Goal: Task Accomplishment & Management: Manage account settings

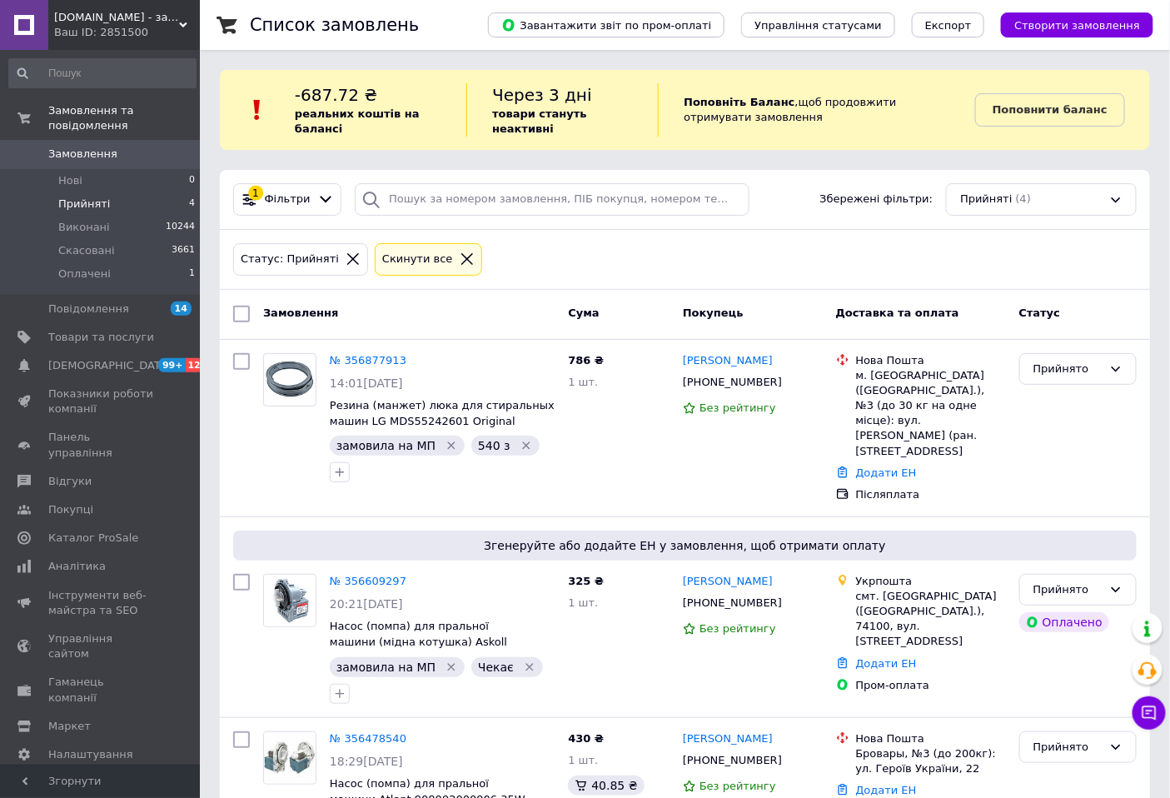
click at [77, 196] on span "Прийняті" at bounding box center [84, 203] width 52 height 15
click at [89, 196] on span "Прийняті" at bounding box center [84, 203] width 52 height 15
click at [94, 196] on span "Прийняті" at bounding box center [84, 203] width 52 height 15
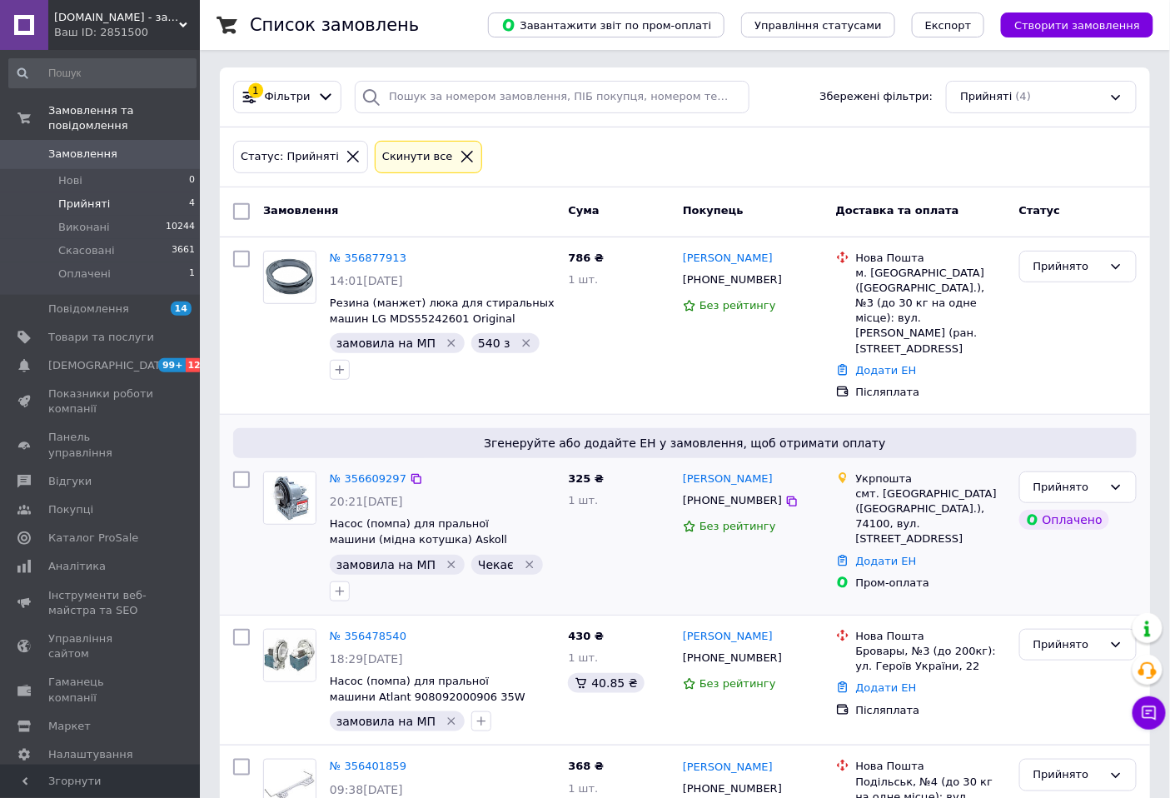
scroll to position [1, 0]
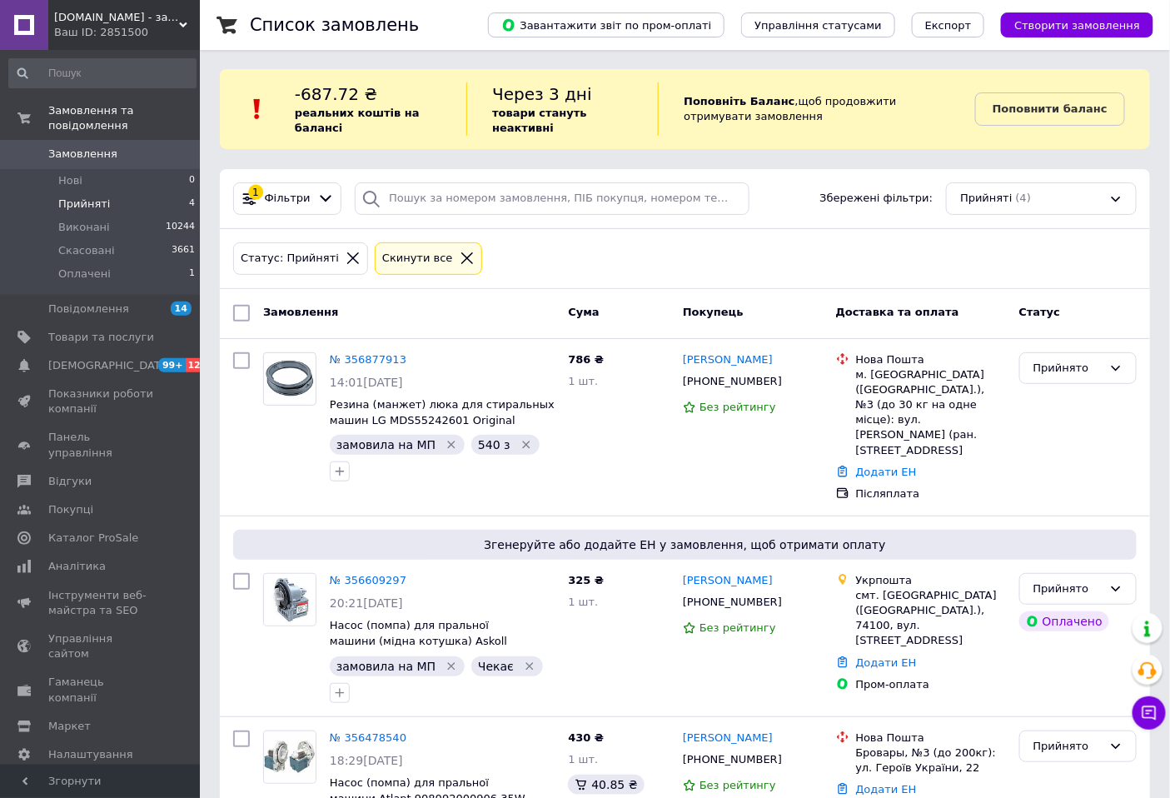
click at [83, 196] on span "Прийняті" at bounding box center [84, 203] width 52 height 15
click at [71, 196] on span "Прийняті" at bounding box center [84, 203] width 52 height 15
click at [79, 196] on span "Прийняті" at bounding box center [84, 203] width 52 height 15
click at [63, 196] on span "Прийняті" at bounding box center [84, 203] width 52 height 15
click at [73, 196] on span "Прийняті" at bounding box center [84, 203] width 52 height 15
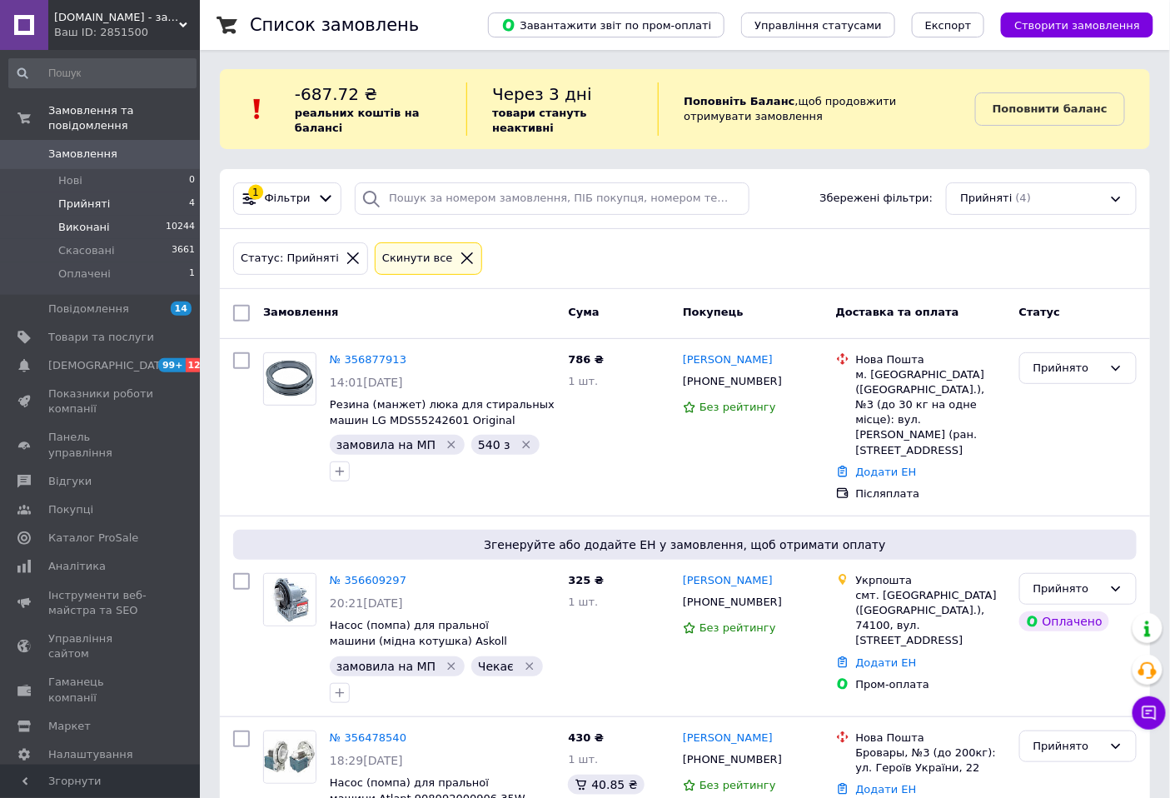
click at [69, 220] on span "Виконані" at bounding box center [84, 227] width 52 height 15
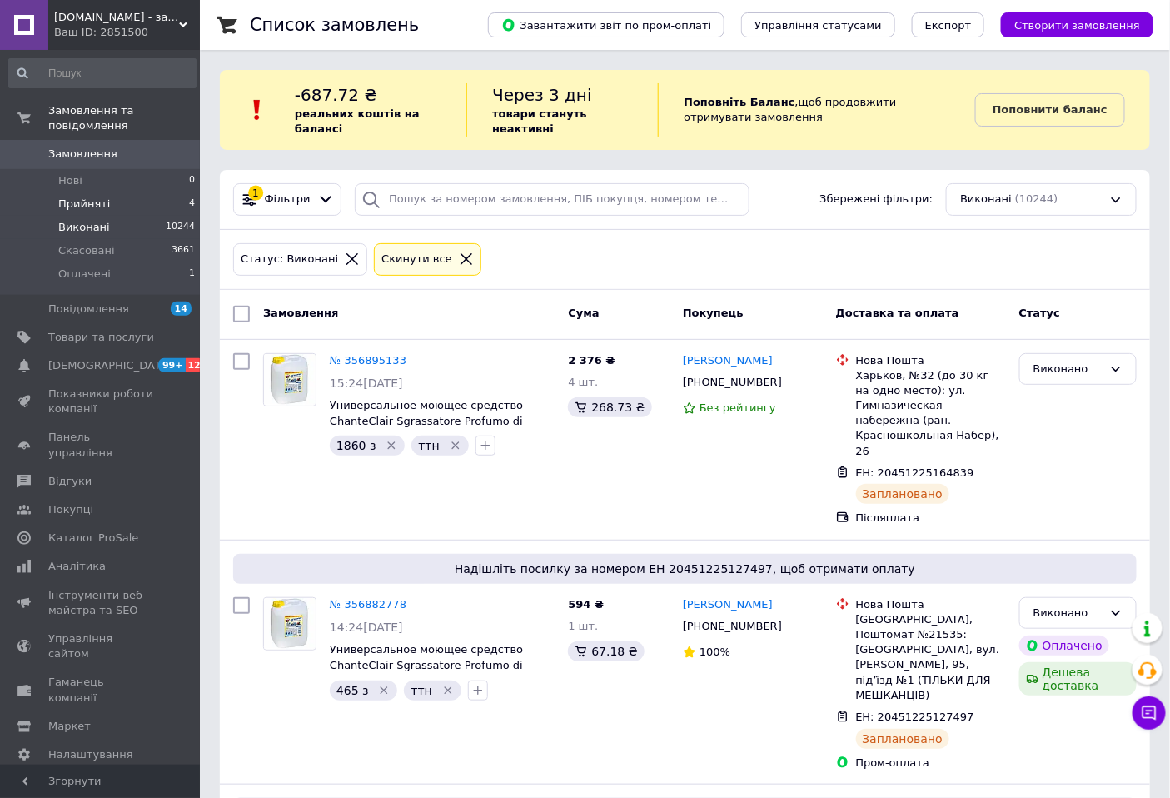
click at [72, 196] on span "Прийняті" at bounding box center [84, 203] width 52 height 15
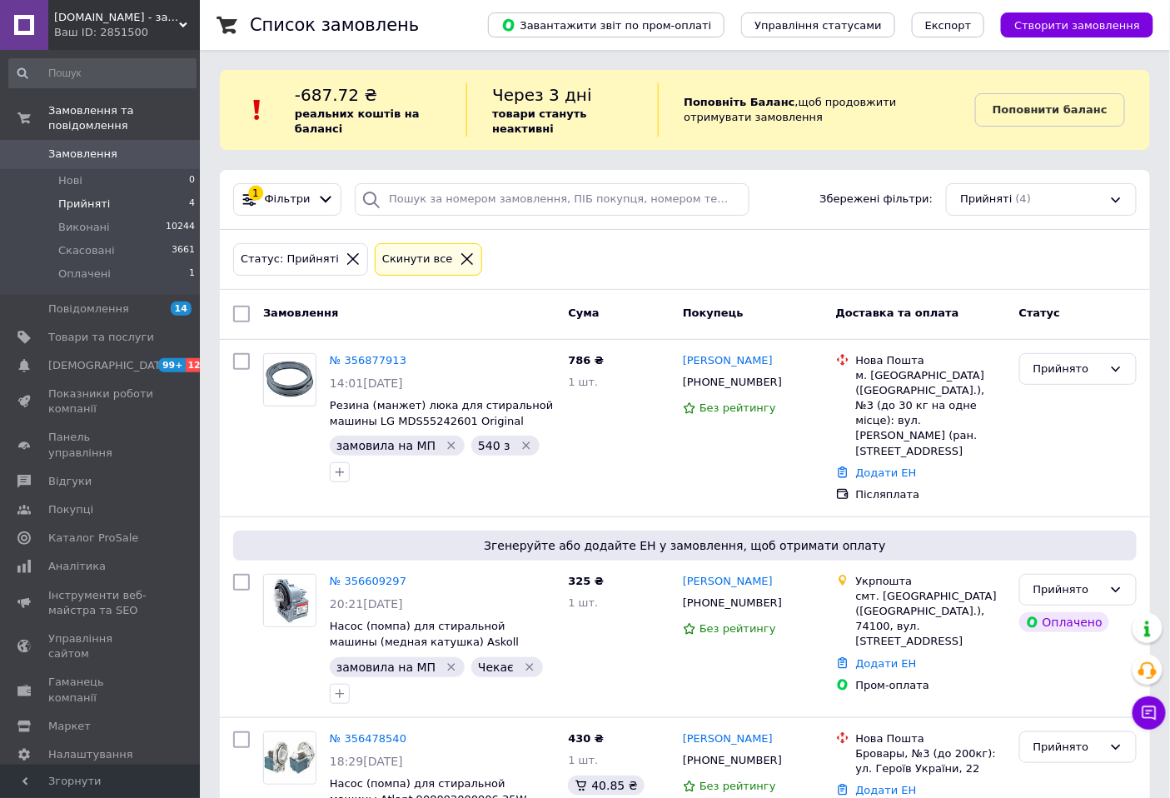
click at [79, 196] on span "Прийняті" at bounding box center [84, 203] width 52 height 15
click at [88, 196] on span "Прийняті" at bounding box center [84, 203] width 52 height 15
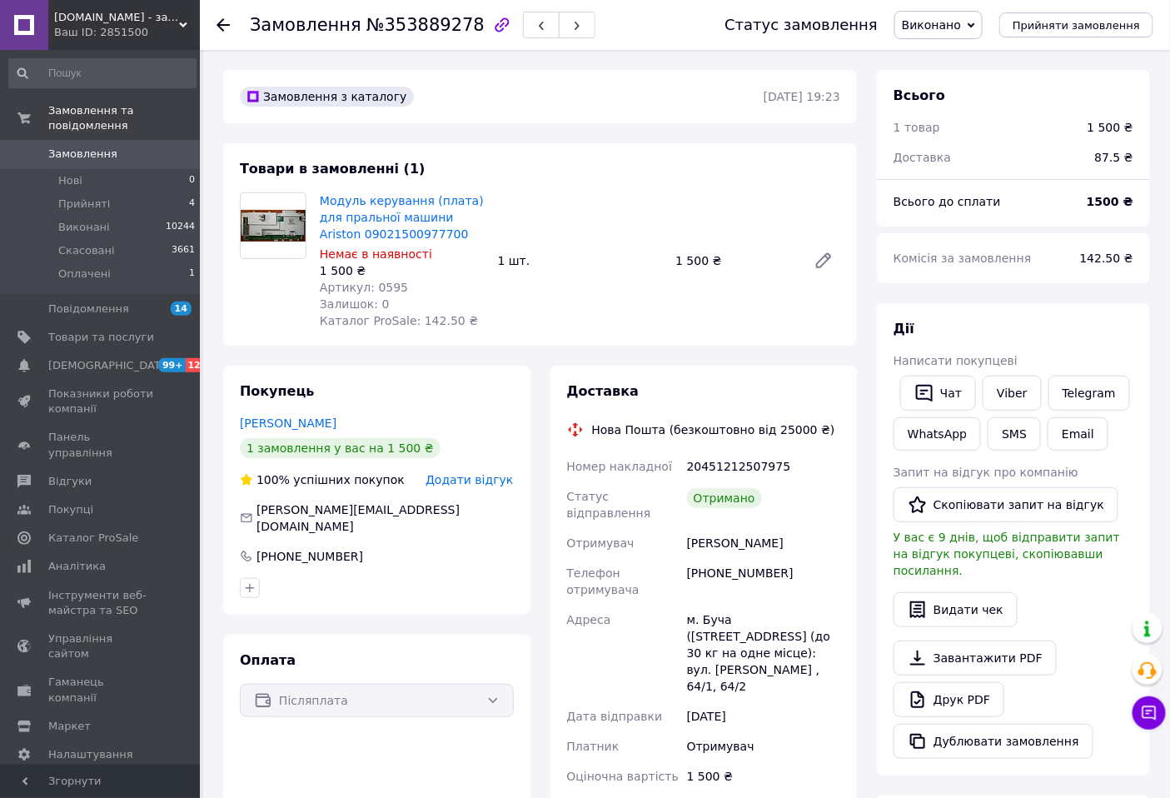
scroll to position [69, 0]
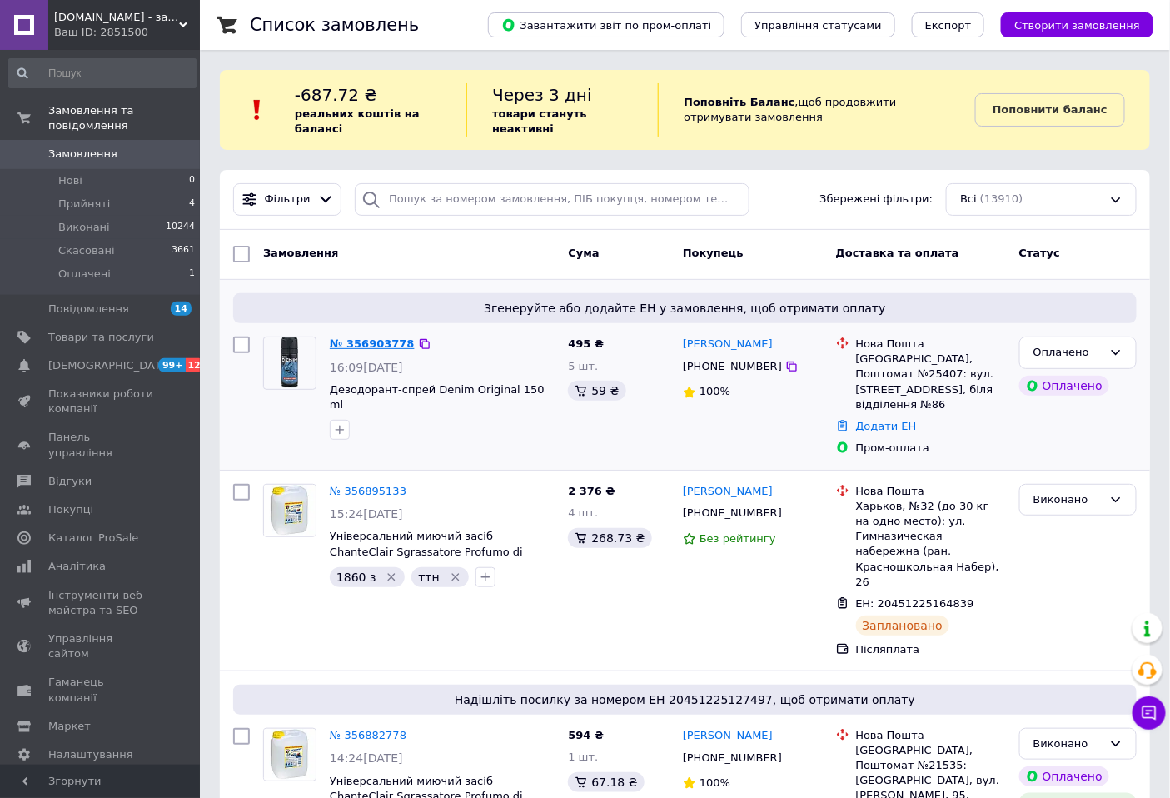
click at [356, 345] on link "№ 356903778" at bounding box center [372, 343] width 85 height 12
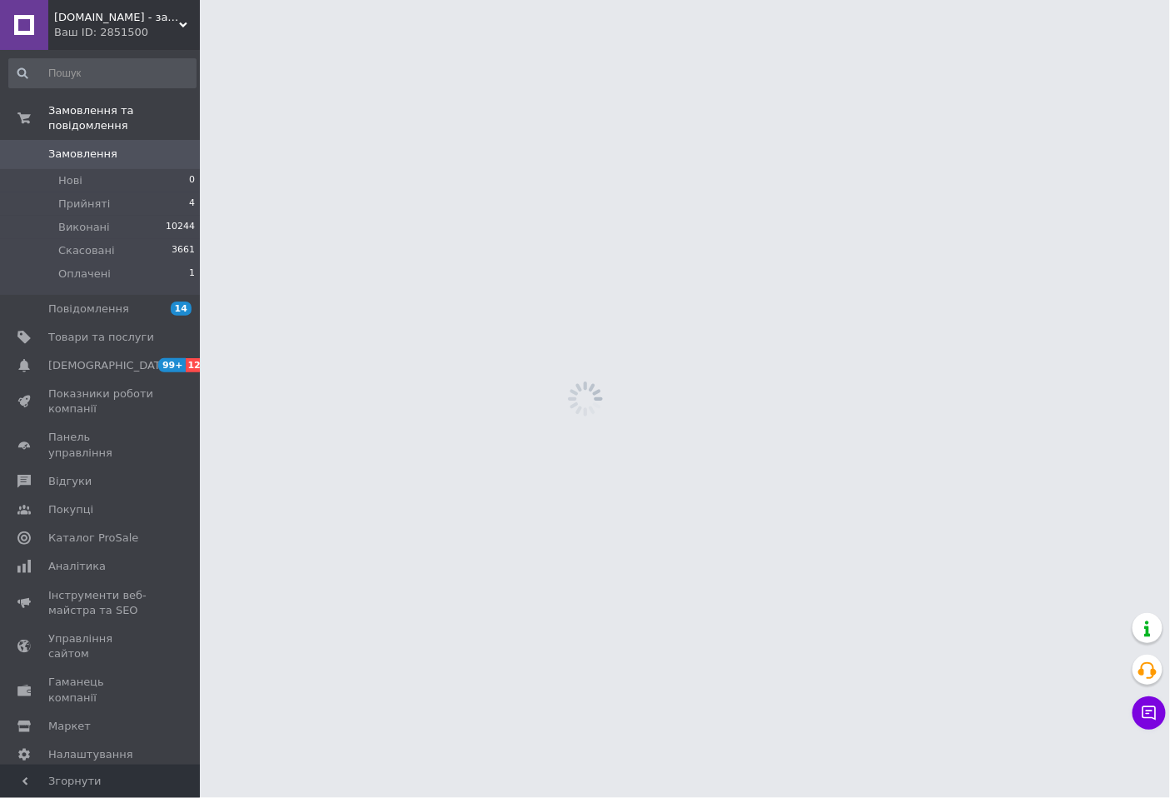
click at [356, 0] on html "Vremonte.in.ua - запчастини для побутової техніки в Україні. Ваш ID: 2851500 Са…" at bounding box center [585, 0] width 1170 height 0
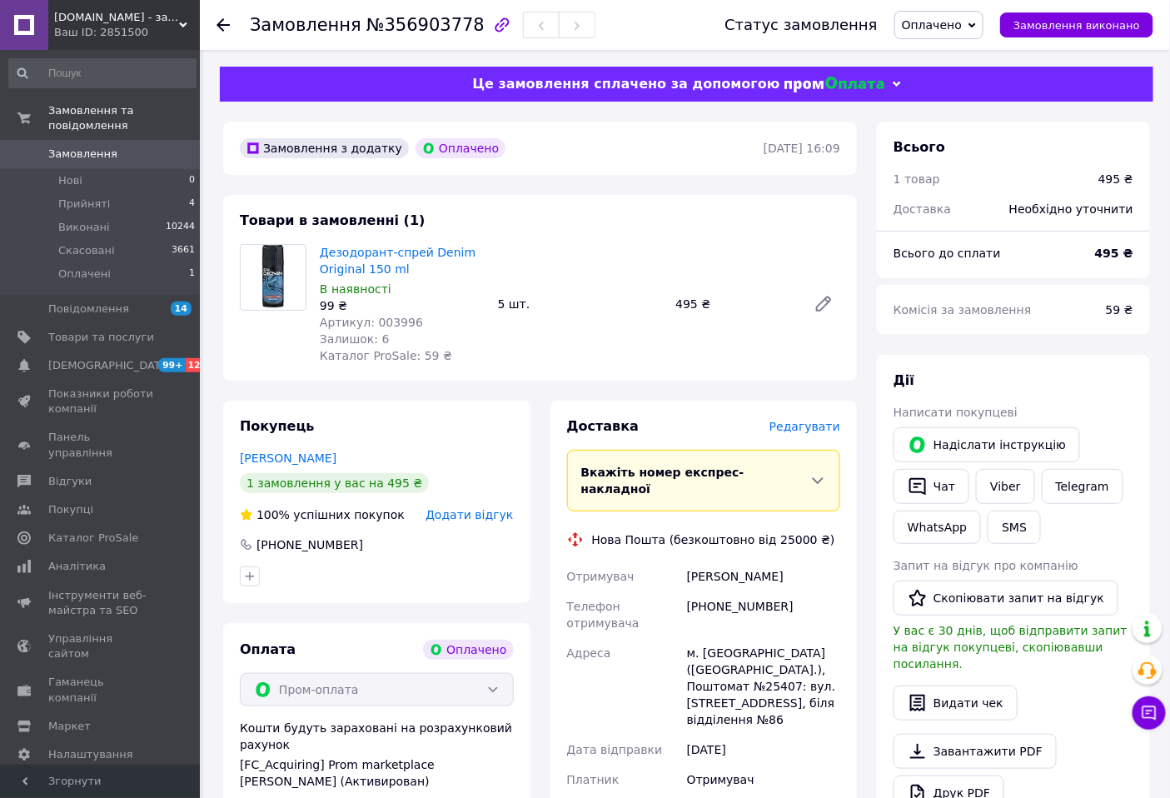
click at [369, 323] on span "Артикул: 003996" at bounding box center [371, 322] width 103 height 13
drag, startPoint x: 369, startPoint y: 323, endPoint x: 405, endPoint y: 323, distance: 36.6
click at [405, 323] on span "Артикул: 003996" at bounding box center [371, 322] width 103 height 13
copy span "003996"
click at [431, 339] on div "Залишок: 6" at bounding box center [402, 338] width 165 height 17
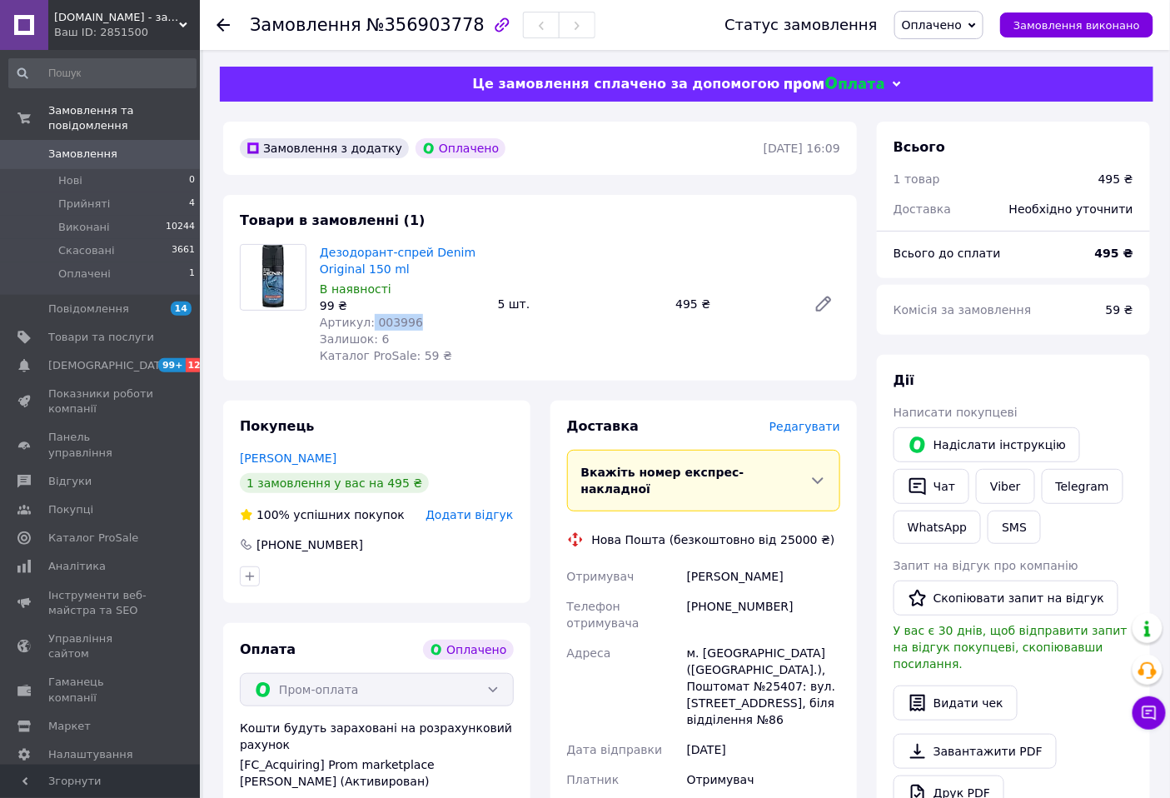
drag, startPoint x: 366, startPoint y: 317, endPoint x: 413, endPoint y: 321, distance: 46.7
click at [413, 321] on div "Артикул: 003996" at bounding box center [402, 322] width 165 height 17
copy span "003996"
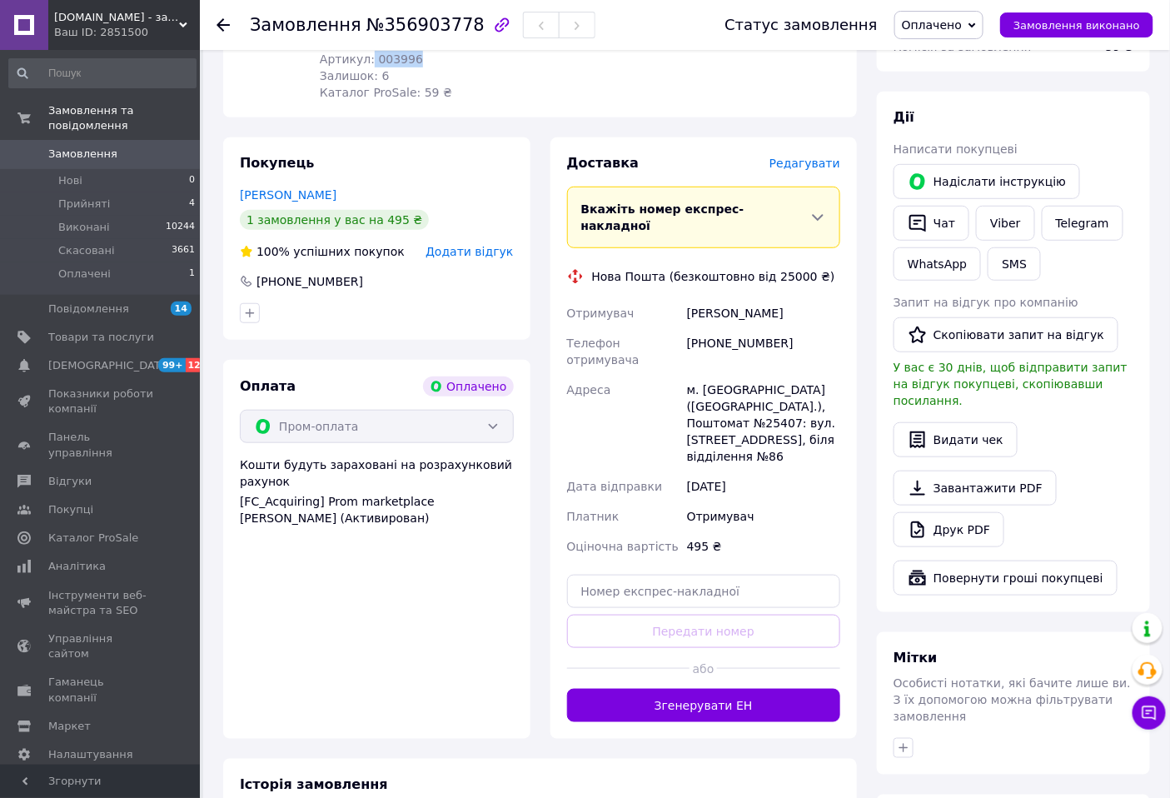
scroll to position [277, 0]
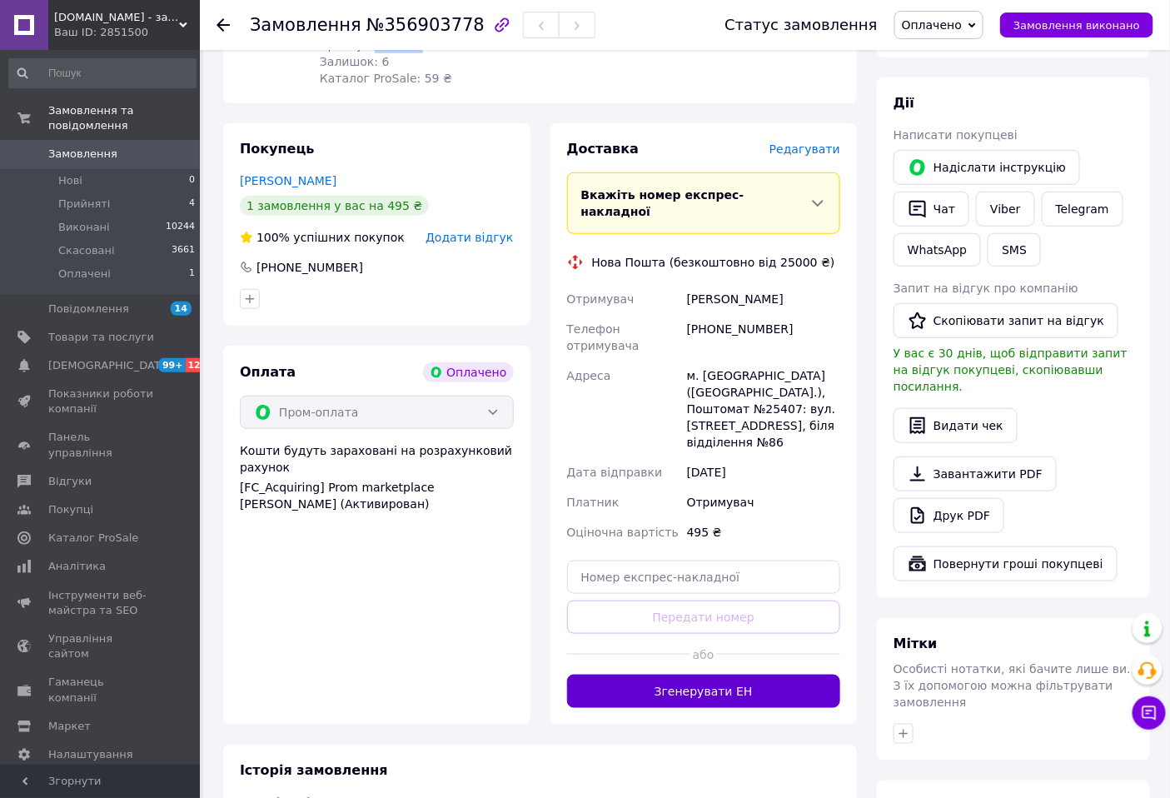
click at [752, 674] on button "Згенерувати ЕН" at bounding box center [704, 690] width 274 height 33
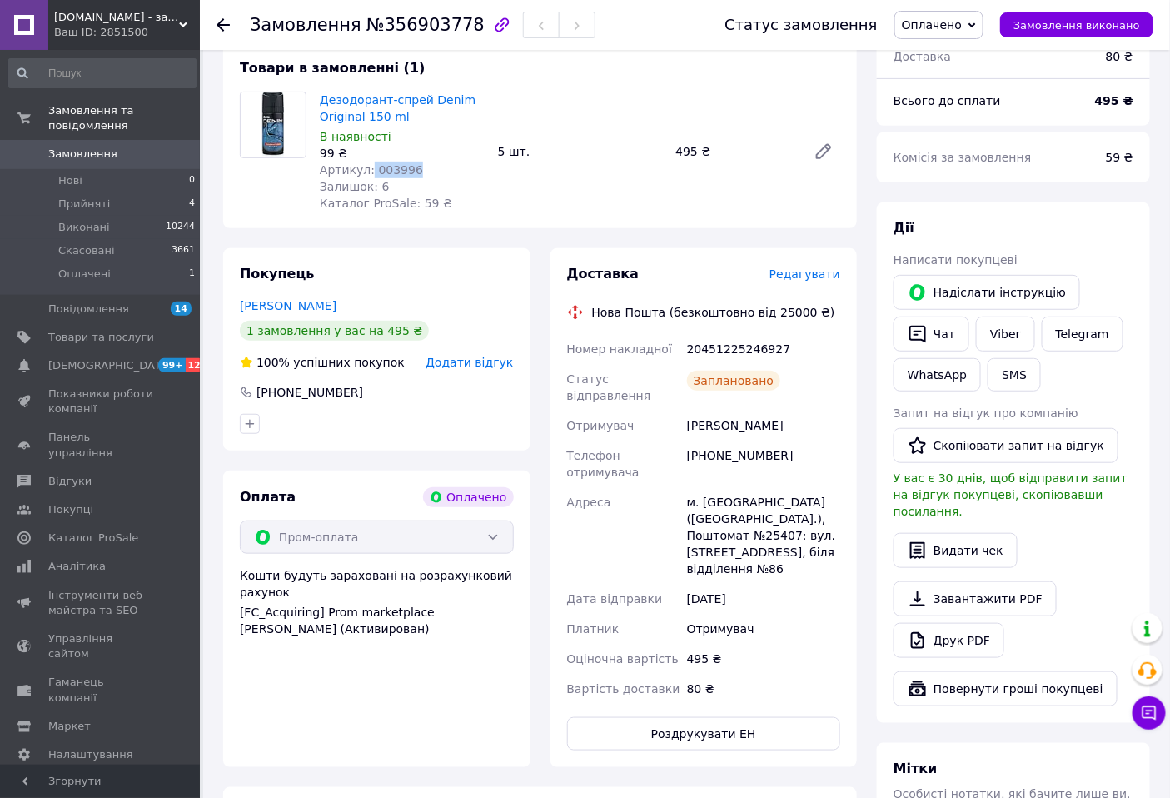
scroll to position [185, 0]
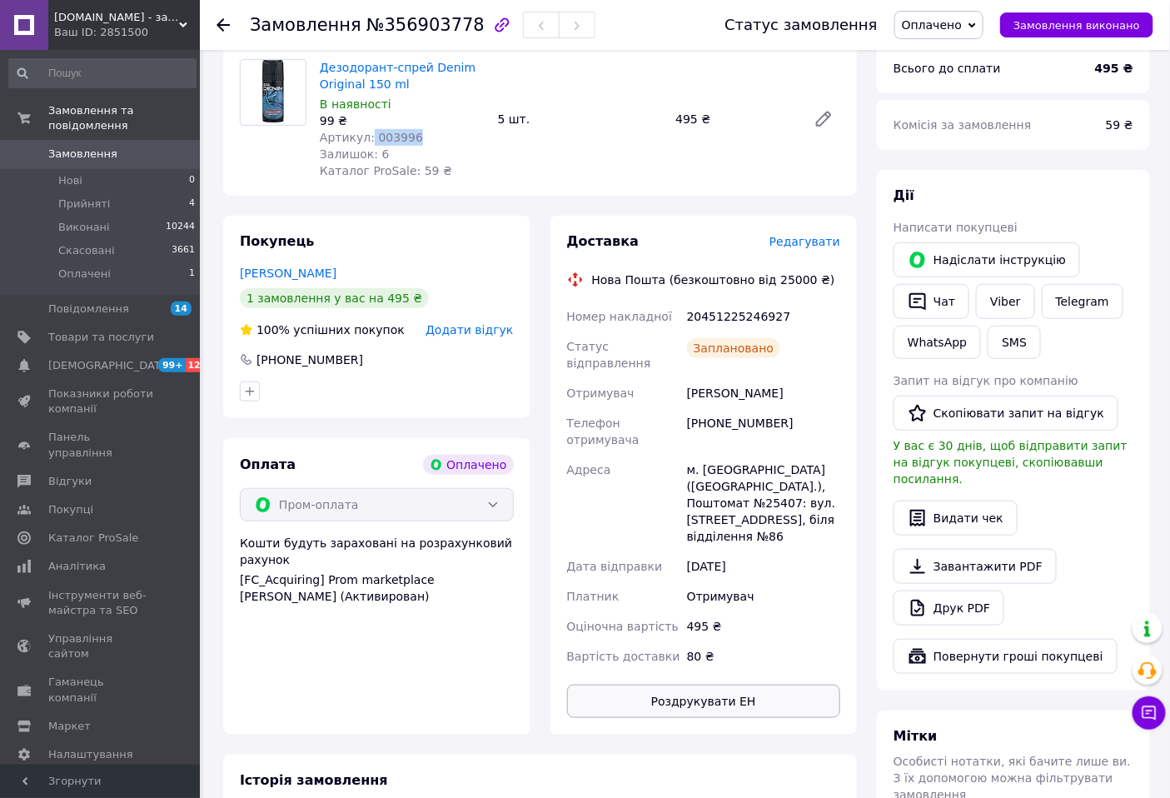
click at [743, 684] on button "Роздрукувати ЕН" at bounding box center [704, 700] width 274 height 33
drag, startPoint x: 567, startPoint y: 316, endPoint x: 793, endPoint y: 300, distance: 226.2
click at [793, 300] on div "Доставка Редагувати Нова Пошта (безкоштовно від 25000 ₴) Номер накладної 204512…" at bounding box center [704, 474] width 274 height 485
copy div "Номер накладної 20451225246927"
click at [1000, 302] on link "Viber" at bounding box center [1005, 301] width 58 height 35
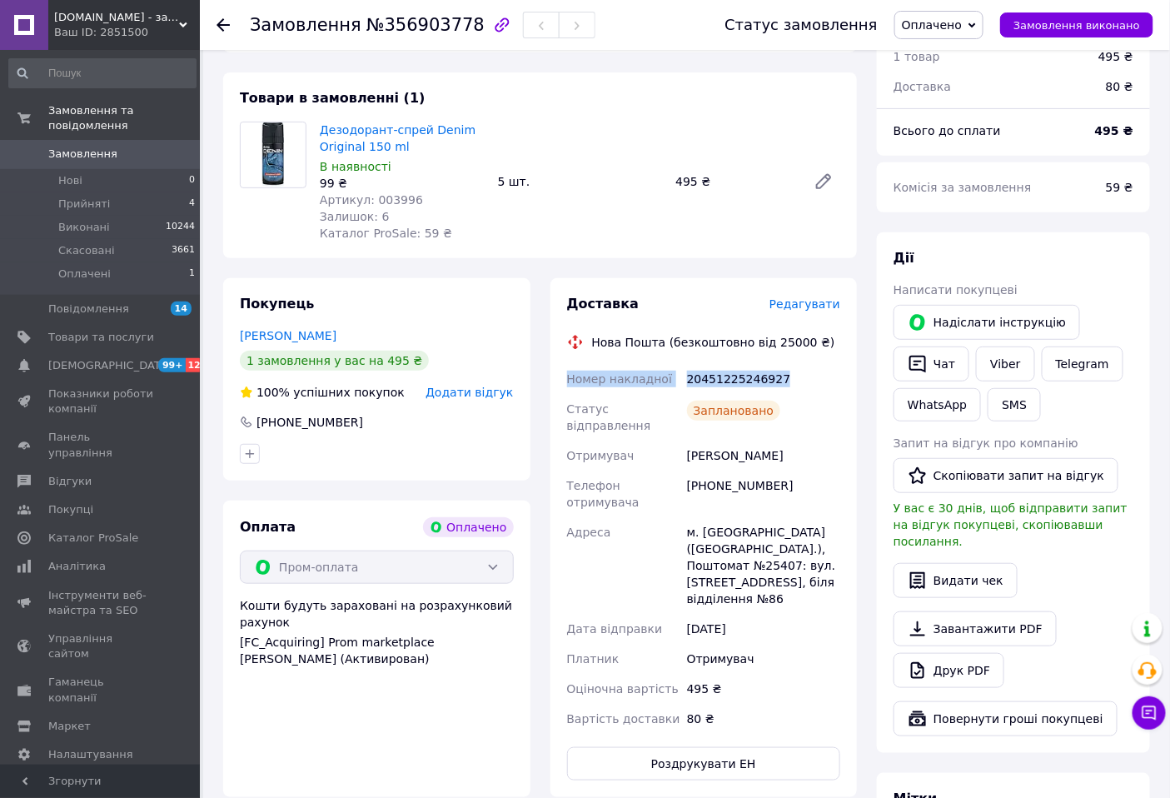
scroll to position [92, 0]
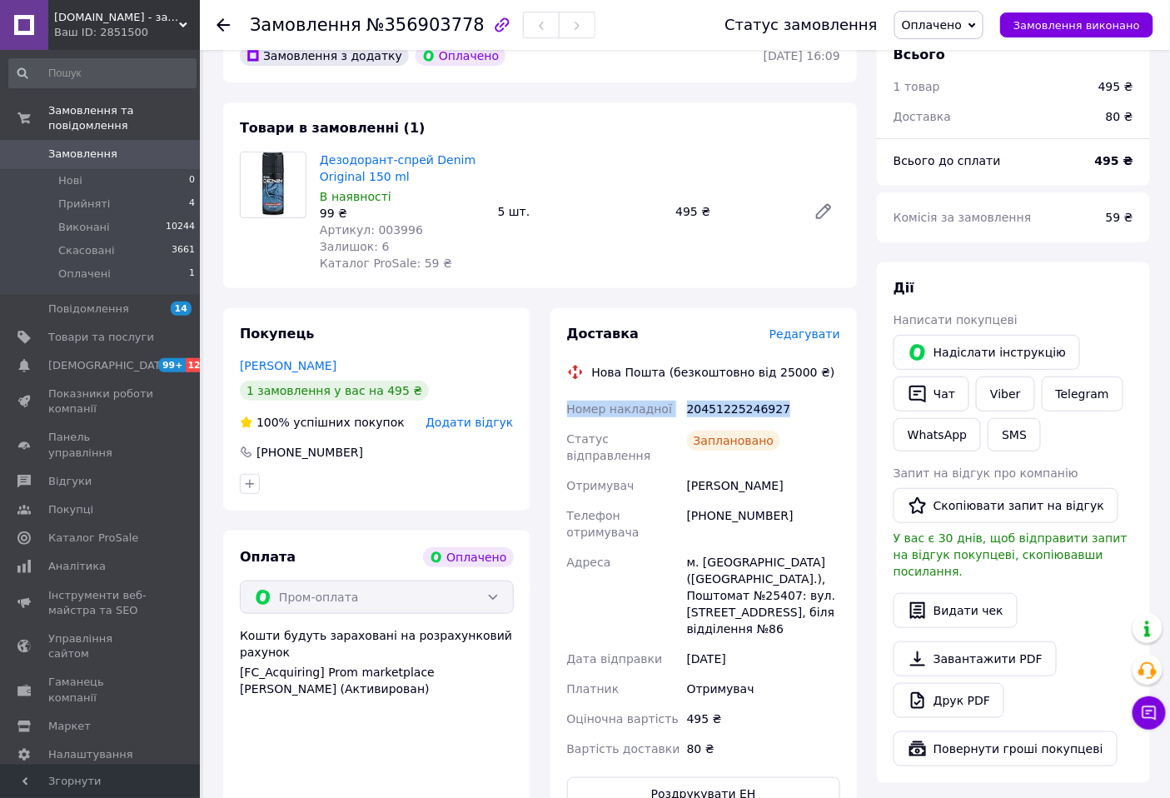
copy div "Номер накладної 20451225246927"
click at [1005, 387] on link "Viber" at bounding box center [1005, 393] width 58 height 35
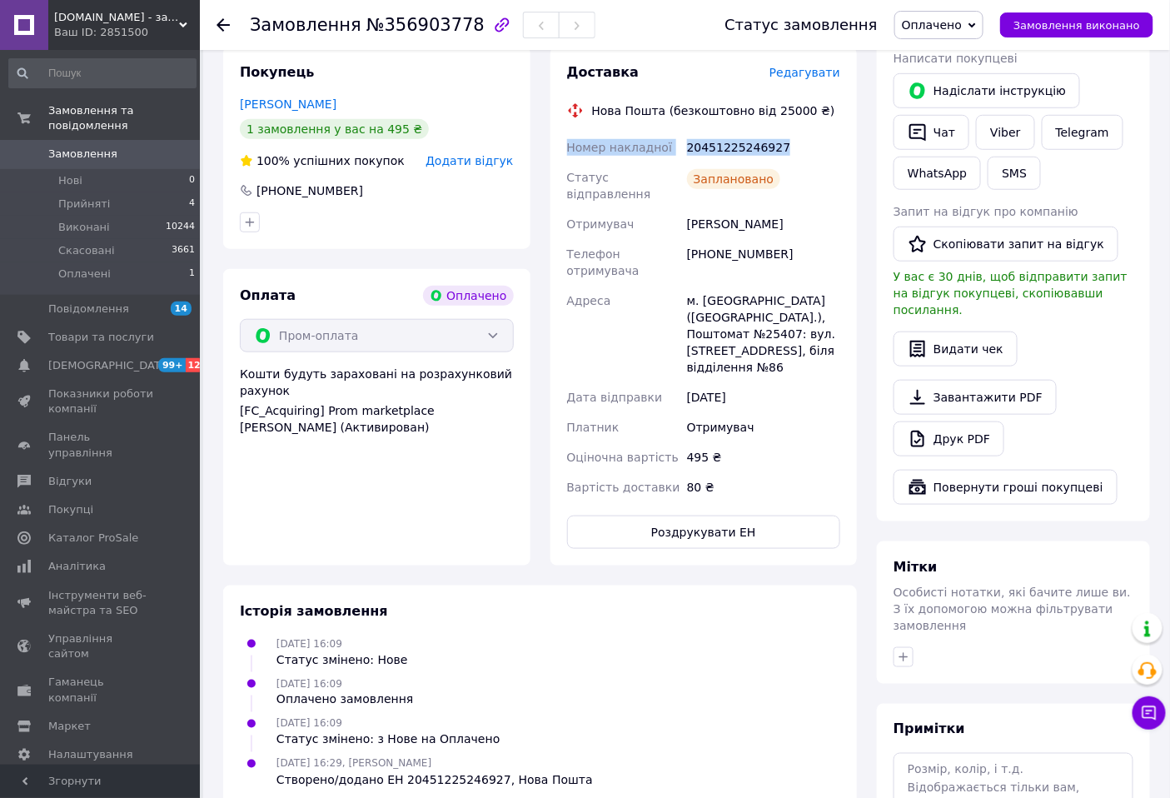
scroll to position [370, 0]
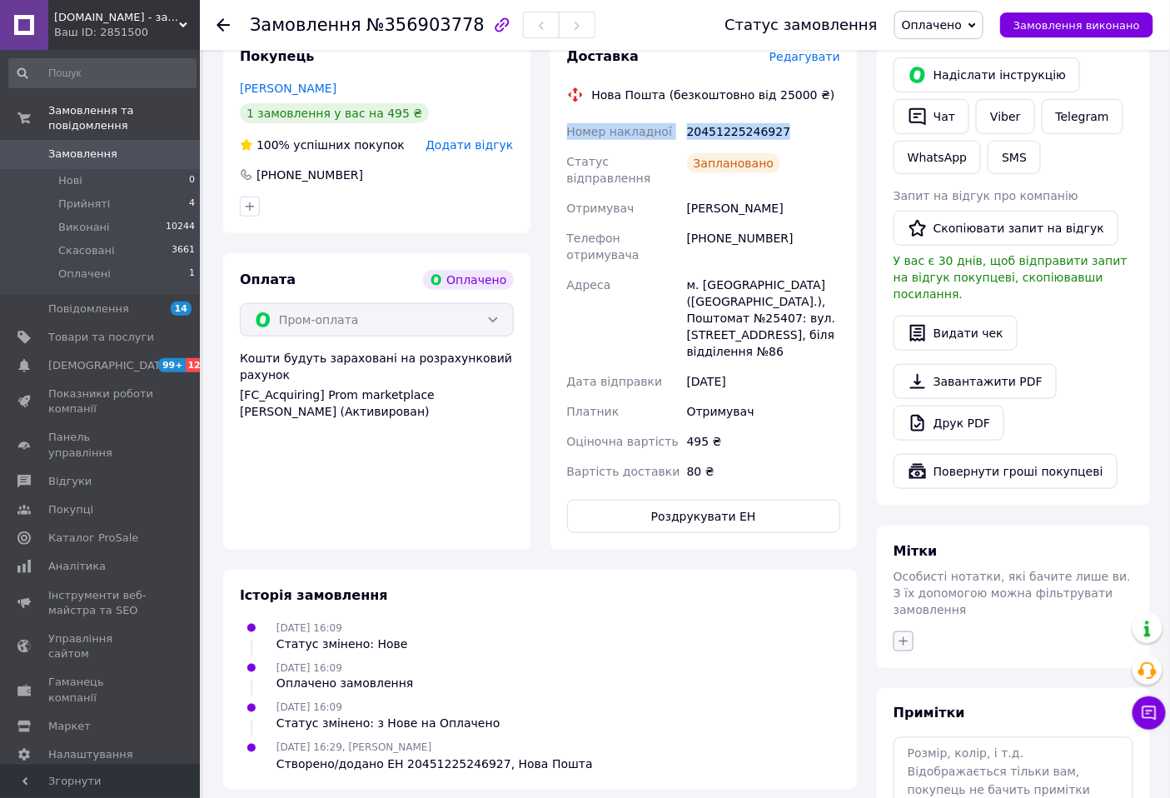
click at [902, 634] on icon "button" at bounding box center [903, 640] width 13 height 13
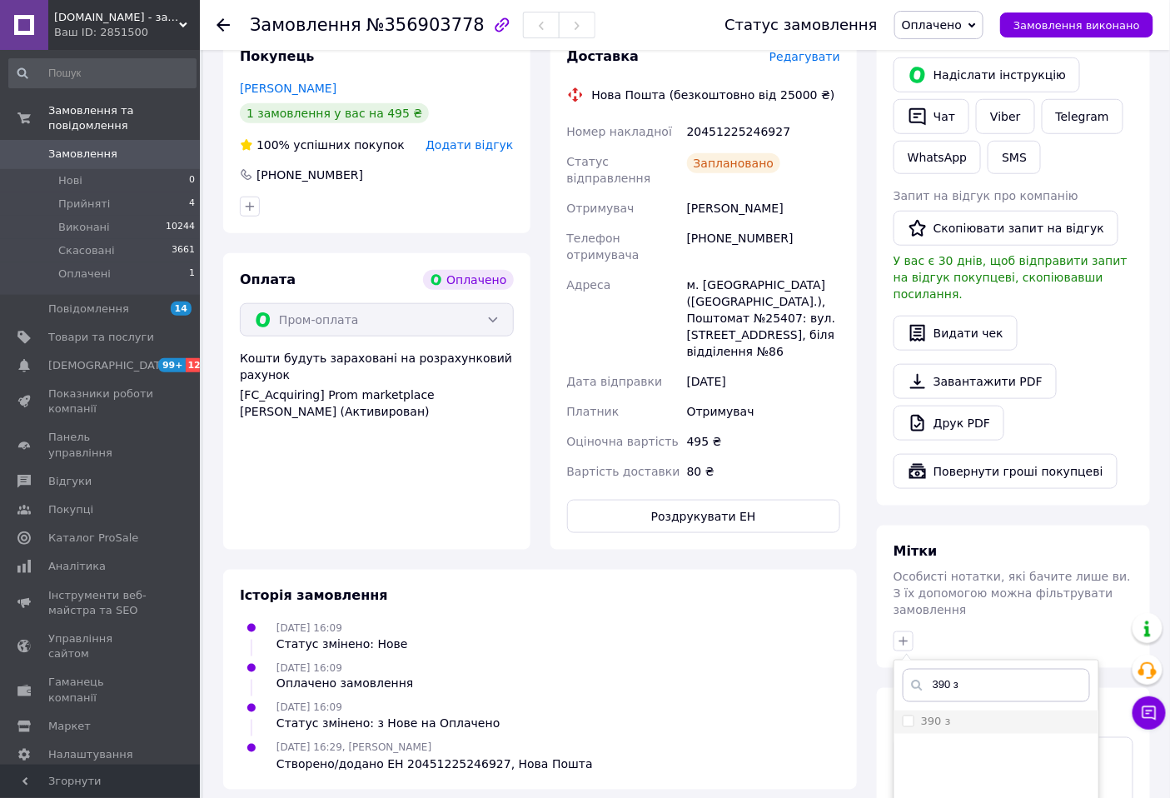
type input "390 з"
click at [910, 715] on input "390 з" at bounding box center [907, 720] width 11 height 11
checkbox input "true"
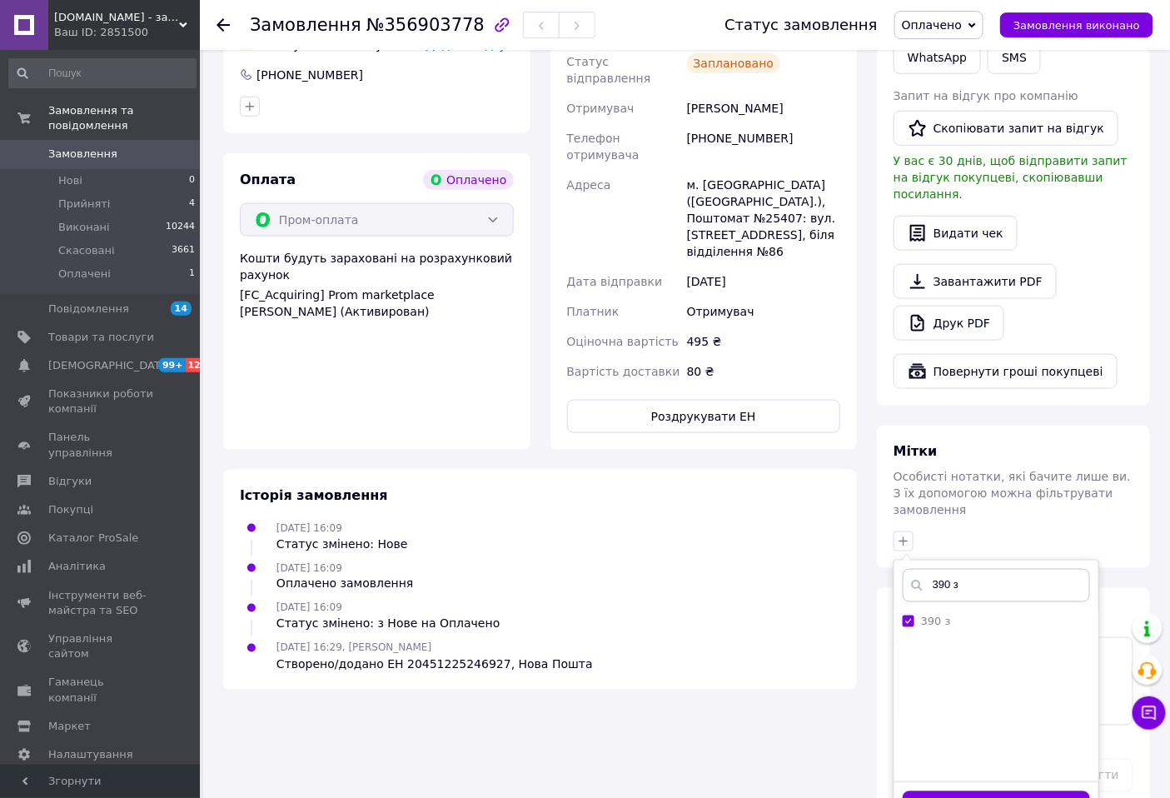
scroll to position [471, 0]
click at [999, 789] on button "Додати мітку" at bounding box center [995, 805] width 187 height 32
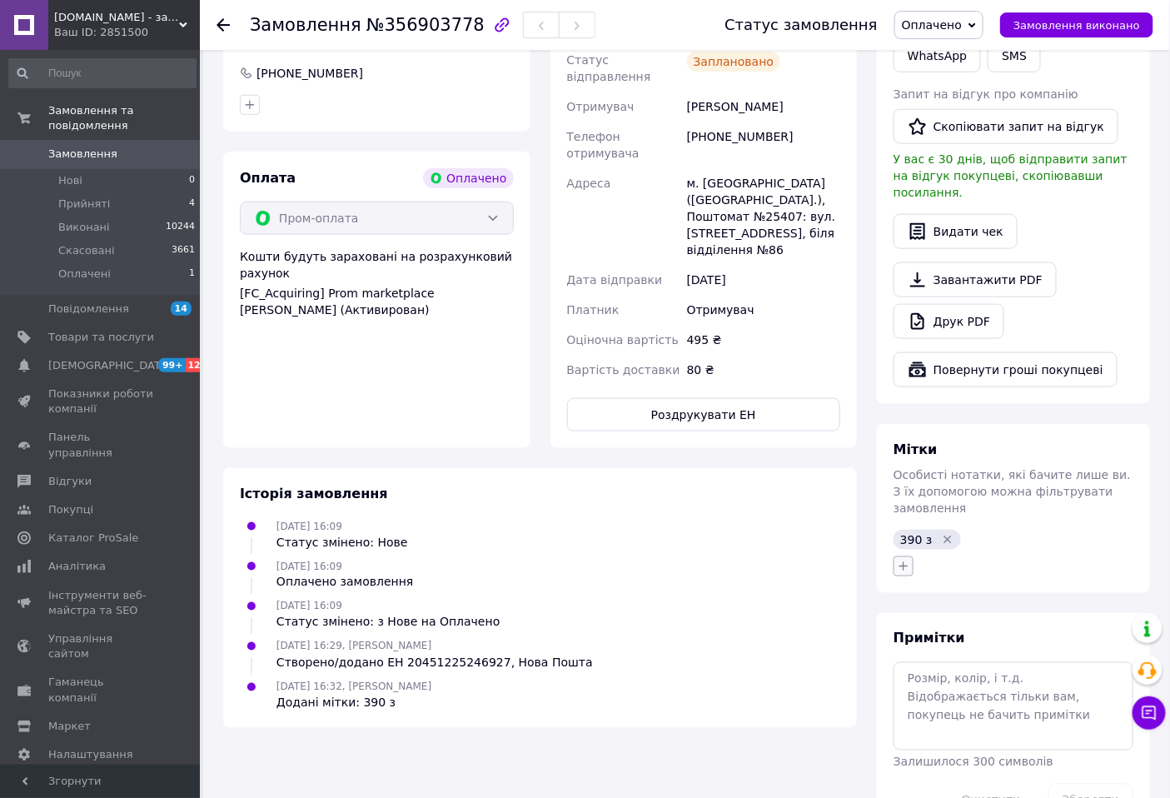
click at [903, 562] on icon "button" at bounding box center [903, 566] width 9 height 9
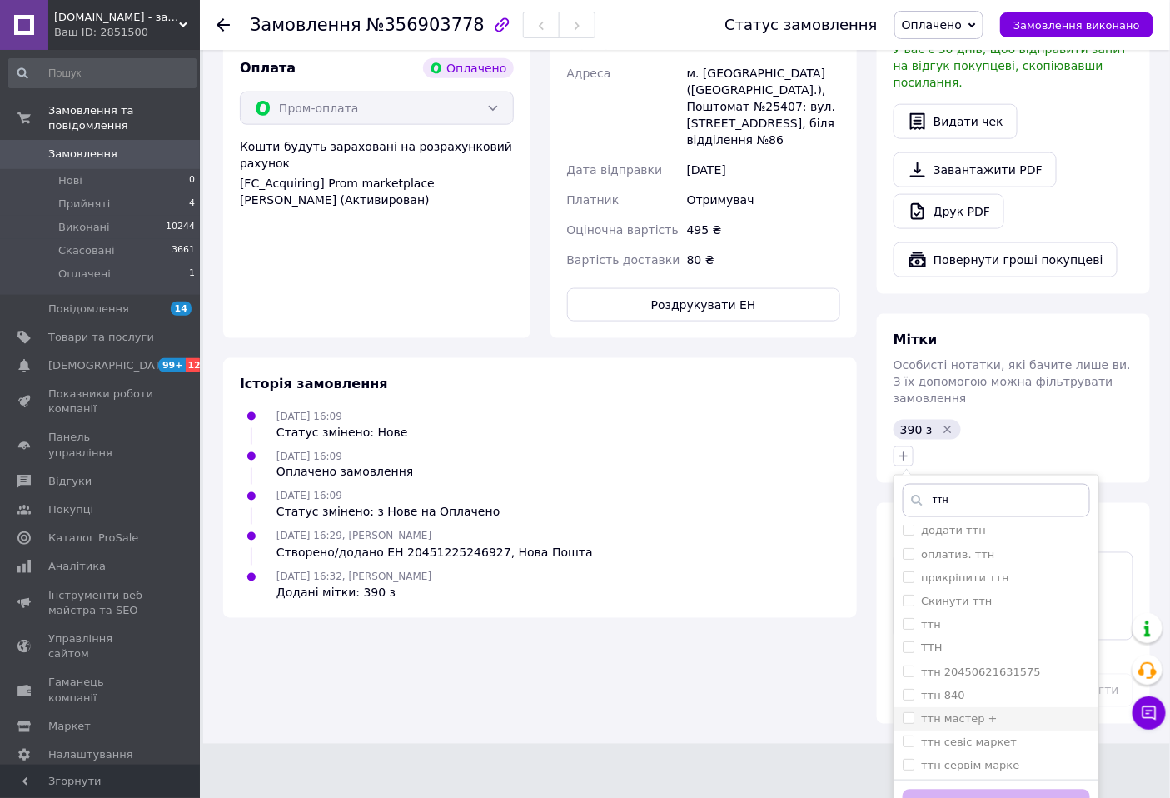
scroll to position [185, 0]
type input "ттн"
click at [908, 577] on input "ттн" at bounding box center [907, 582] width 11 height 11
checkbox input "true"
click at [994, 789] on button "Додати мітку" at bounding box center [995, 805] width 187 height 32
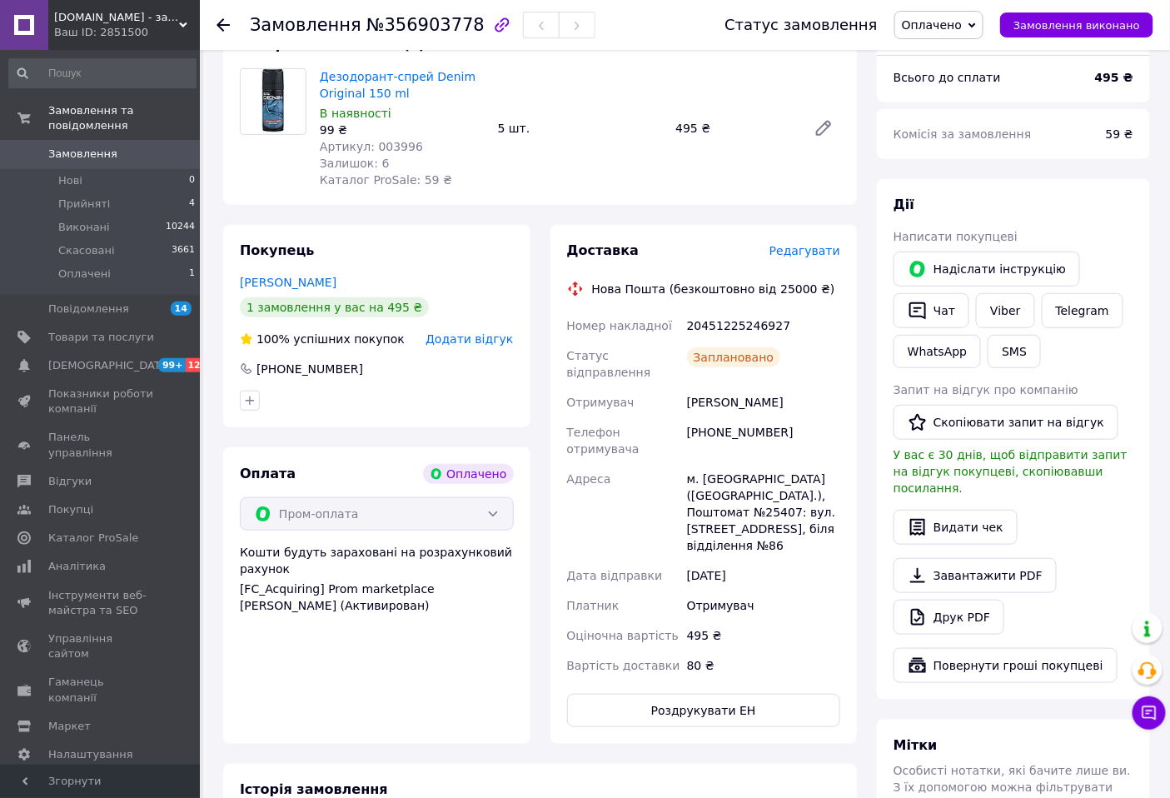
scroll to position [0, 0]
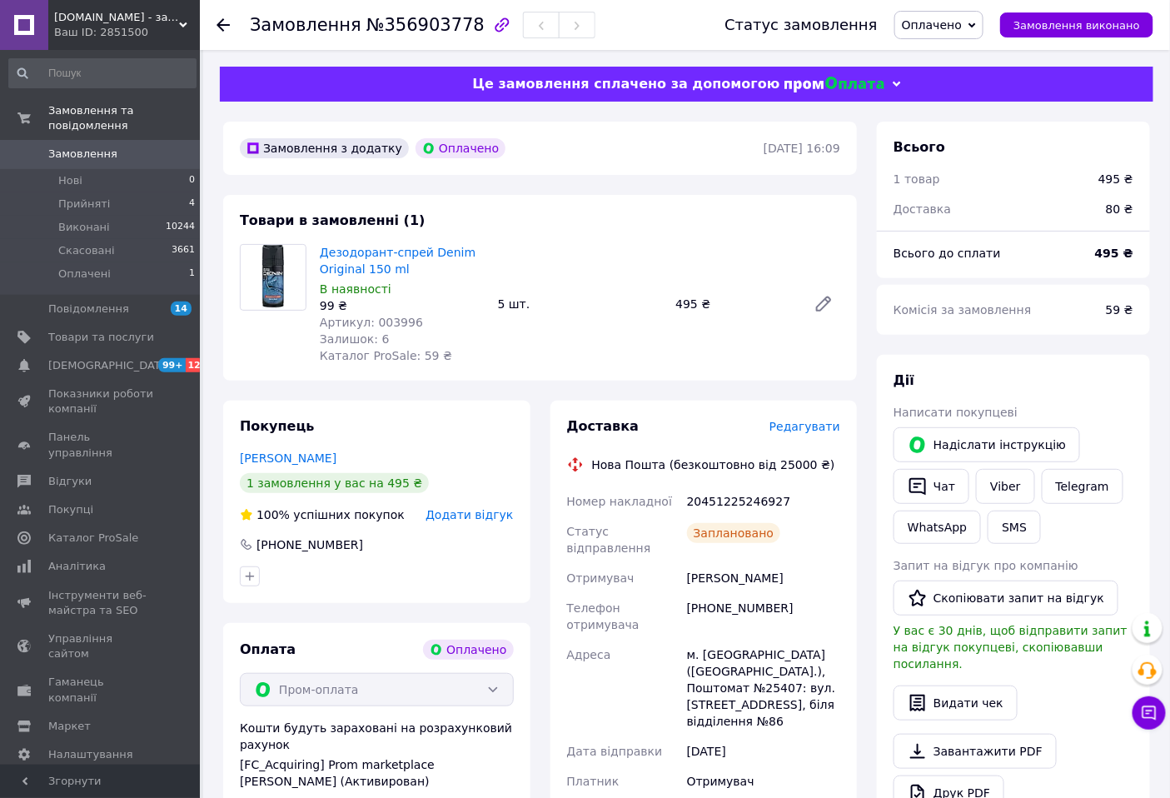
click at [976, 22] on icon at bounding box center [971, 25] width 7 height 7
click at [945, 85] on li "Виконано" at bounding box center [938, 83] width 87 height 25
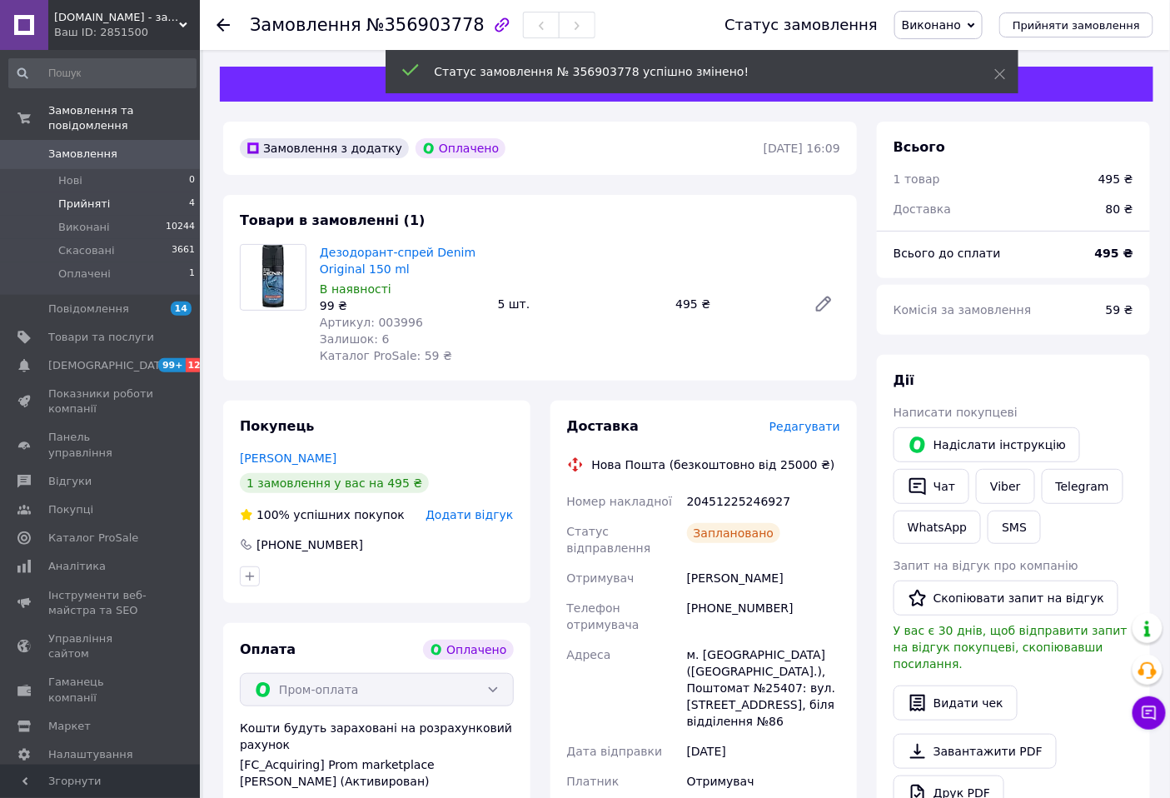
click at [90, 196] on span "Прийняті" at bounding box center [84, 203] width 52 height 15
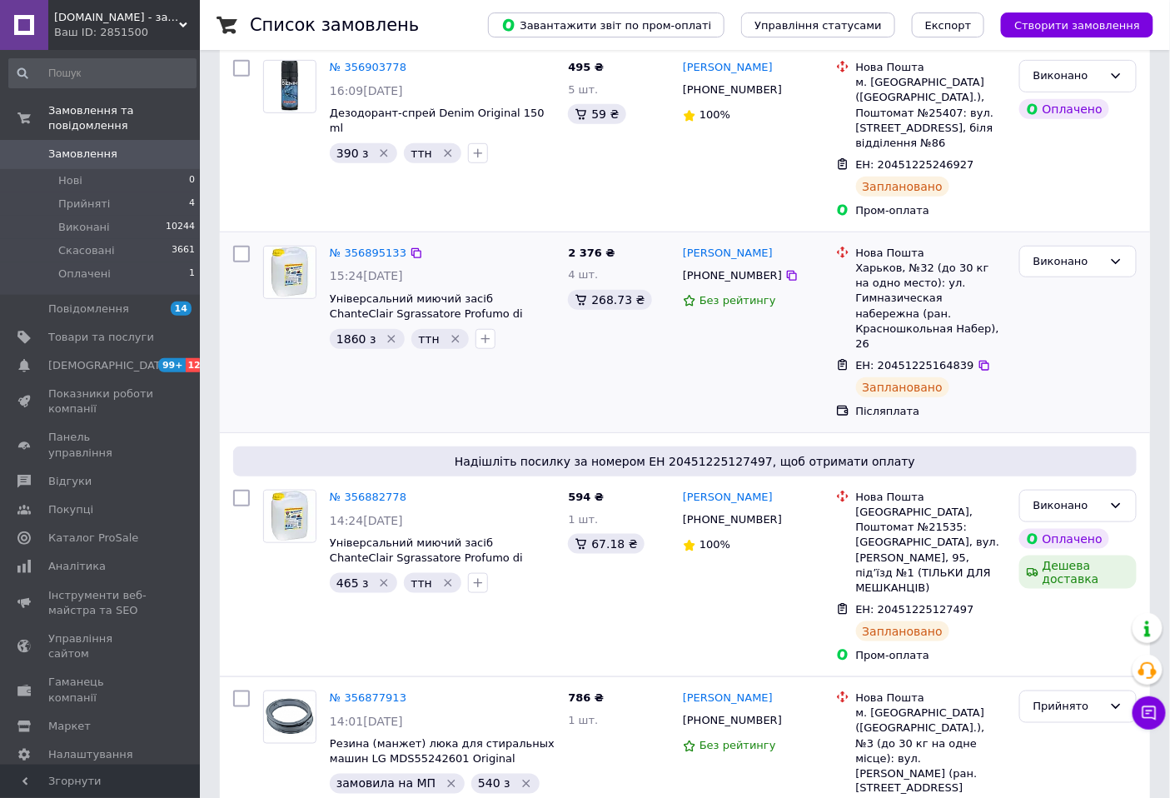
scroll to position [277, 0]
click at [70, 196] on span "Прийняті" at bounding box center [84, 203] width 52 height 15
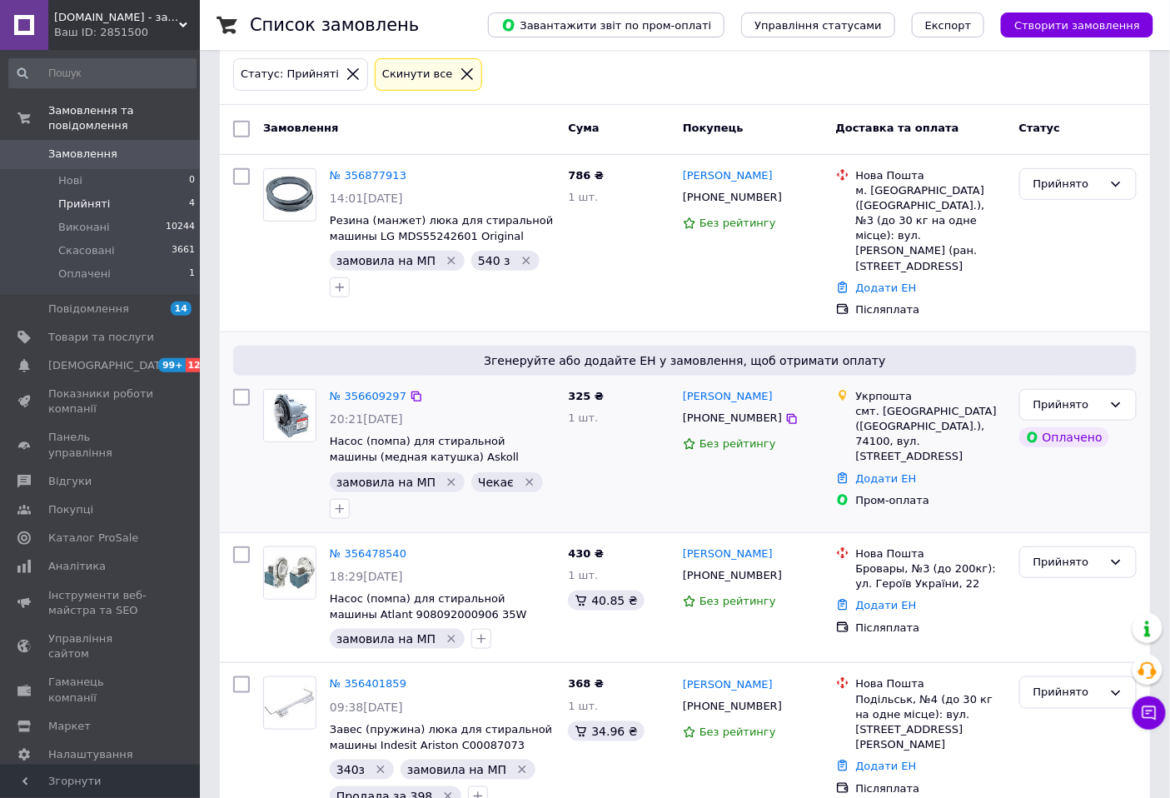
scroll to position [186, 0]
click at [93, 196] on span "Прийняті" at bounding box center [84, 203] width 52 height 15
click at [97, 196] on span "Прийняті" at bounding box center [84, 203] width 52 height 15
click at [95, 196] on span "Прийняті" at bounding box center [84, 203] width 52 height 15
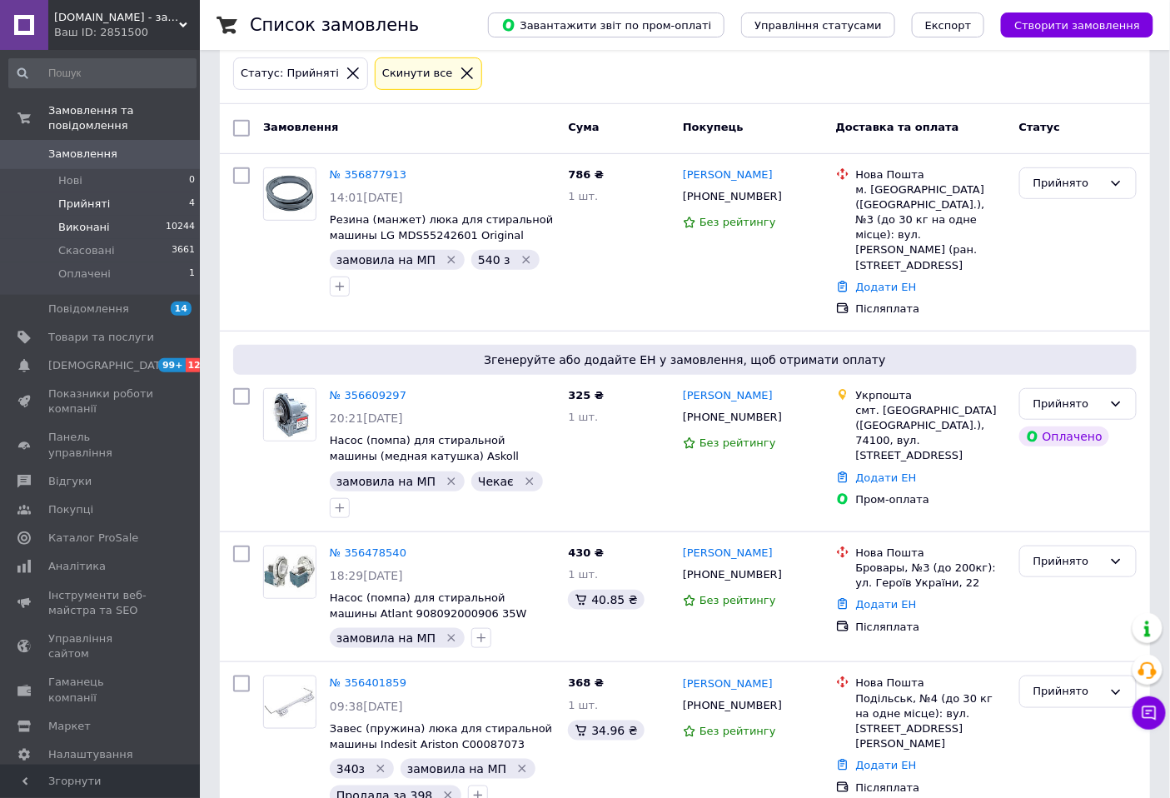
click at [81, 220] on span "Виконані" at bounding box center [84, 227] width 52 height 15
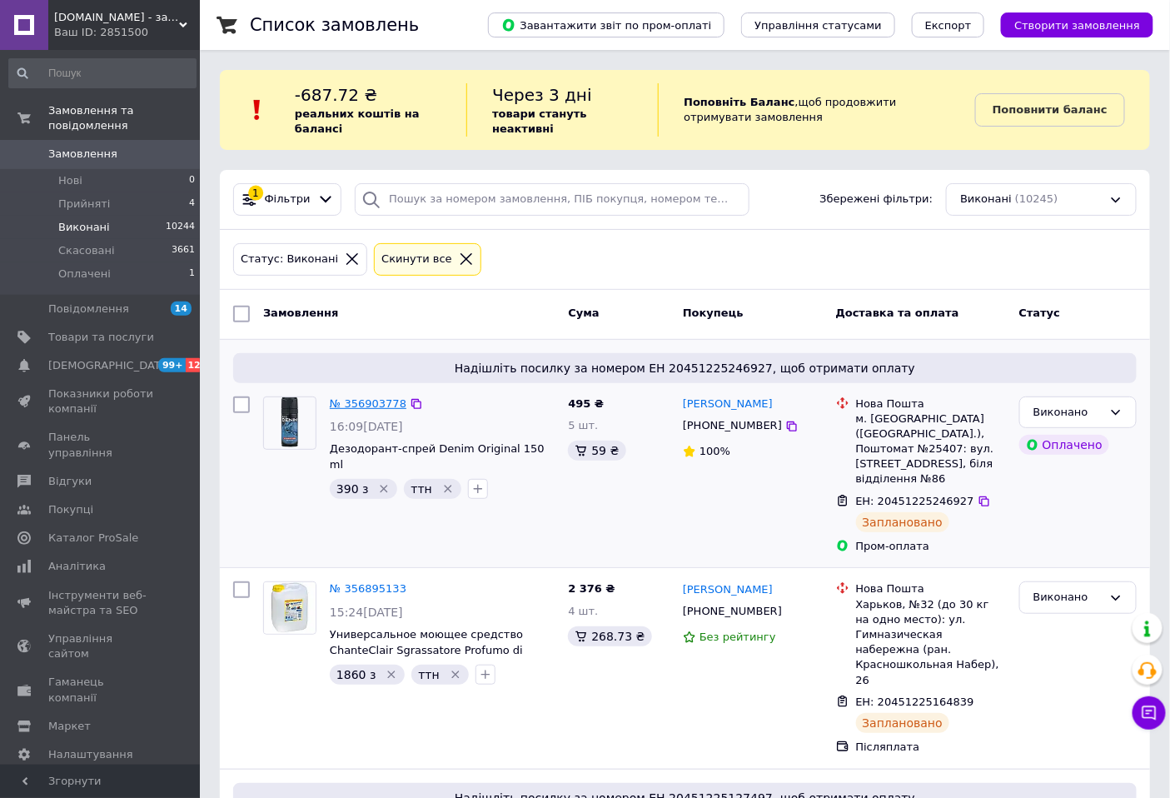
click at [368, 397] on link "№ 356903778" at bounding box center [368, 403] width 77 height 12
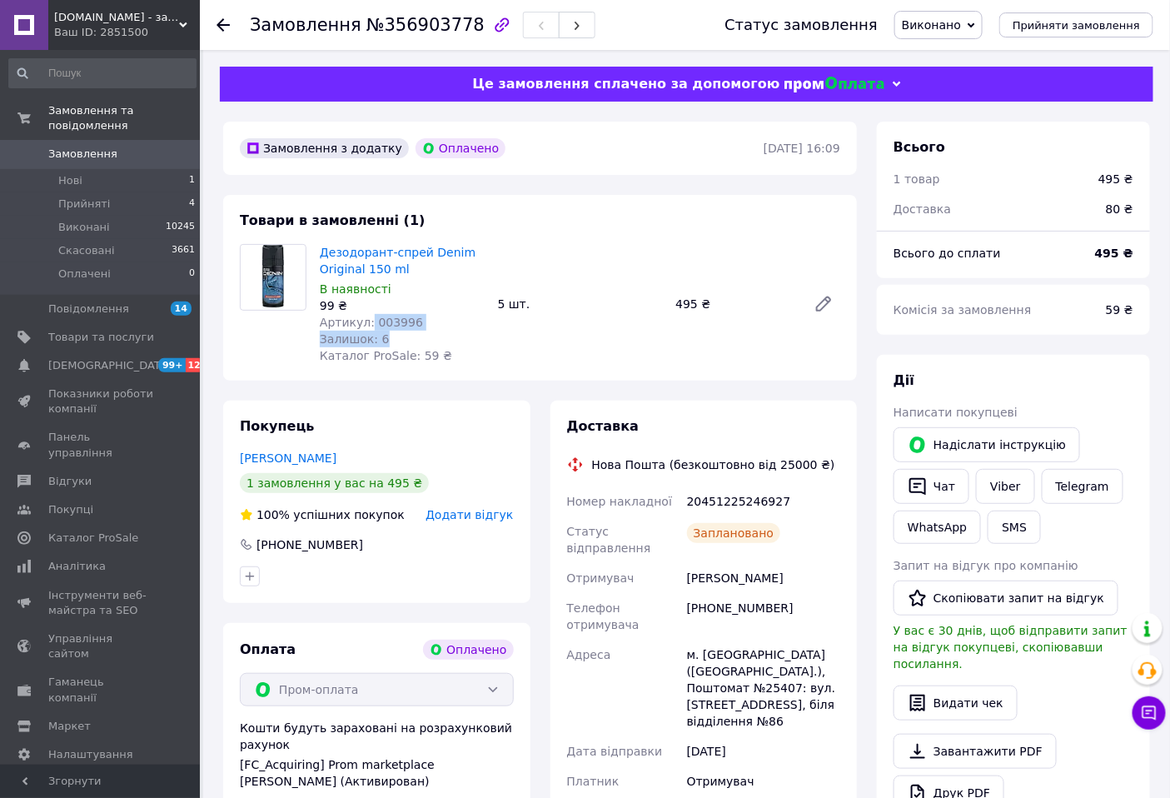
drag, startPoint x: 366, startPoint y: 321, endPoint x: 441, endPoint y: 330, distance: 75.5
click at [441, 330] on div "Дезодорант-спрей Denim Original 150 ml В наявності 99 ₴ Артикул: 003996 Залишок…" at bounding box center [402, 304] width 178 height 127
click at [406, 326] on div "Артикул: 003996" at bounding box center [402, 322] width 165 height 17
drag, startPoint x: 369, startPoint y: 323, endPoint x: 439, endPoint y: 331, distance: 70.4
click at [439, 331] on div "Дезодорант-спрей Denim Original 150 ml В наявності 99 ₴ Артикул: 003996 Залишок…" at bounding box center [402, 304] width 178 height 127
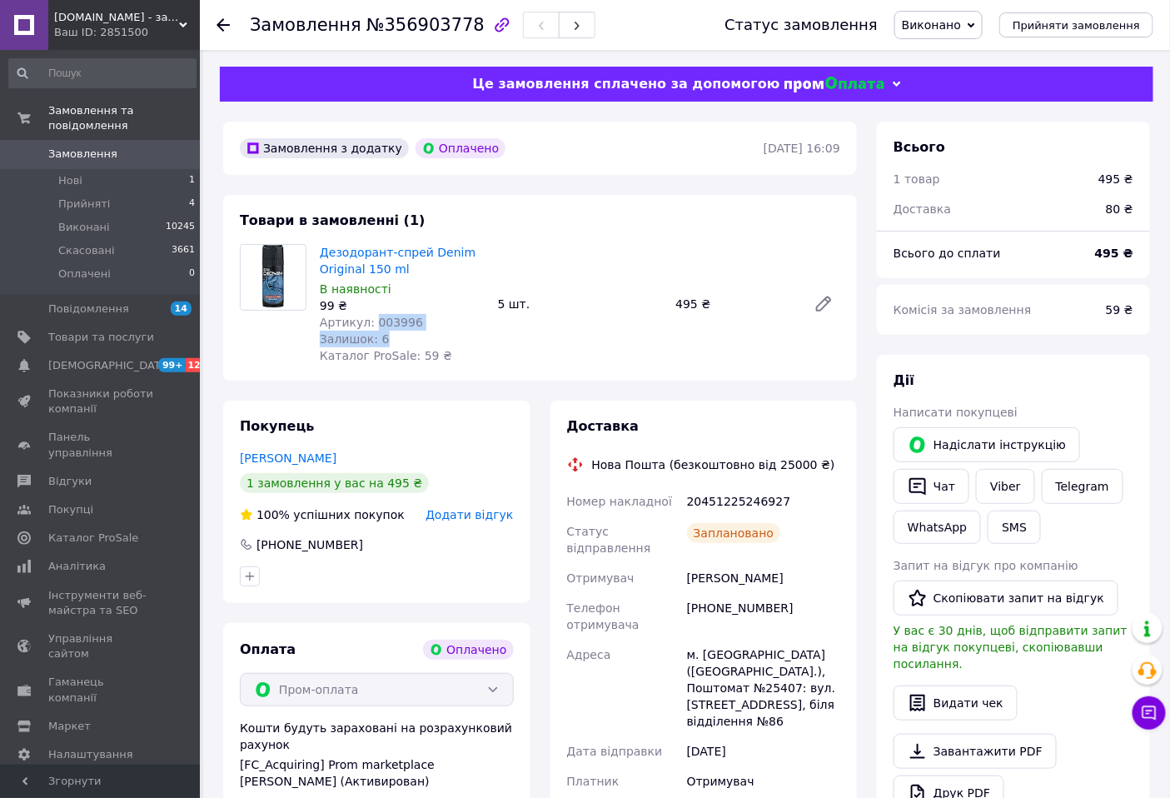
click at [440, 331] on div "Залишок: 6" at bounding box center [402, 338] width 165 height 17
click at [71, 196] on span "Прийняті" at bounding box center [84, 203] width 52 height 15
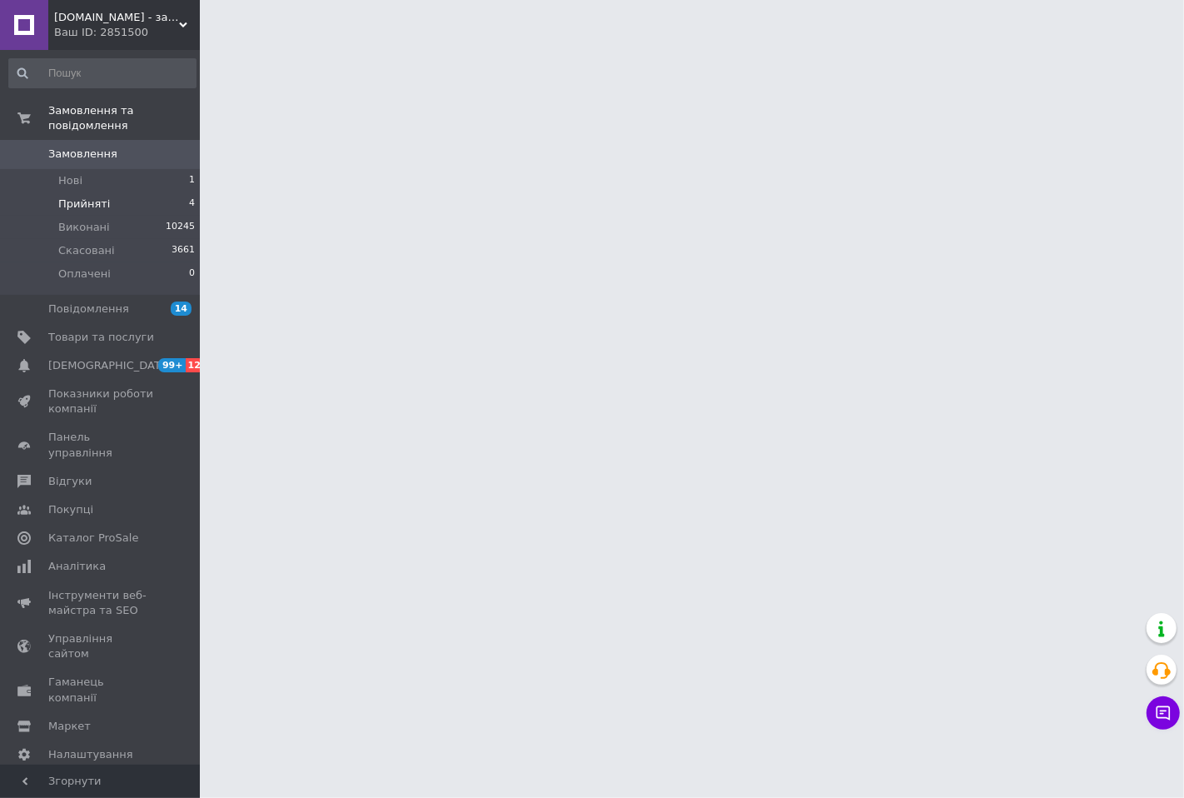
click at [107, 192] on li "Прийняті 4" at bounding box center [102, 203] width 205 height 23
click at [97, 196] on span "Прийняті" at bounding box center [84, 203] width 52 height 15
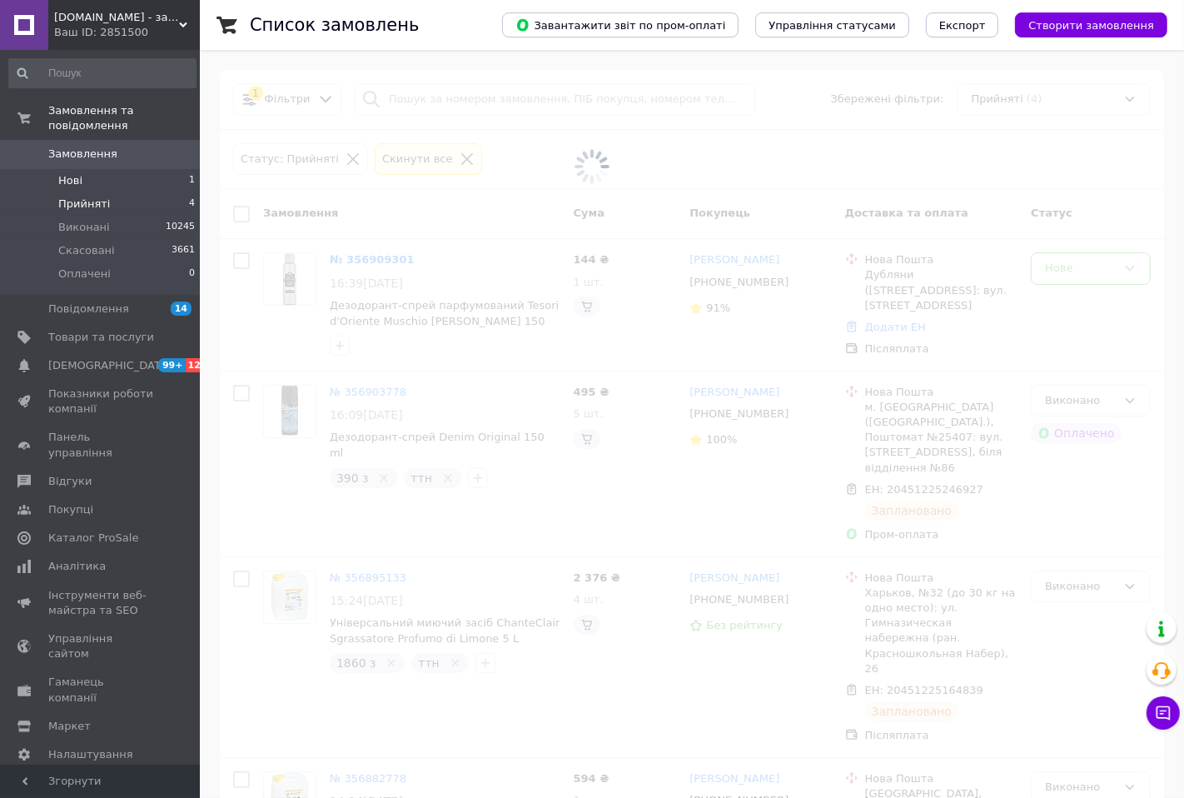
click at [77, 173] on span "Нові" at bounding box center [70, 180] width 24 height 15
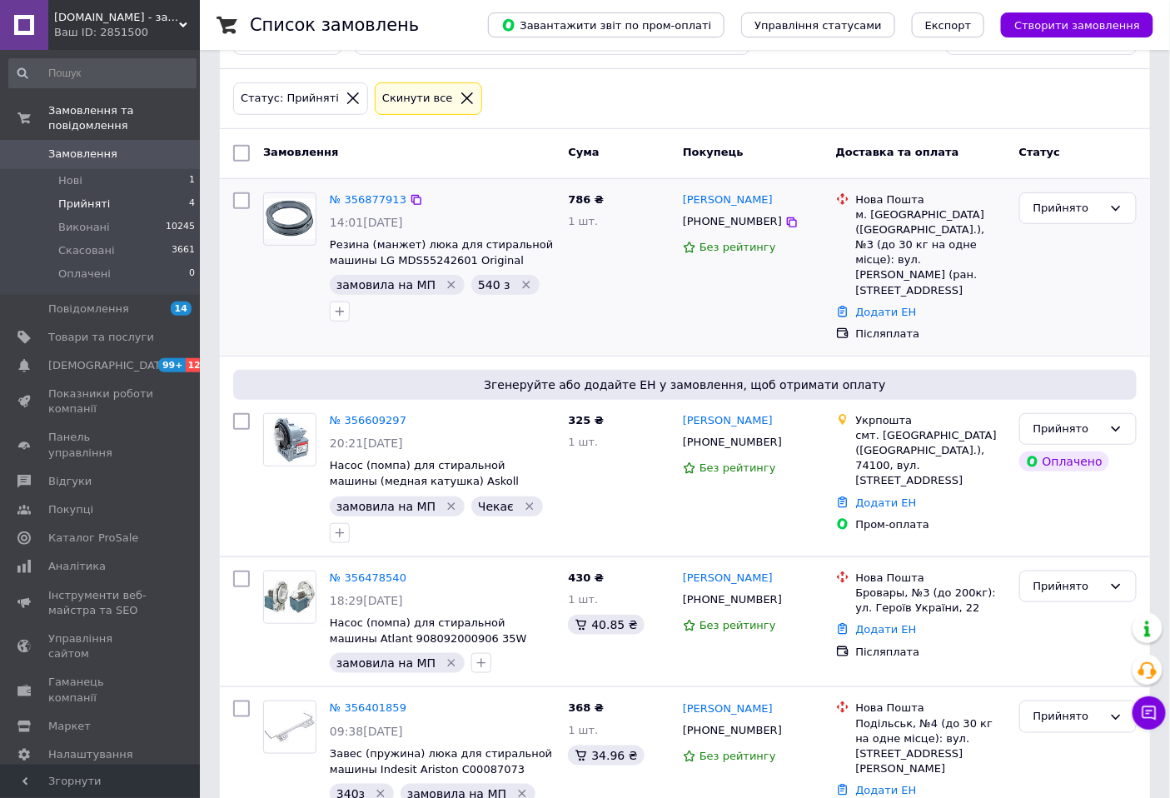
scroll to position [186, 0]
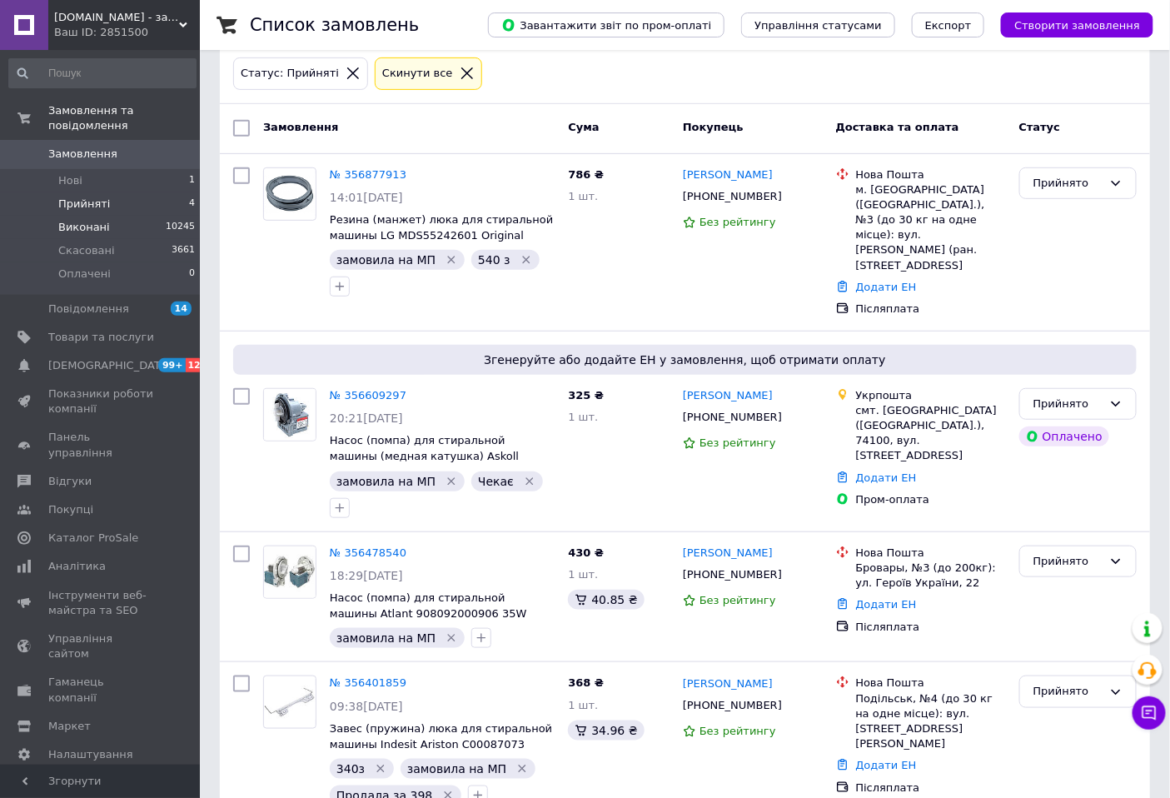
click at [77, 220] on span "Виконані" at bounding box center [84, 227] width 52 height 15
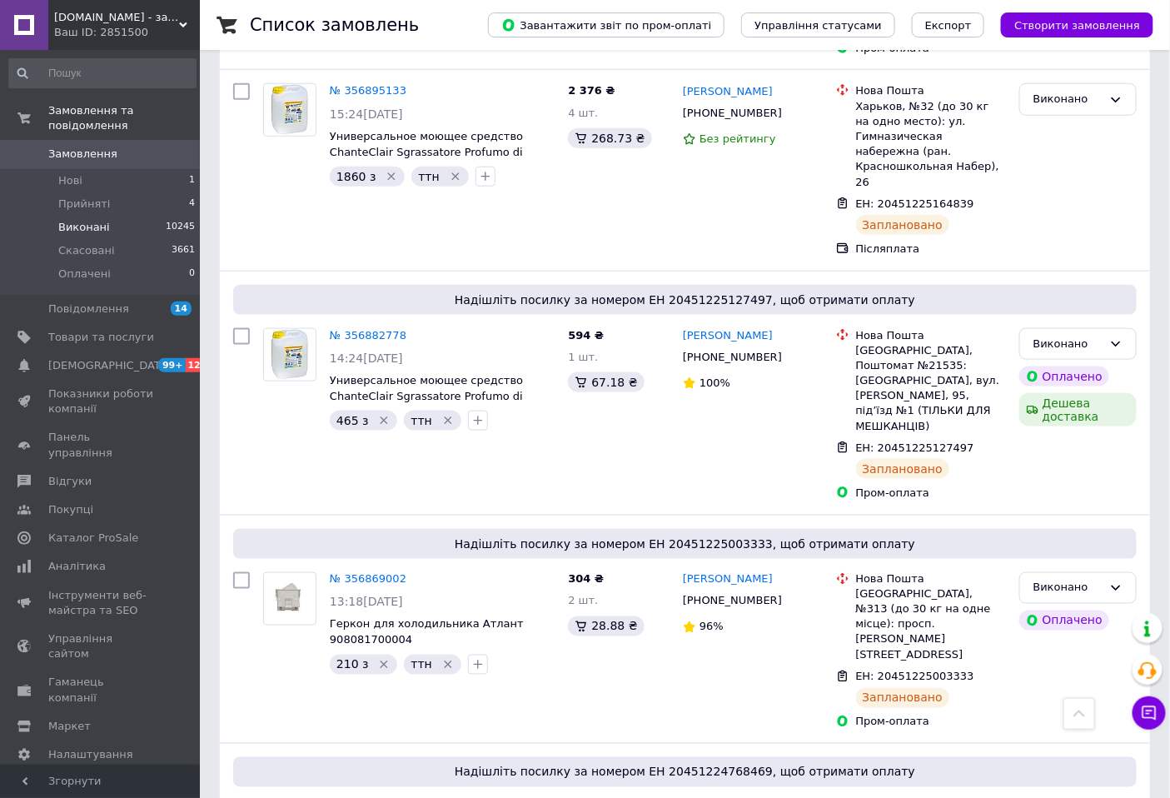
scroll to position [462, 0]
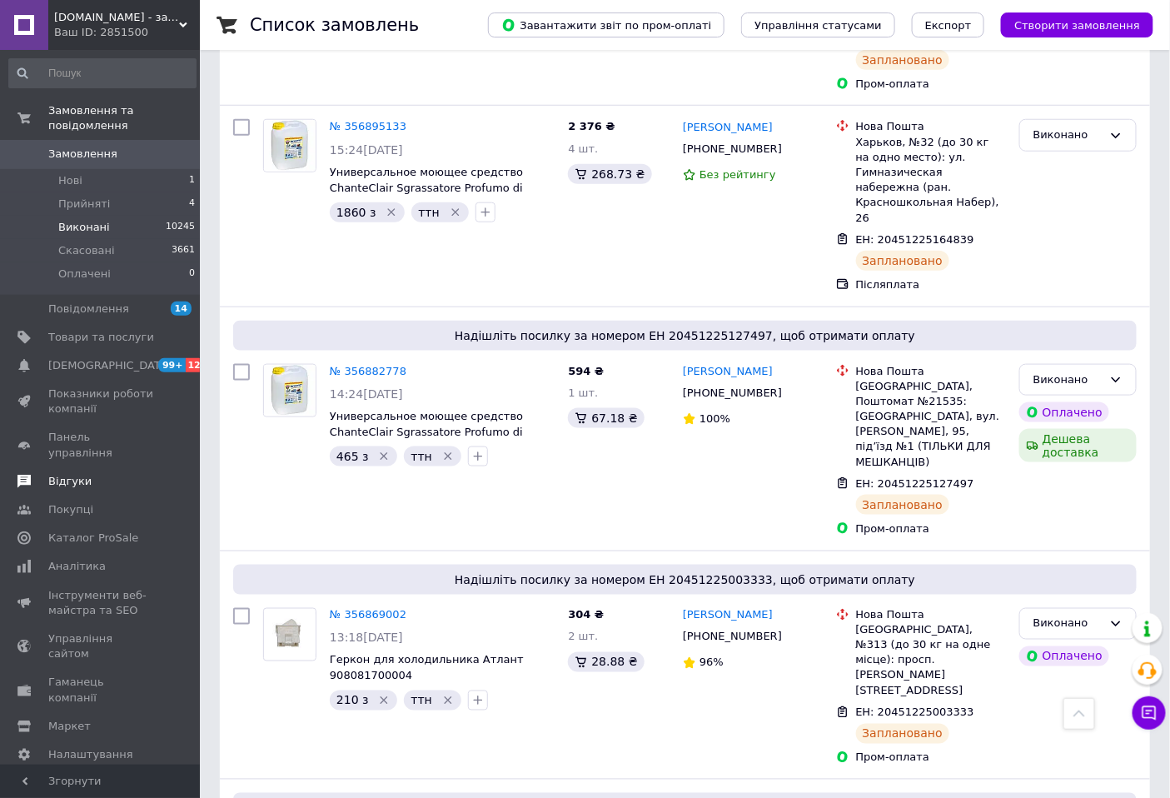
click at [64, 474] on span "Відгуки" at bounding box center [69, 481] width 43 height 15
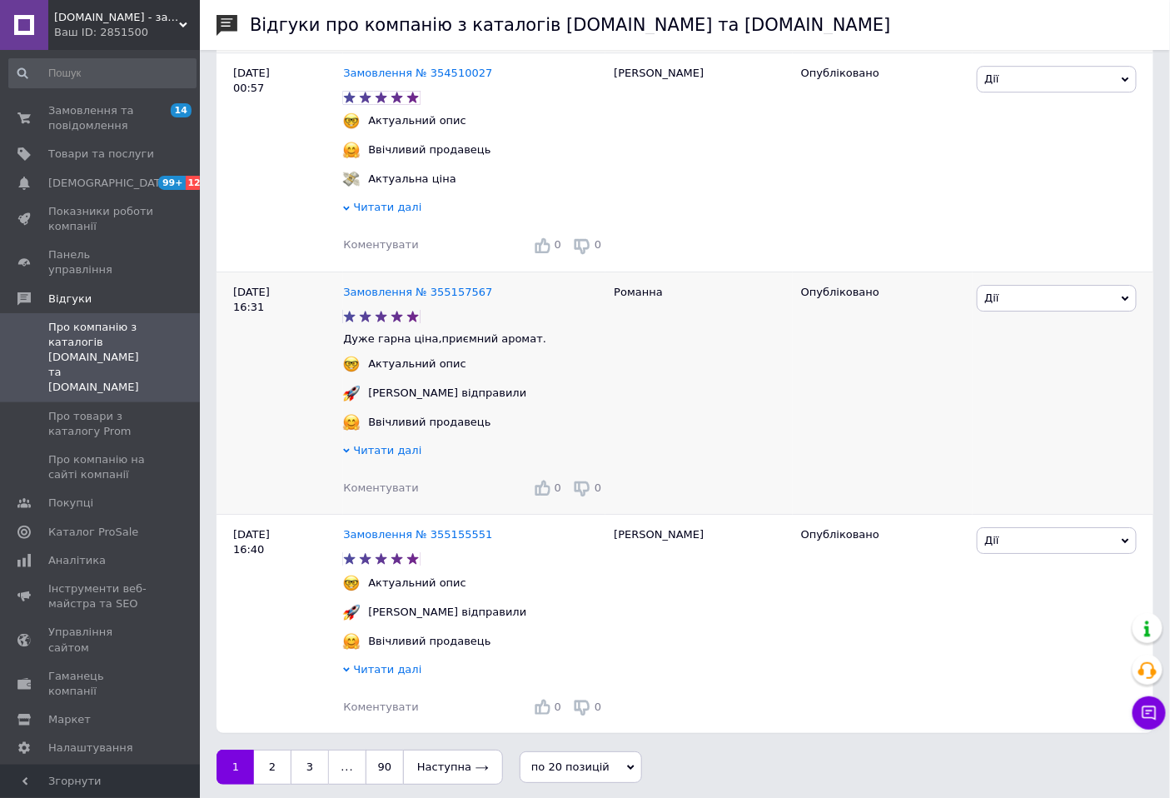
scroll to position [3819, 0]
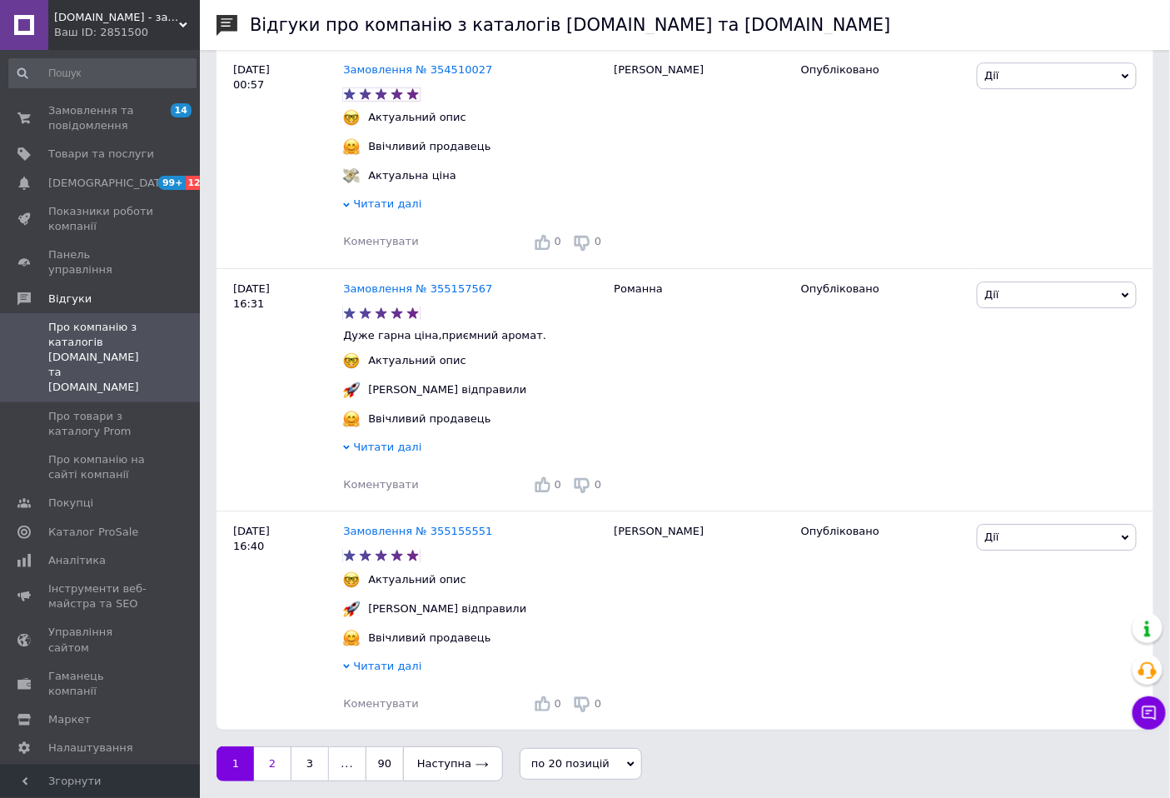
click at [279, 756] on link "2" at bounding box center [272, 763] width 37 height 35
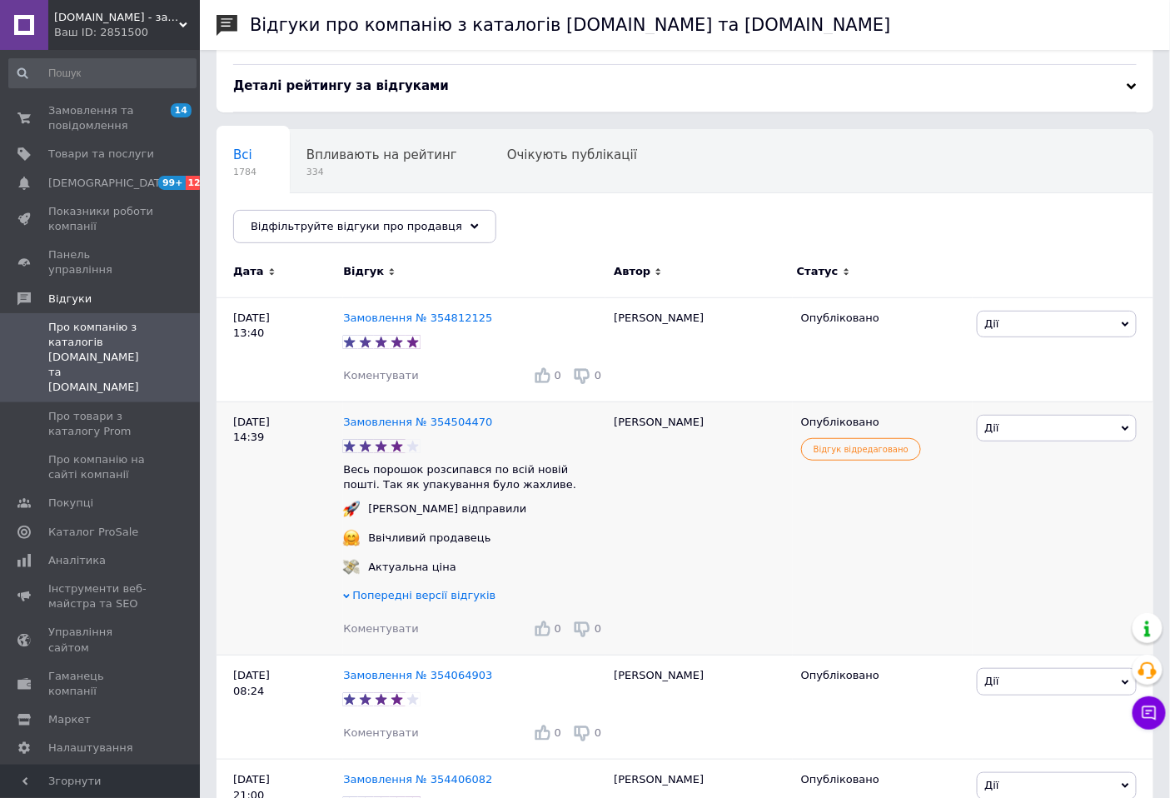
scroll to position [92, 0]
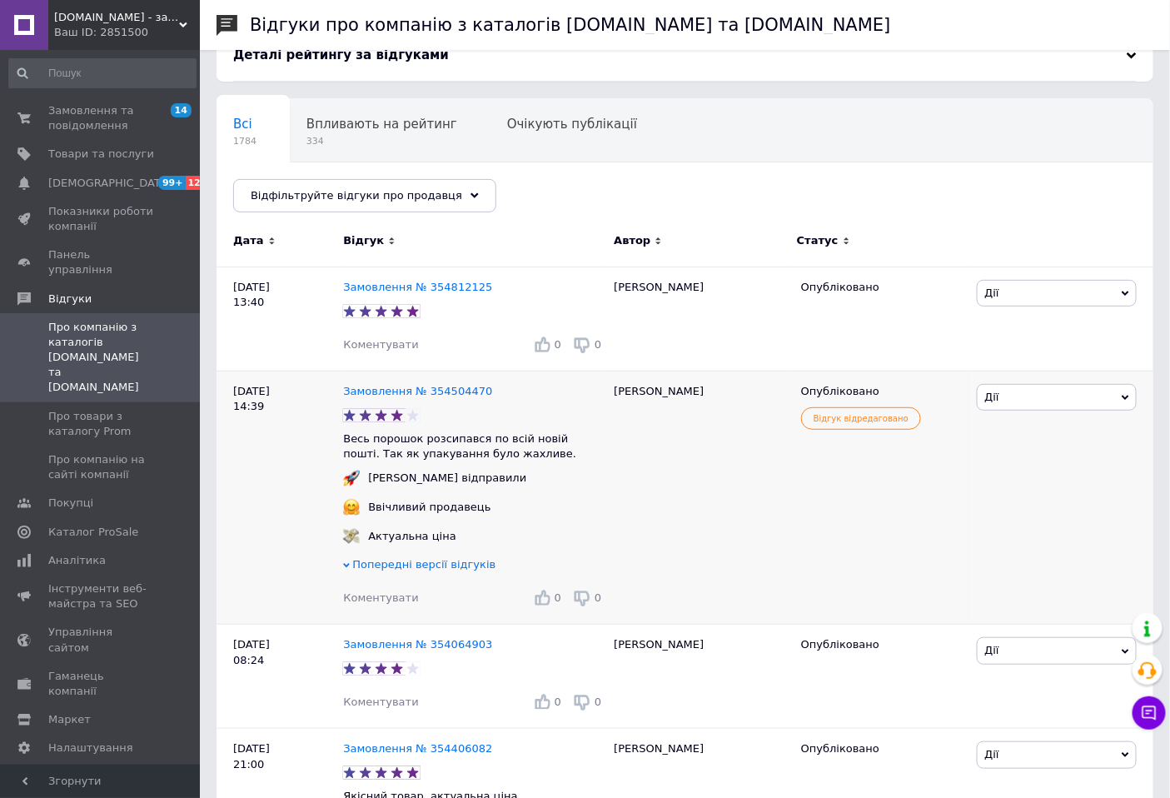
click at [456, 570] on span "Попередні версії відгуків" at bounding box center [423, 564] width 143 height 12
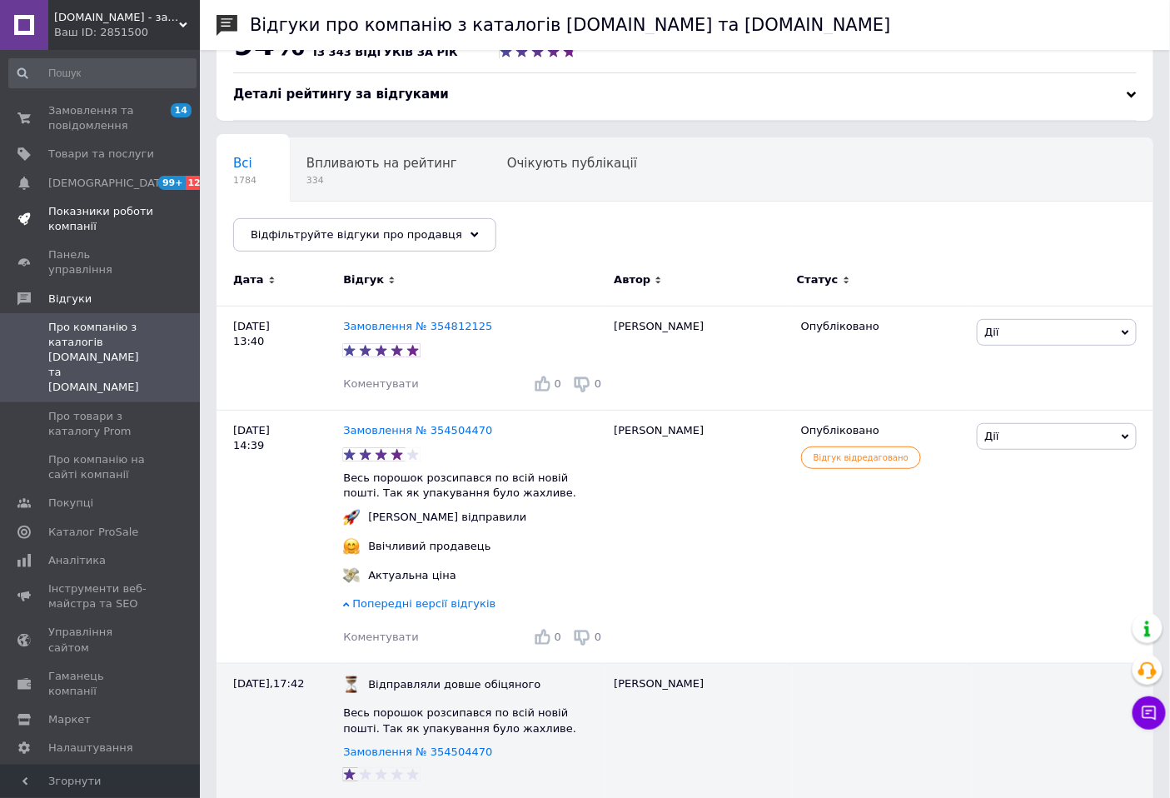
scroll to position [0, 0]
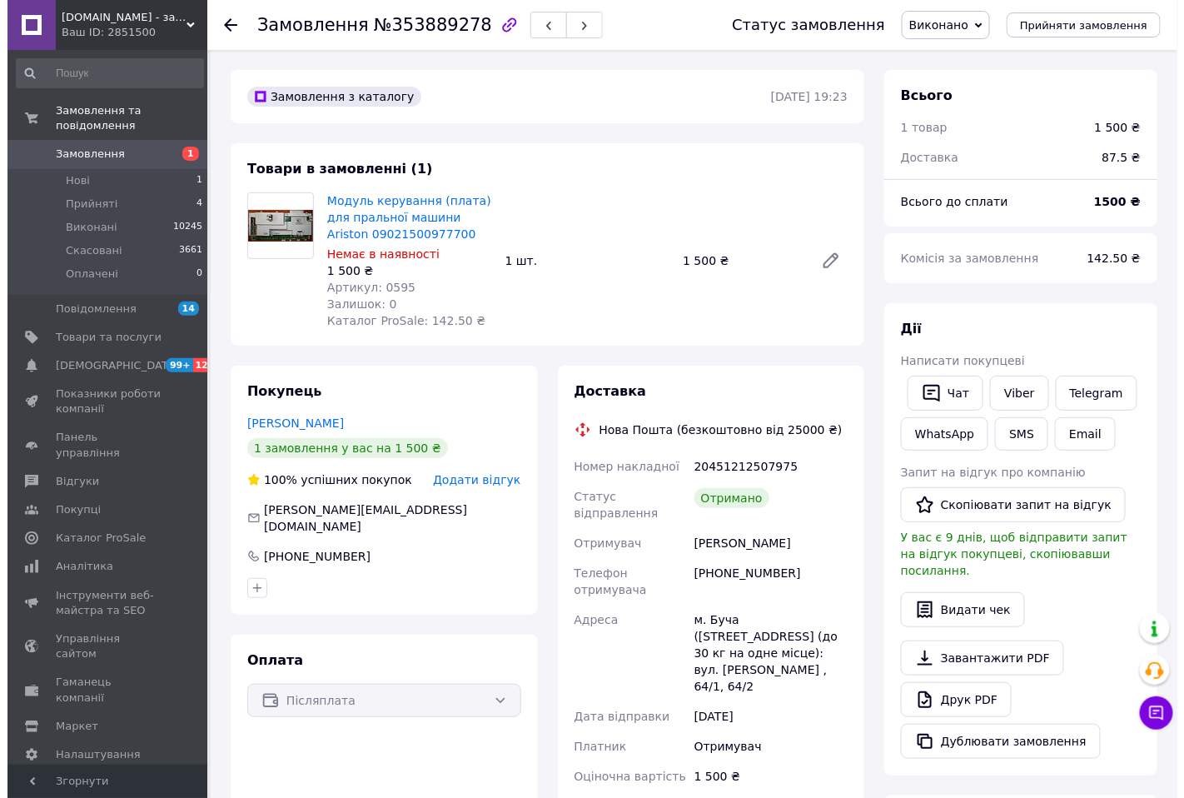
scroll to position [69, 0]
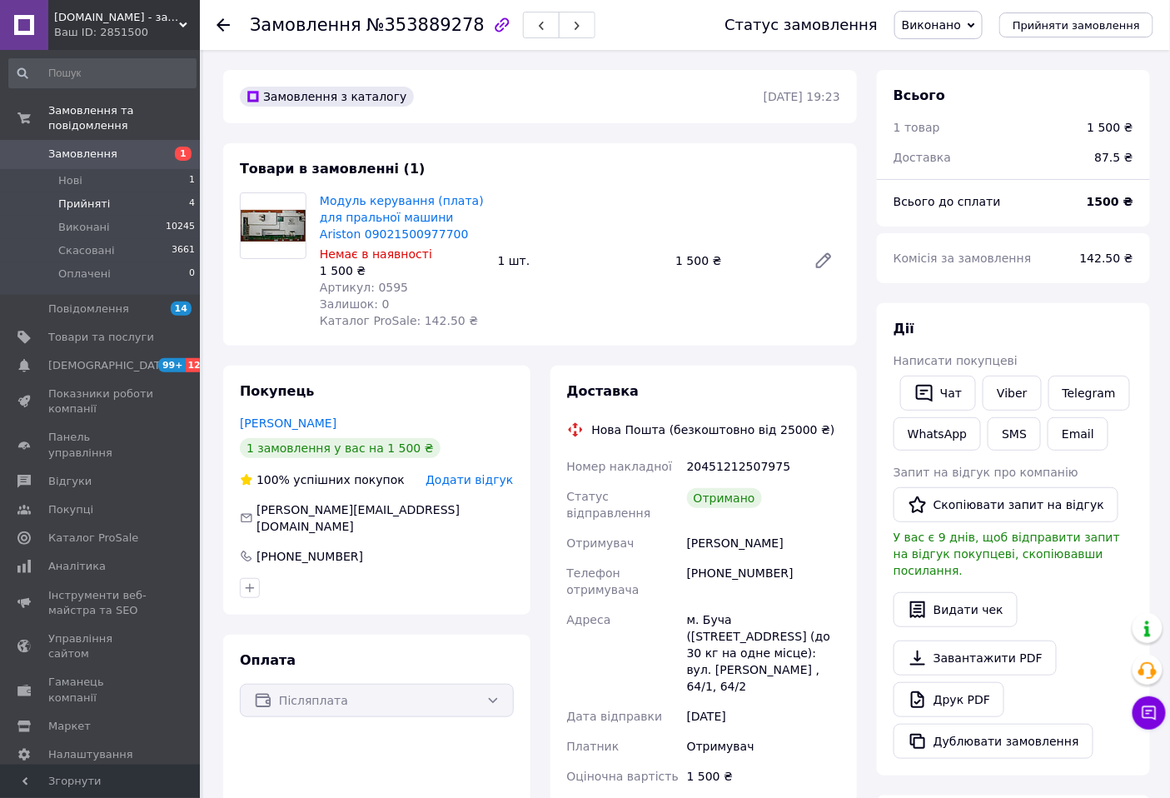
click at [95, 196] on span "Прийняті" at bounding box center [84, 203] width 52 height 15
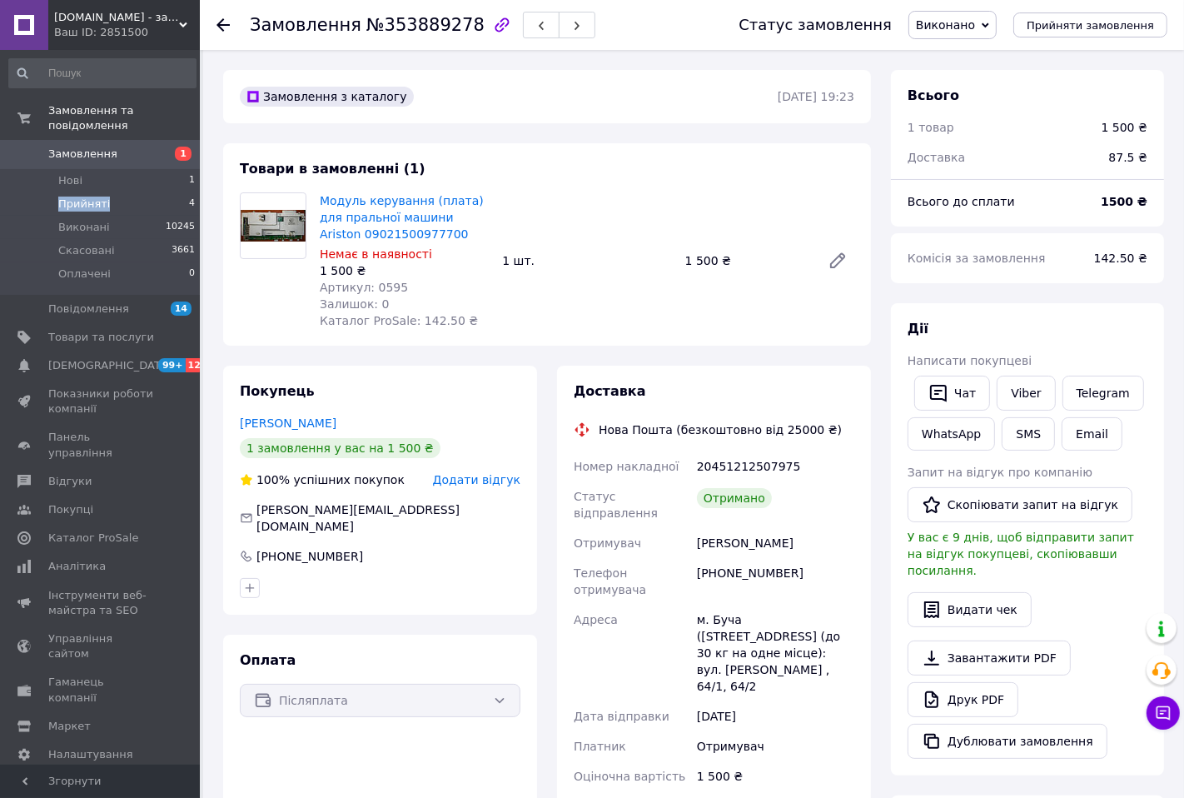
click at [95, 196] on span "Прийняті" at bounding box center [84, 203] width 52 height 15
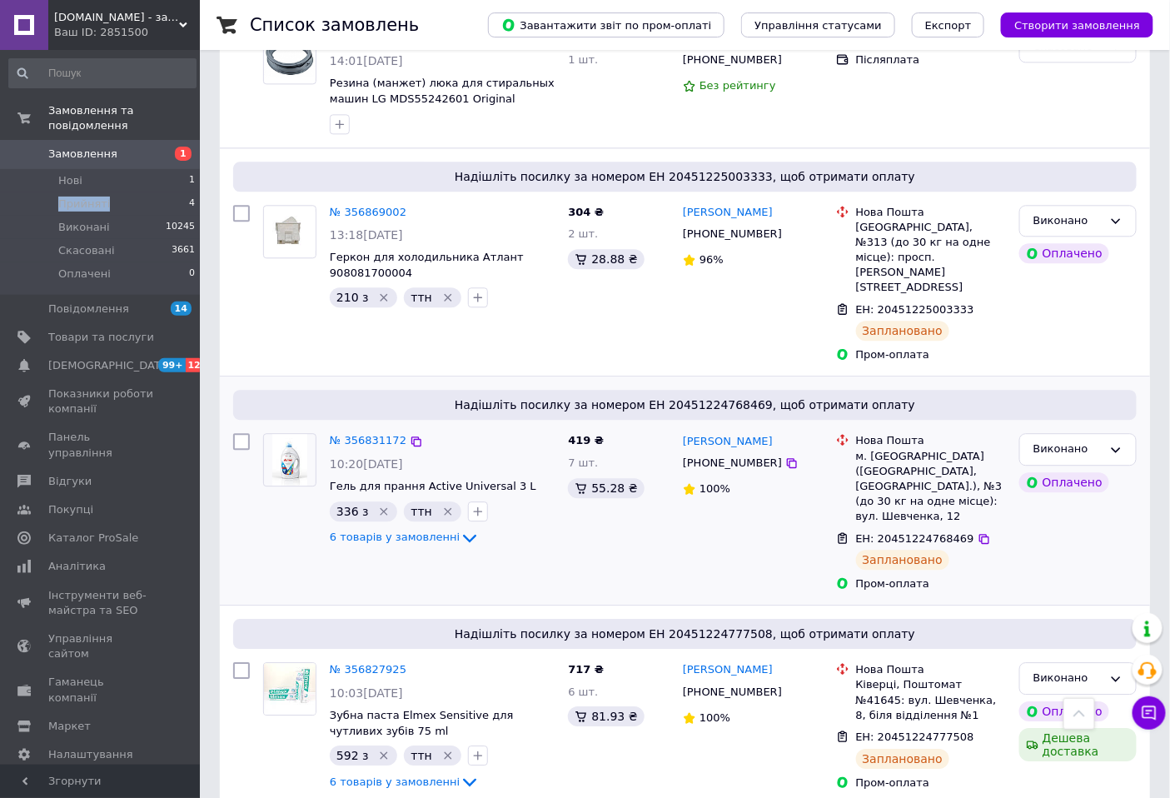
scroll to position [1202, 0]
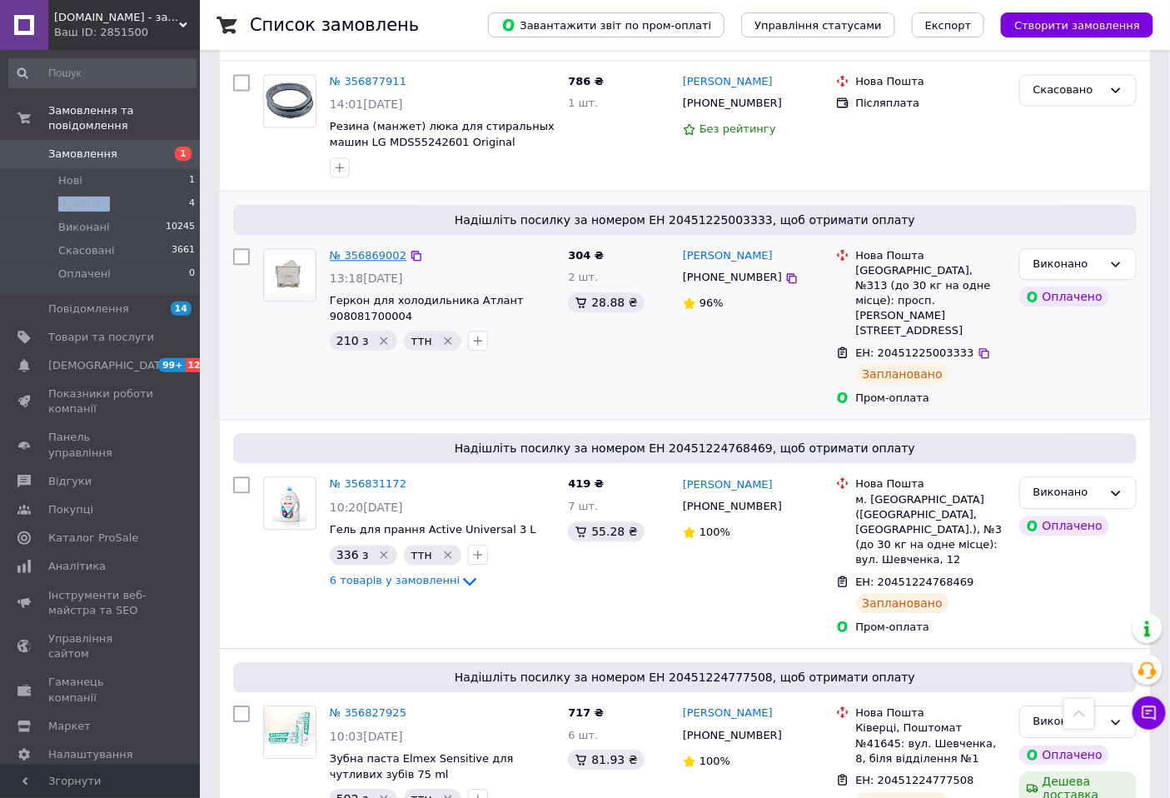
click at [341, 249] on link "№ 356869002" at bounding box center [368, 255] width 77 height 12
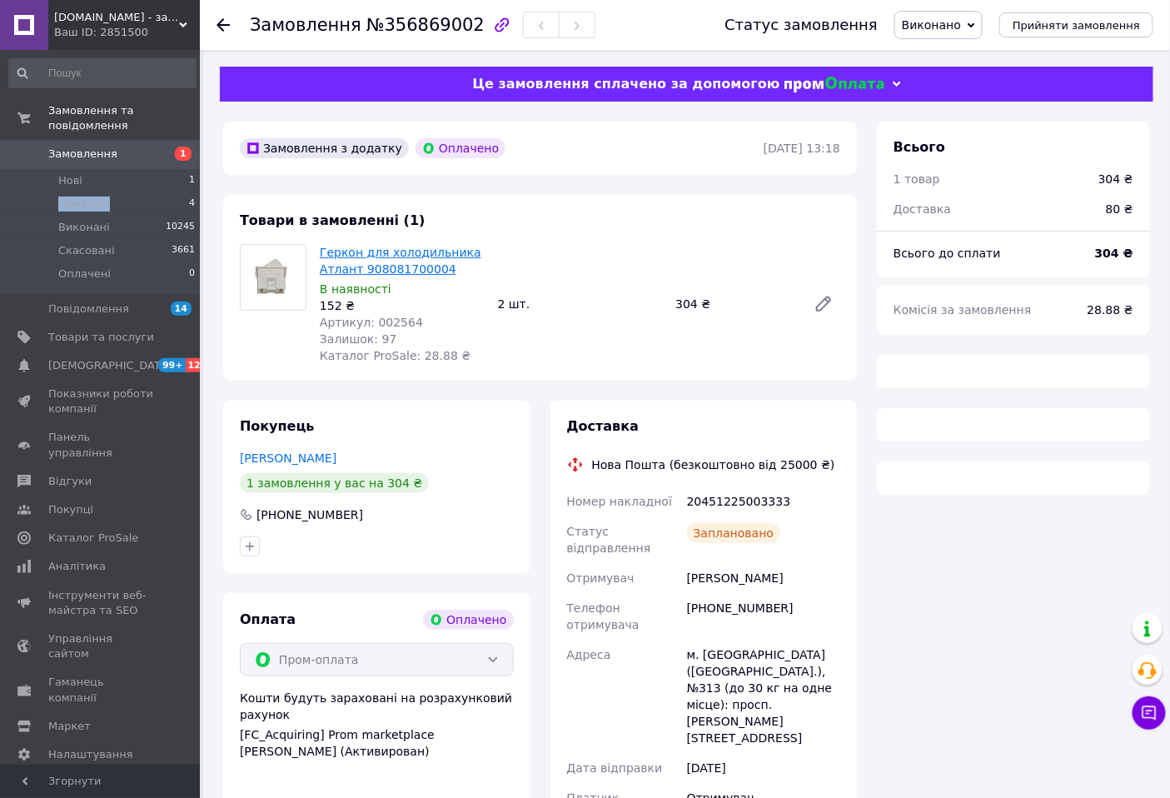
click at [355, 251] on link "Геркон для холодильника Атлант 908081700004" at bounding box center [401, 261] width 162 height 30
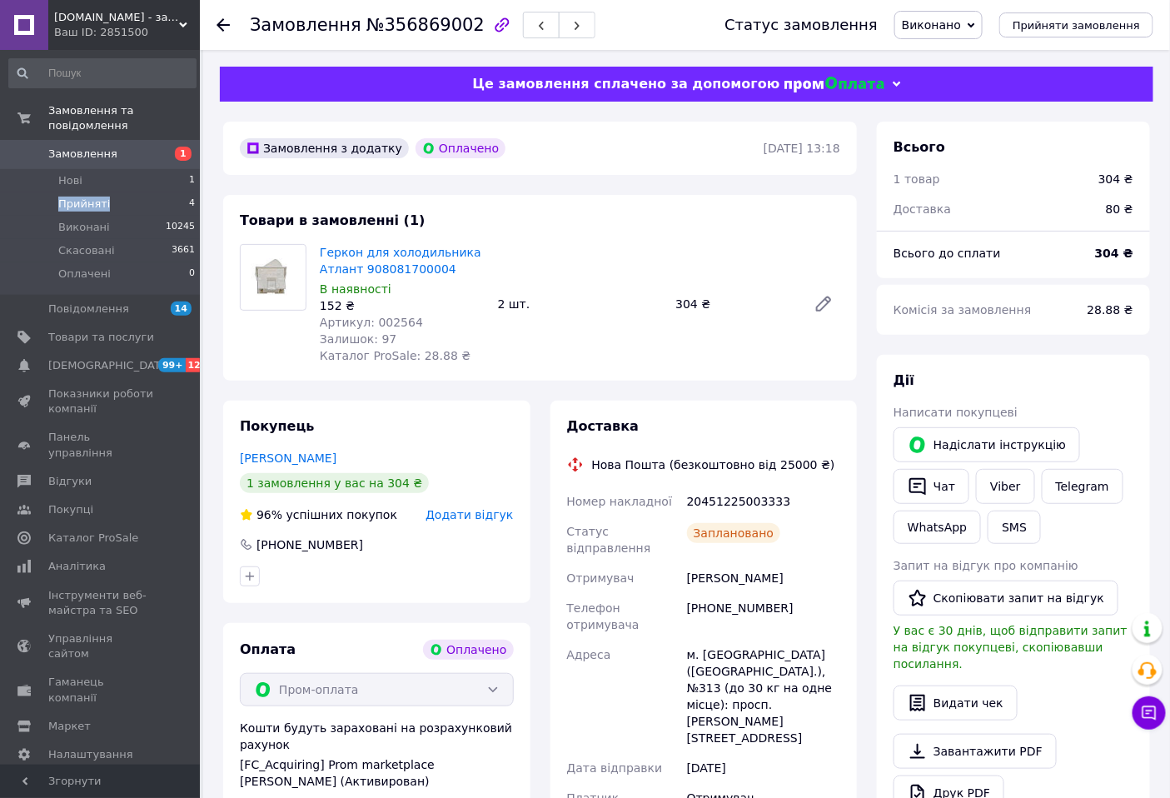
click at [84, 196] on span "Прийняті" at bounding box center [84, 203] width 52 height 15
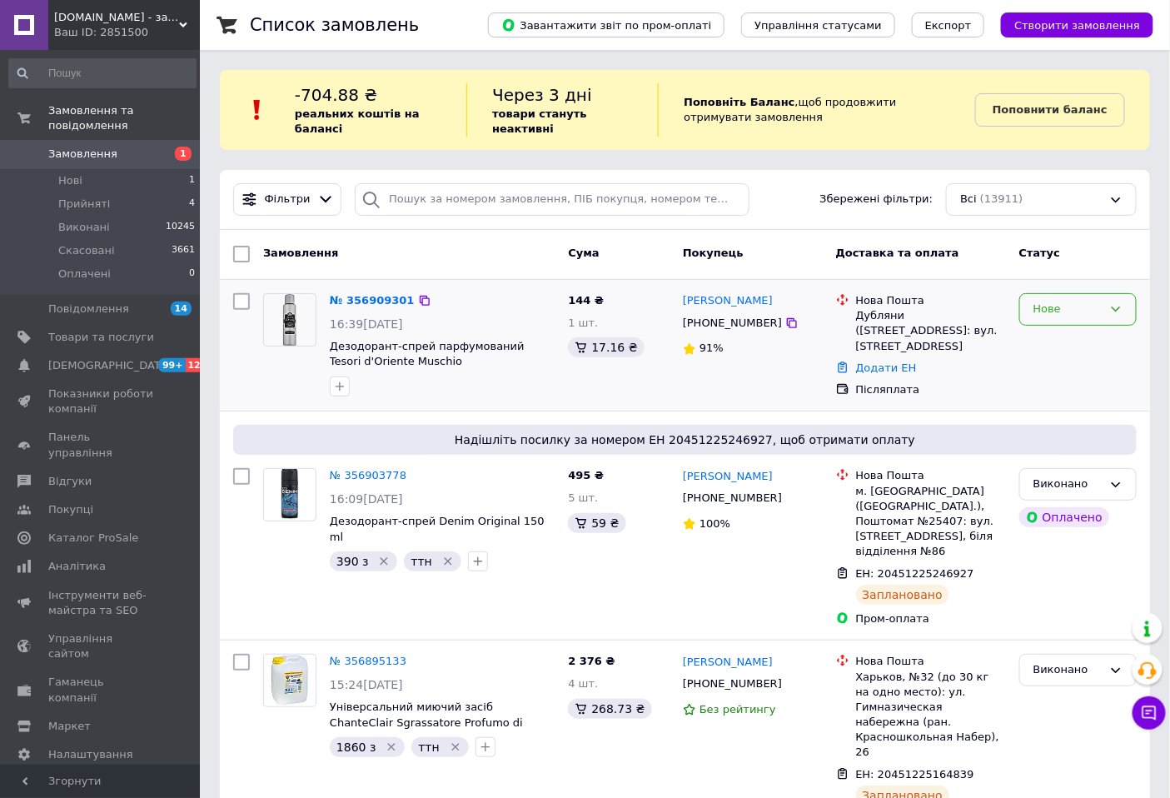
click at [1118, 303] on icon at bounding box center [1115, 308] width 13 height 13
click at [1071, 346] on li "Прийнято" at bounding box center [1078, 344] width 116 height 31
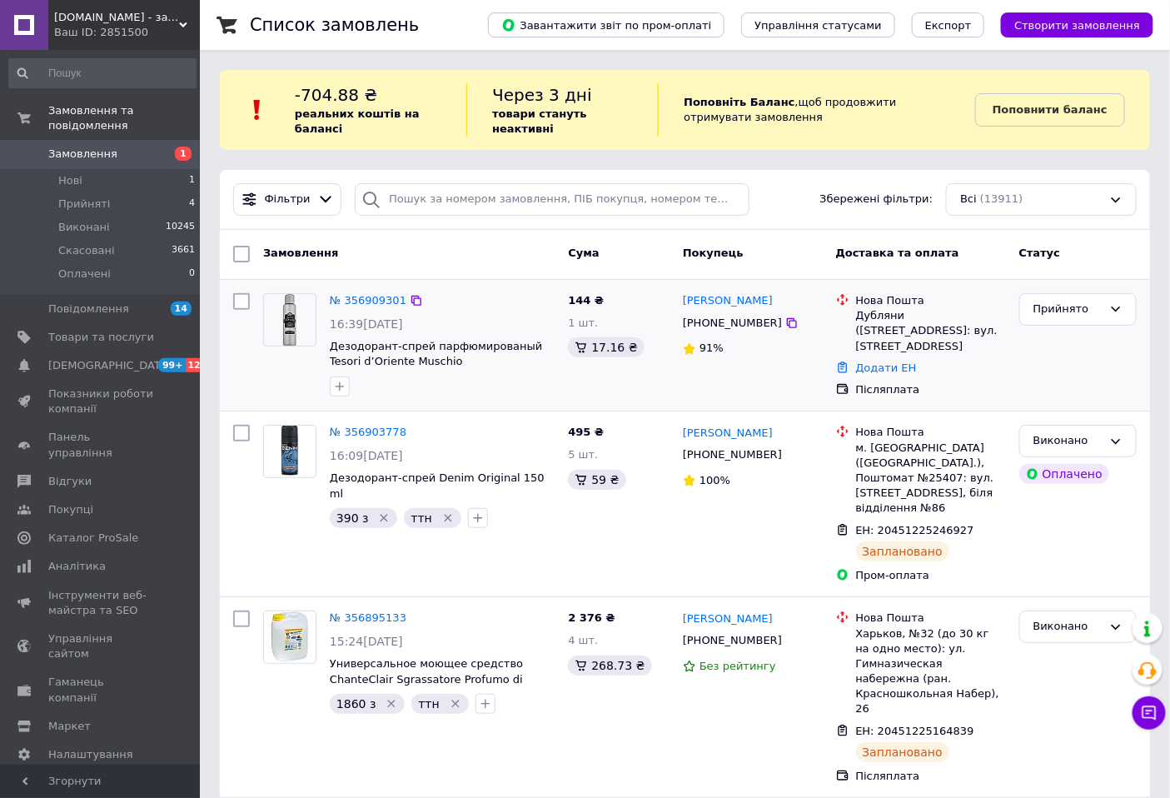
click at [360, 300] on link "№ 356909301" at bounding box center [368, 300] width 77 height 12
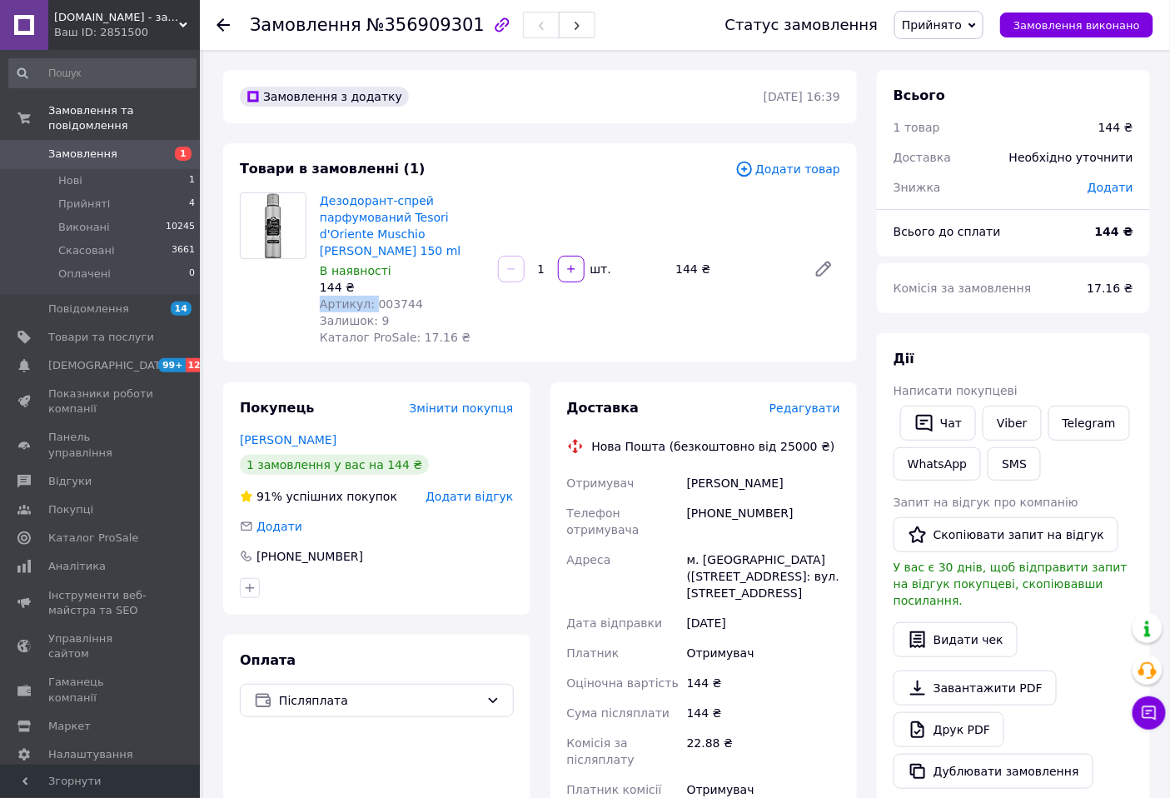
drag, startPoint x: 369, startPoint y: 281, endPoint x: 411, endPoint y: 268, distance: 44.5
click at [411, 268] on div "Дезодорант-спрей парфумований Tesori d'Oriente Muschio Bianco 150 ml В наявност…" at bounding box center [402, 269] width 178 height 160
click at [391, 312] on div "Залишок: 9" at bounding box center [402, 320] width 165 height 17
drag, startPoint x: 369, startPoint y: 280, endPoint x: 409, endPoint y: 280, distance: 40.0
click at [409, 296] on div "Артикул: 003744" at bounding box center [402, 304] width 165 height 17
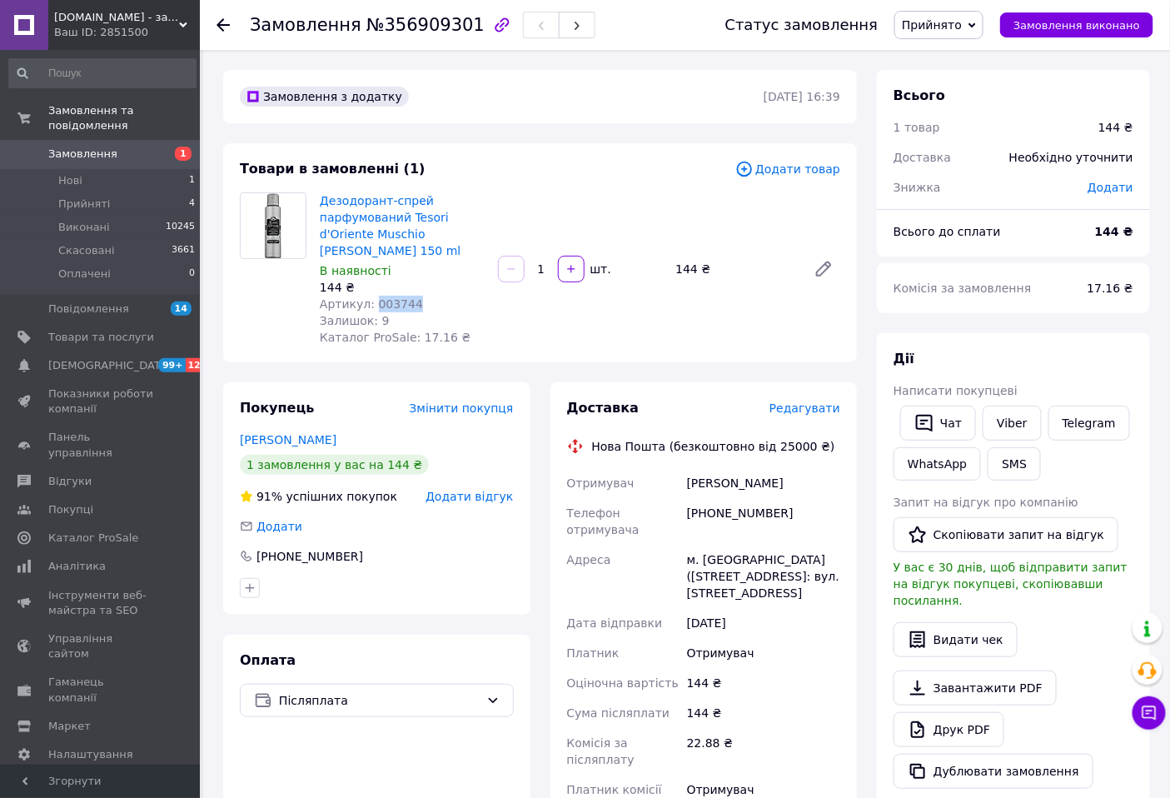
copy span "003744"
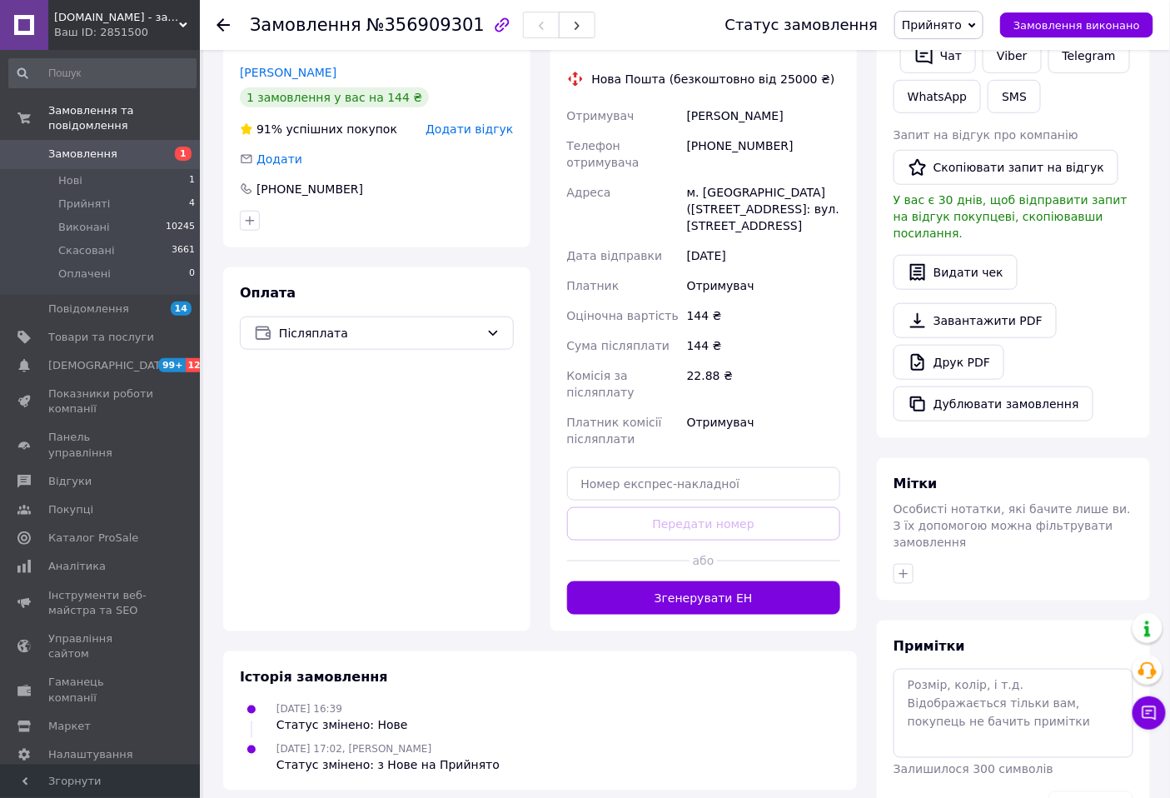
scroll to position [370, 0]
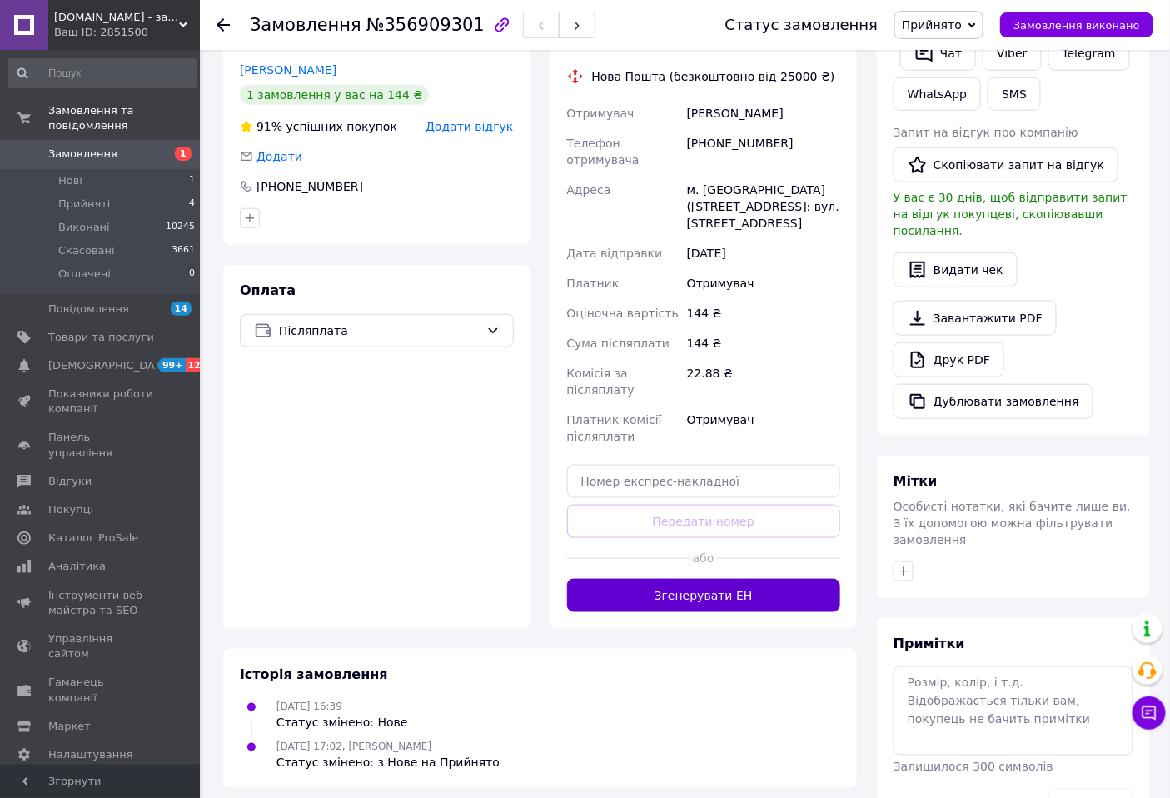
click at [689, 579] on button "Згенерувати ЕН" at bounding box center [704, 595] width 274 height 33
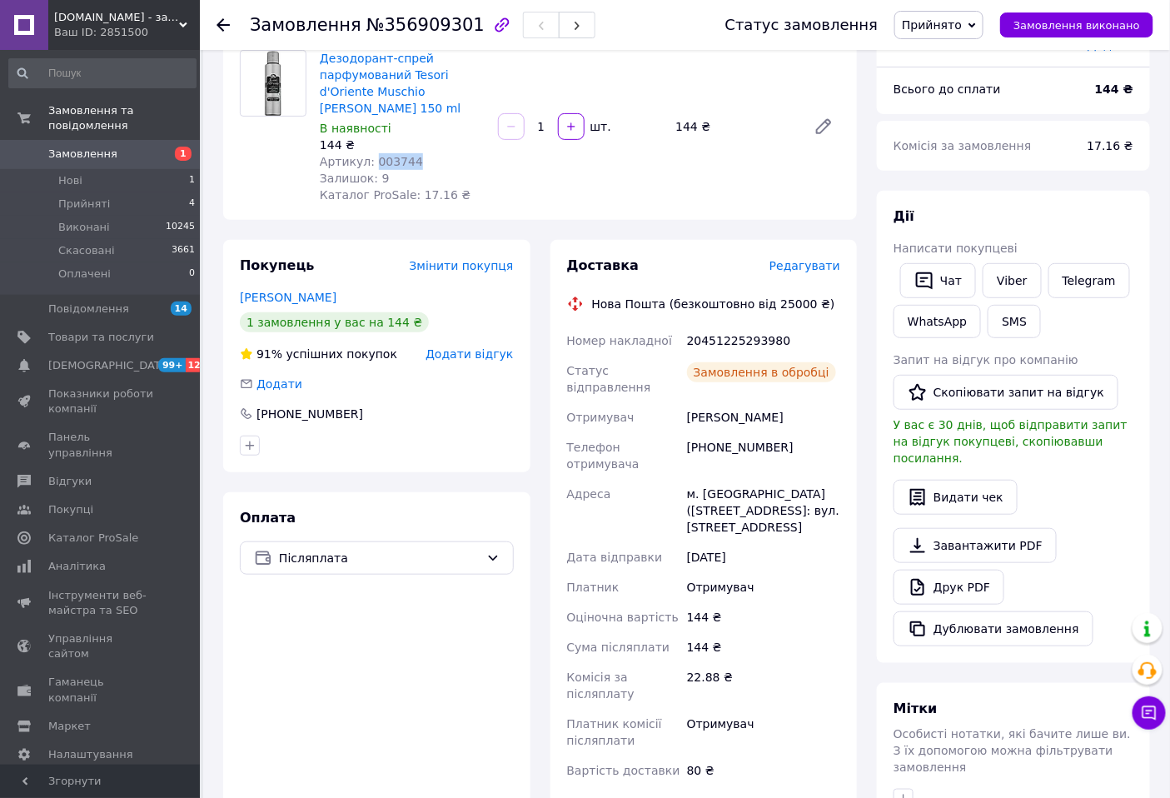
scroll to position [92, 0]
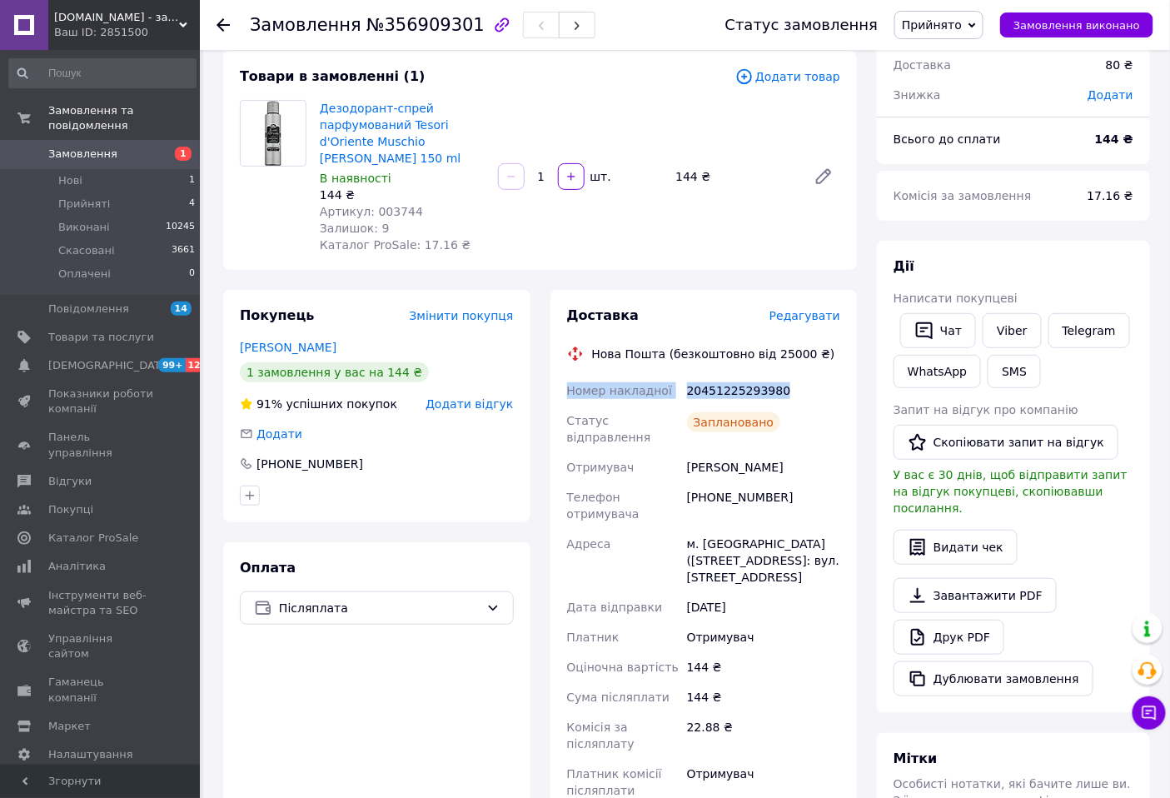
drag, startPoint x: 566, startPoint y: 373, endPoint x: 779, endPoint y: 371, distance: 213.1
click at [779, 375] on div "Номер накладної 20451225293980 Статус відправлення Заплановано Отримувач Гусак …" at bounding box center [704, 605] width 281 height 460
copy div "Номер накладної 20451225293980"
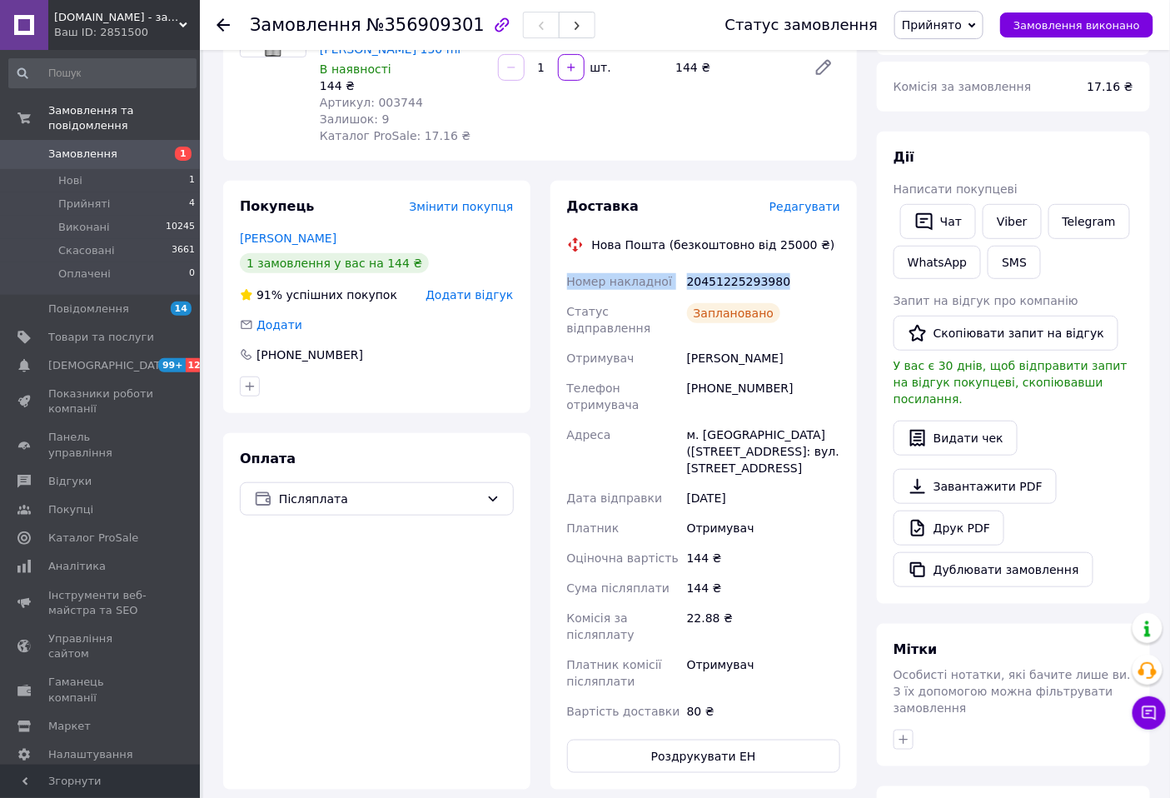
scroll to position [370, 0]
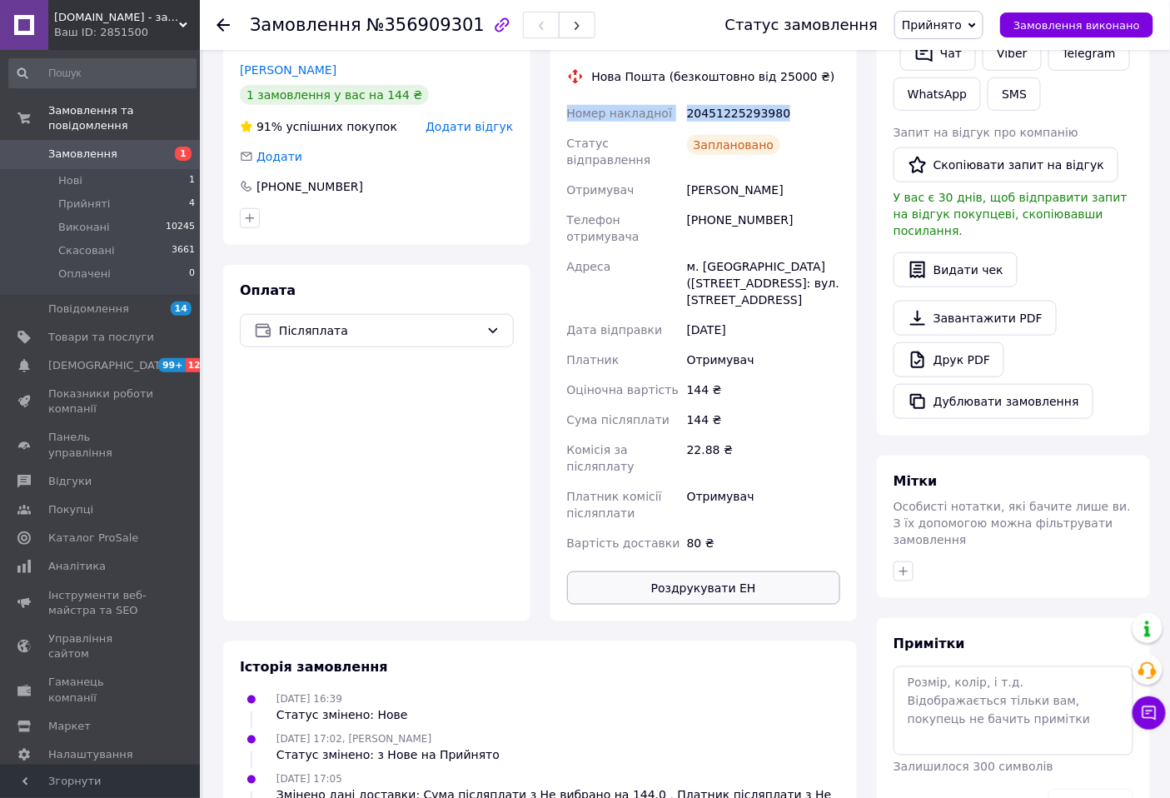
click at [706, 571] on button "Роздрукувати ЕН" at bounding box center [704, 587] width 274 height 33
click at [899, 564] on icon "button" at bounding box center [903, 570] width 13 height 13
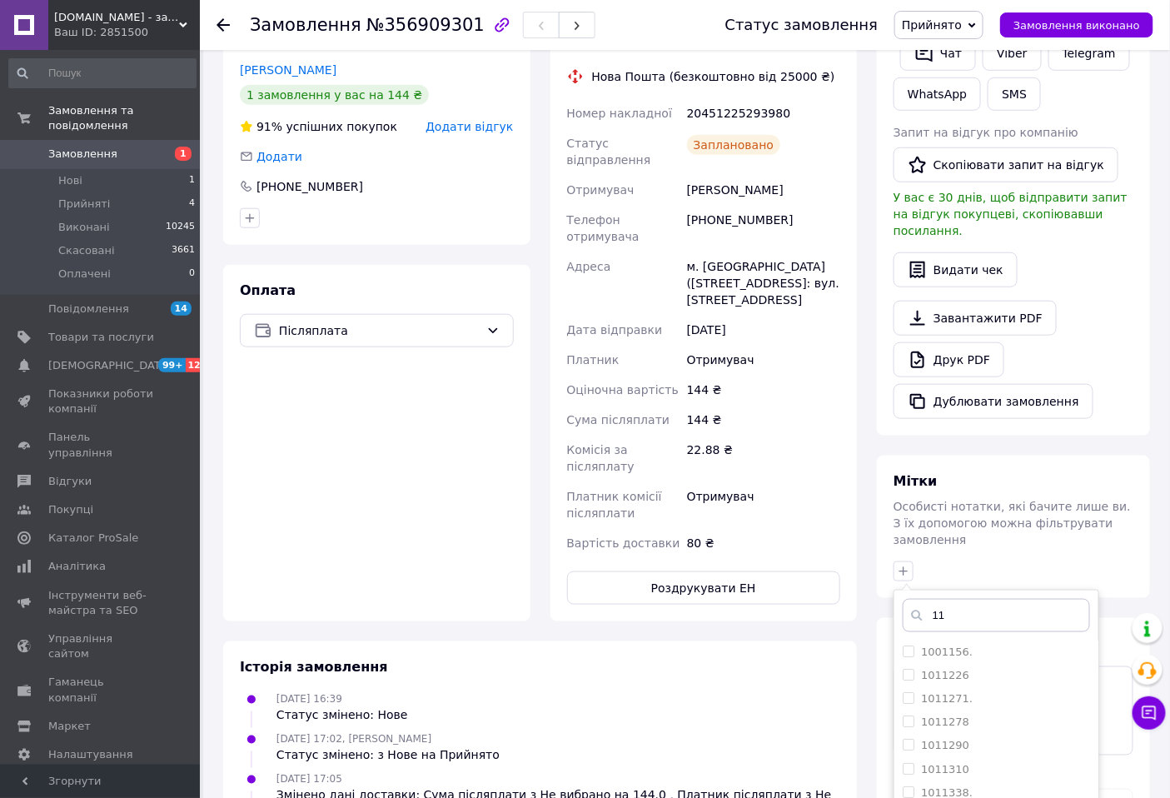
click at [946, 599] on input "11" at bounding box center [995, 615] width 187 height 33
type input "111з"
click at [905, 645] on input "111з" at bounding box center [907, 650] width 11 height 11
checkbox input "true"
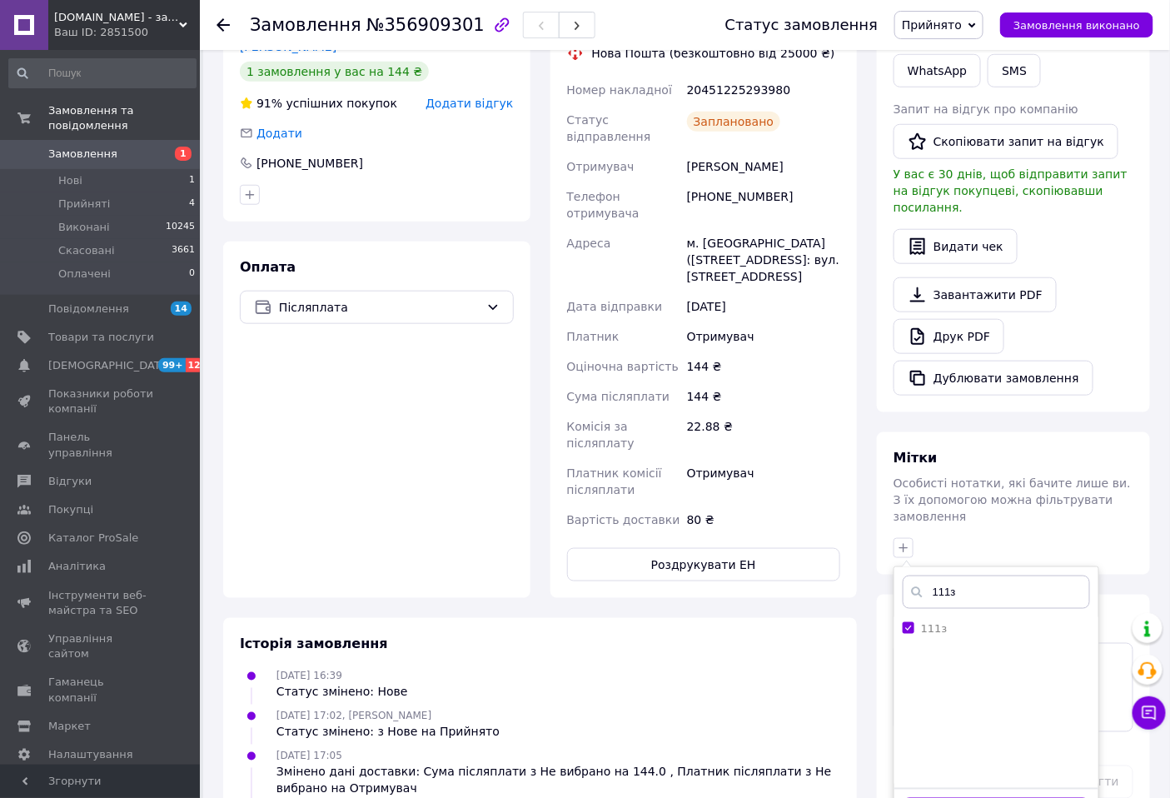
scroll to position [404, 0]
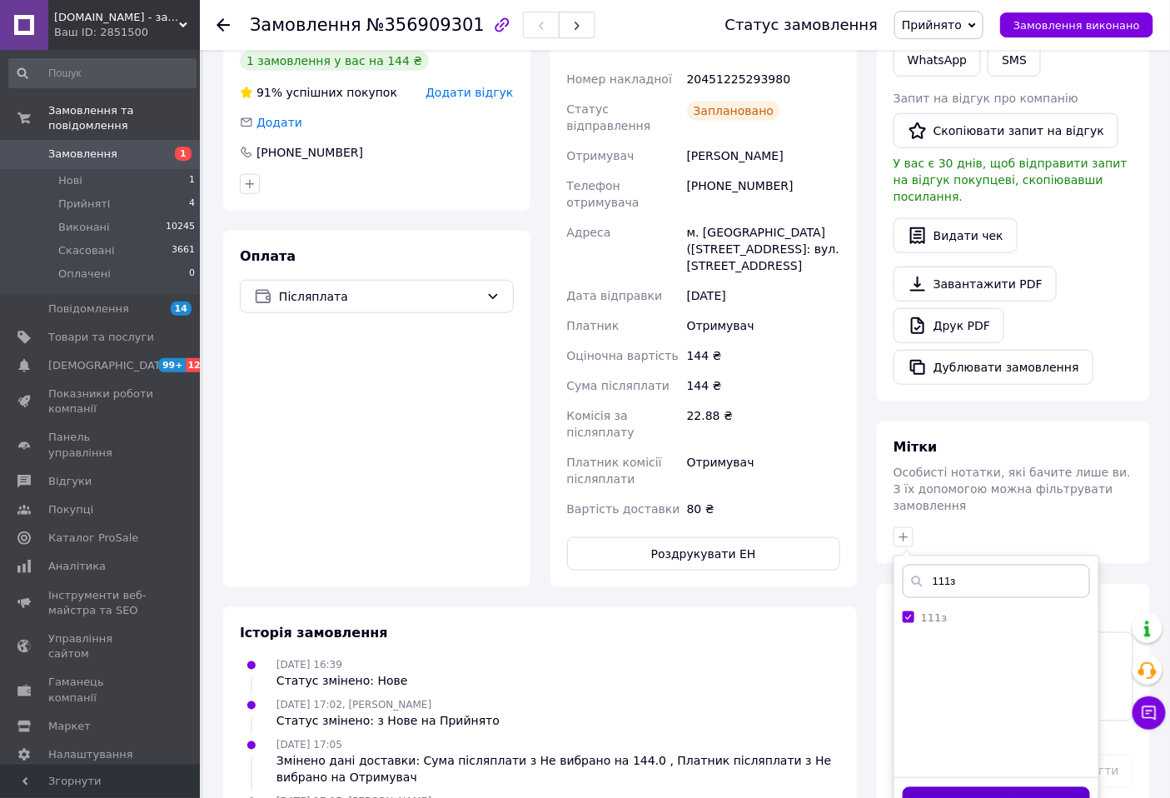
click at [989, 787] on button "Додати мітку" at bounding box center [995, 803] width 187 height 32
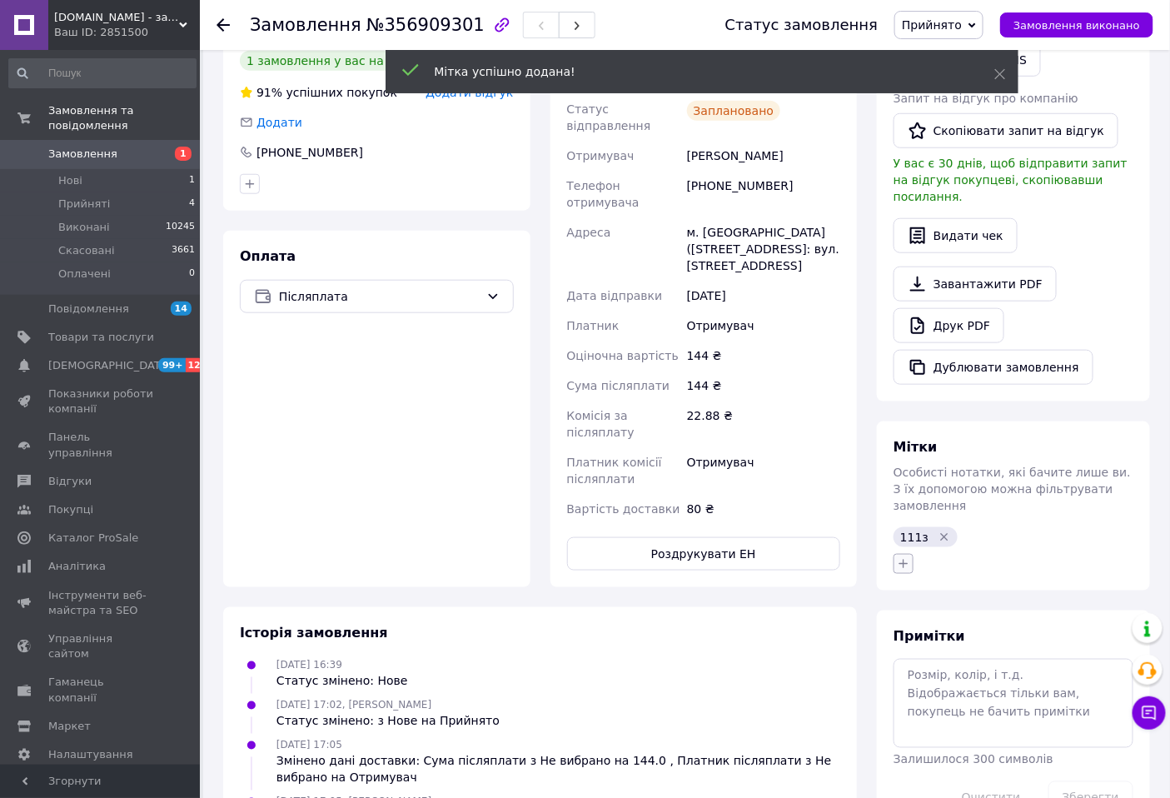
click at [900, 557] on icon "button" at bounding box center [903, 563] width 13 height 13
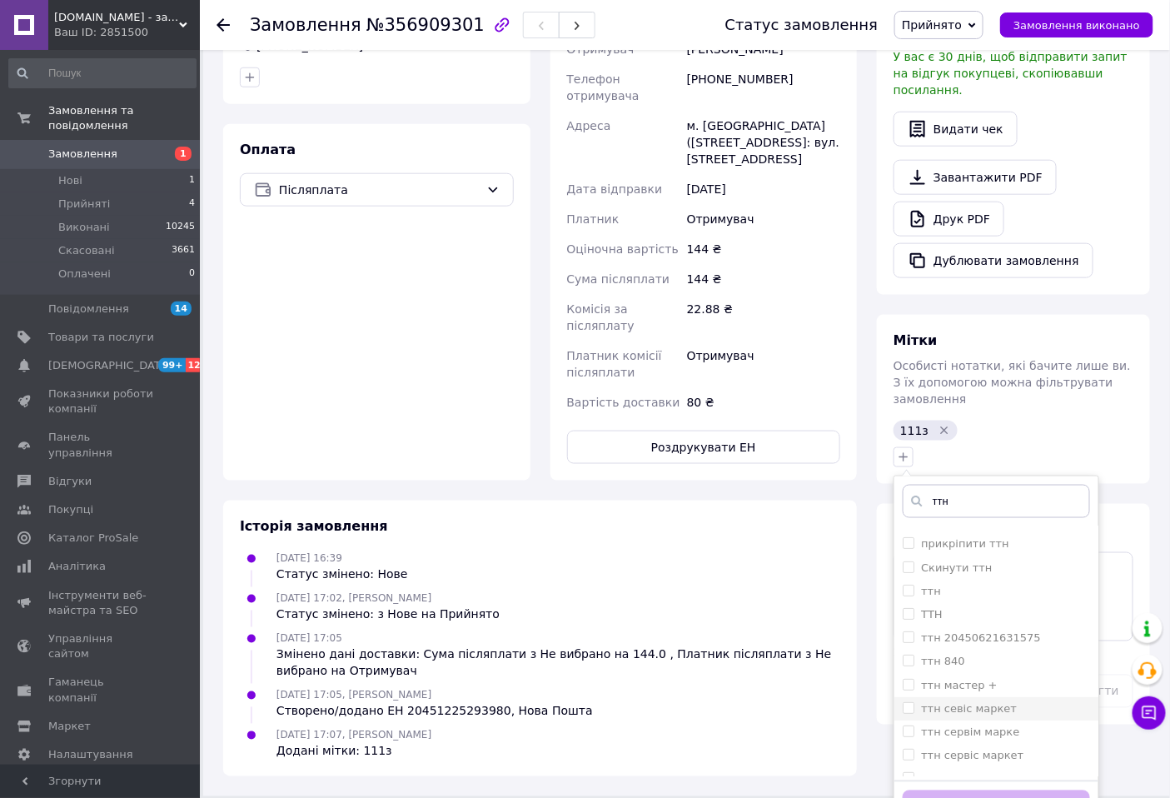
scroll to position [185, 0]
type input "ттн"
click at [905, 549] on li "Скинути ттн" at bounding box center [996, 560] width 204 height 23
checkbox input "true"
click at [907, 578] on input "ттн" at bounding box center [907, 583] width 11 height 11
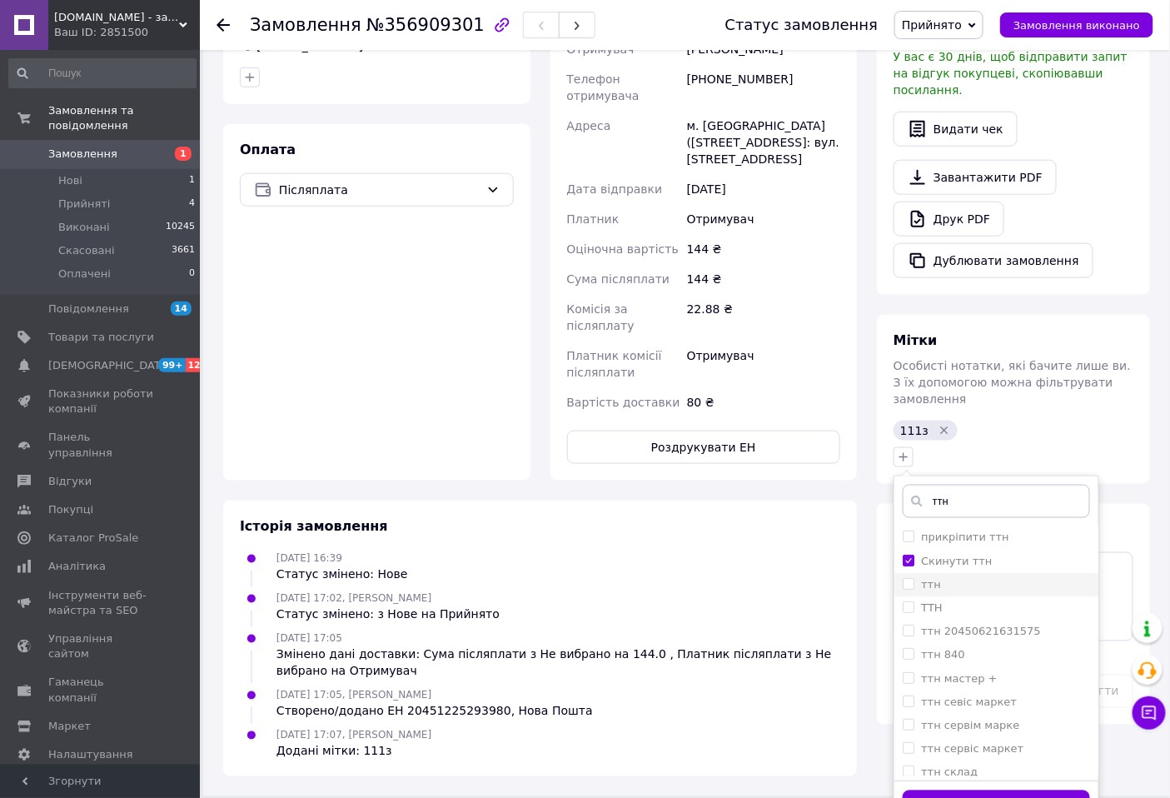
checkbox input "true"
click at [912, 554] on input "Скинути ттн" at bounding box center [907, 559] width 11 height 11
checkbox input "false"
click at [989, 790] on button "Додати мітку" at bounding box center [995, 806] width 187 height 32
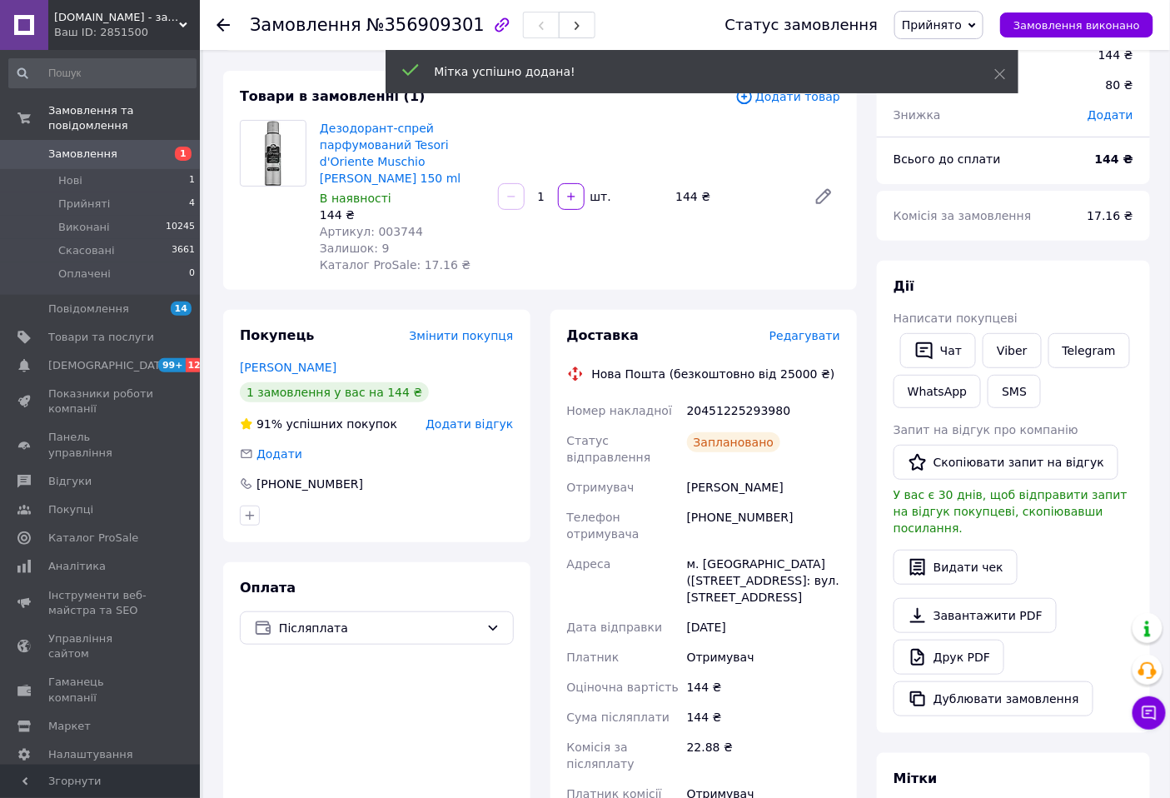
scroll to position [0, 0]
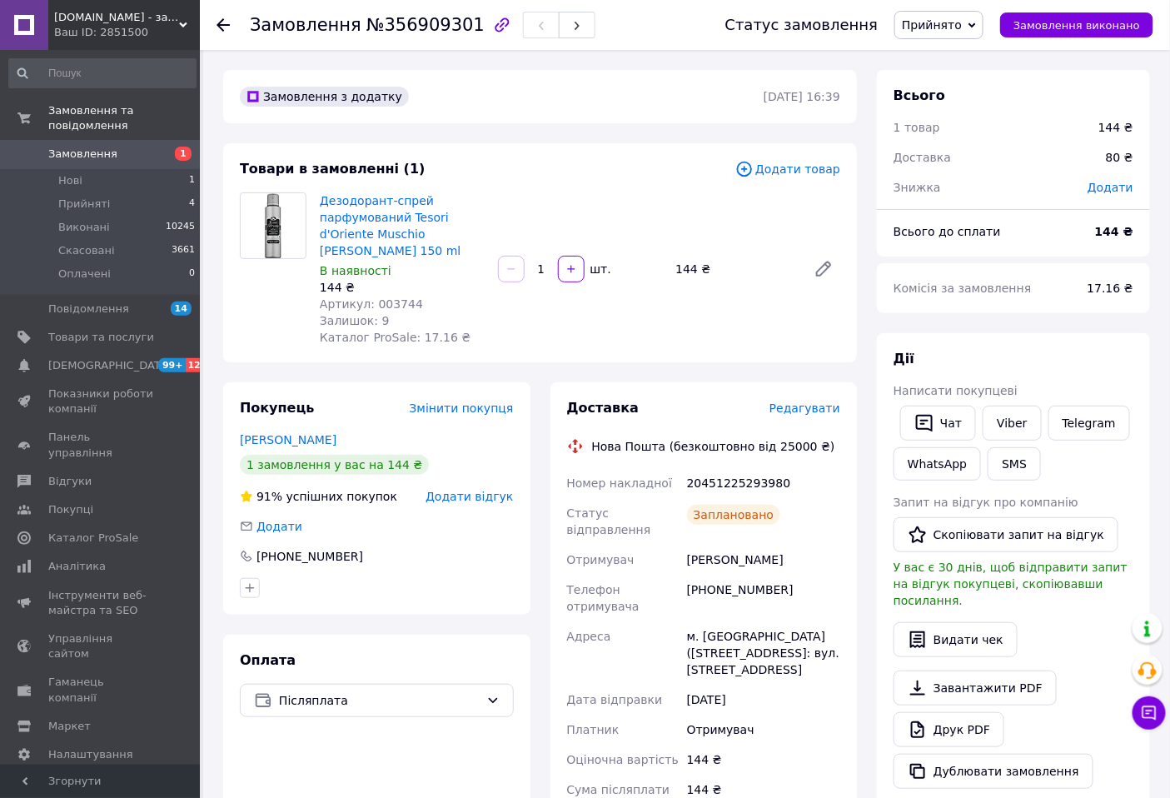
click at [976, 28] on icon at bounding box center [971, 25] width 7 height 7
click at [947, 59] on li "Виконано" at bounding box center [938, 58] width 87 height 25
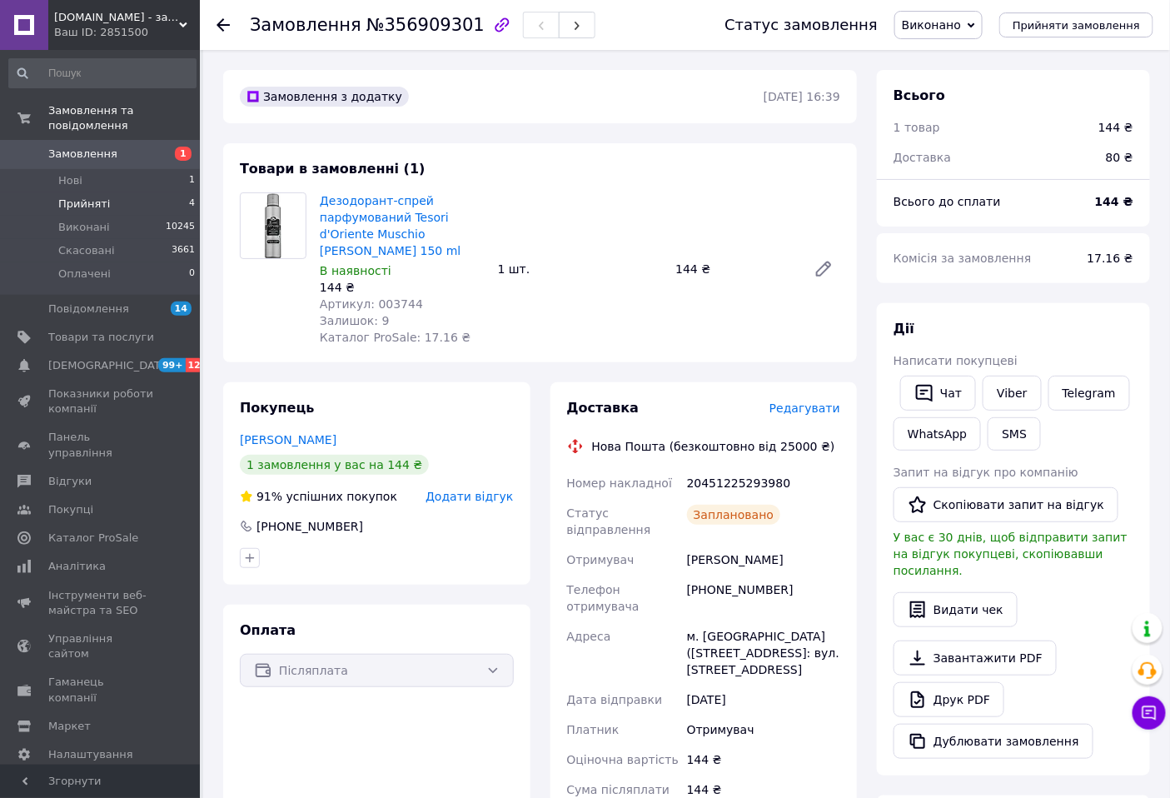
click at [87, 196] on span "Прийняті" at bounding box center [84, 203] width 52 height 15
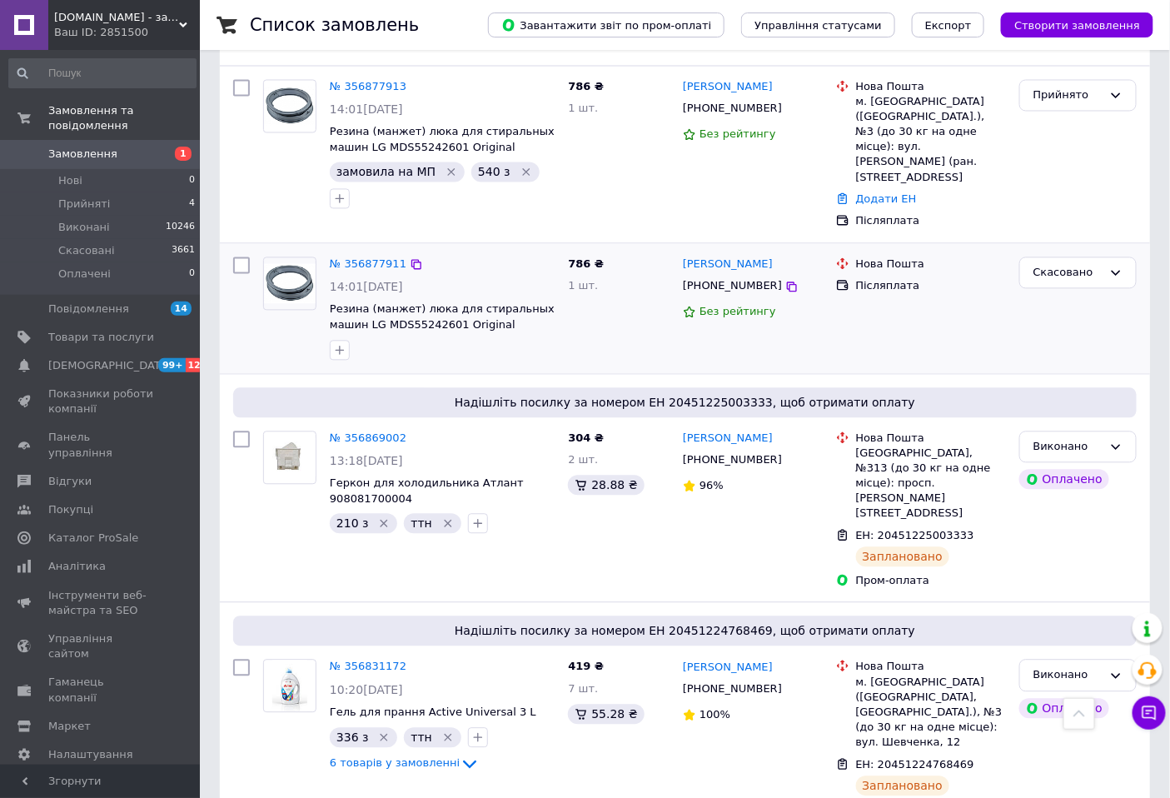
scroll to position [1110, 0]
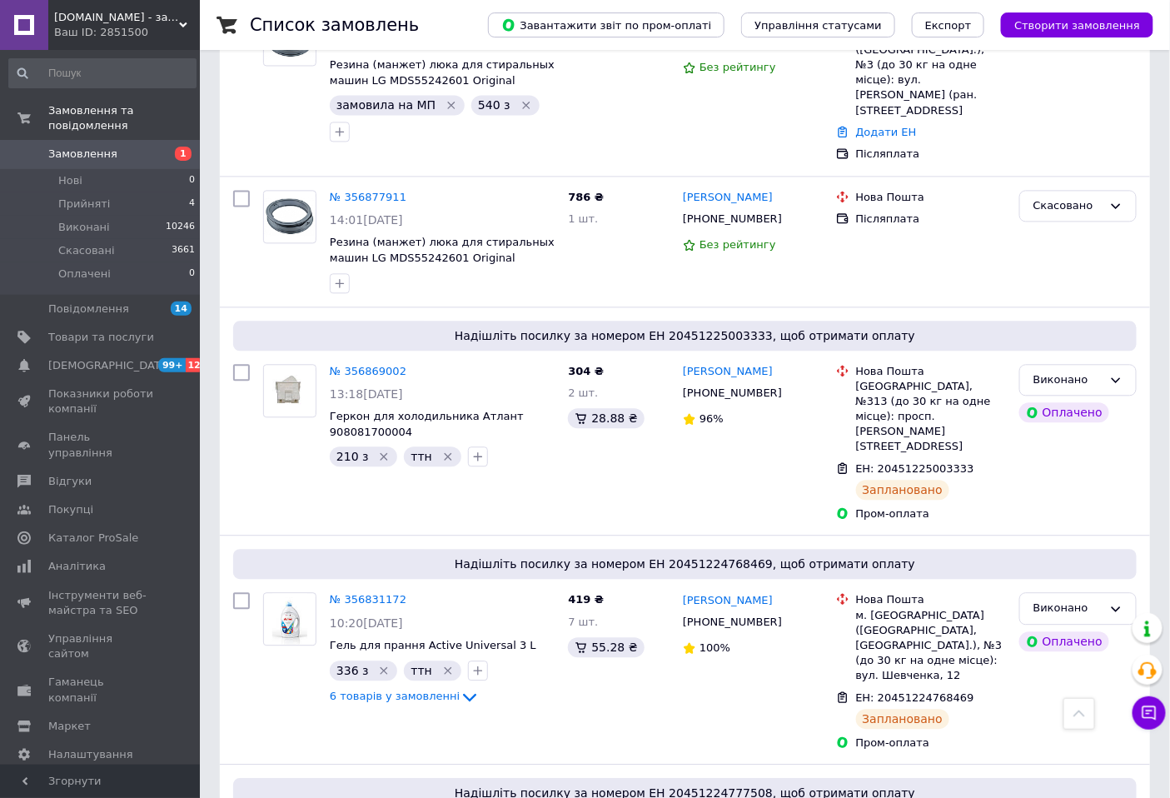
click at [96, 147] on span "Замовлення" at bounding box center [82, 154] width 69 height 15
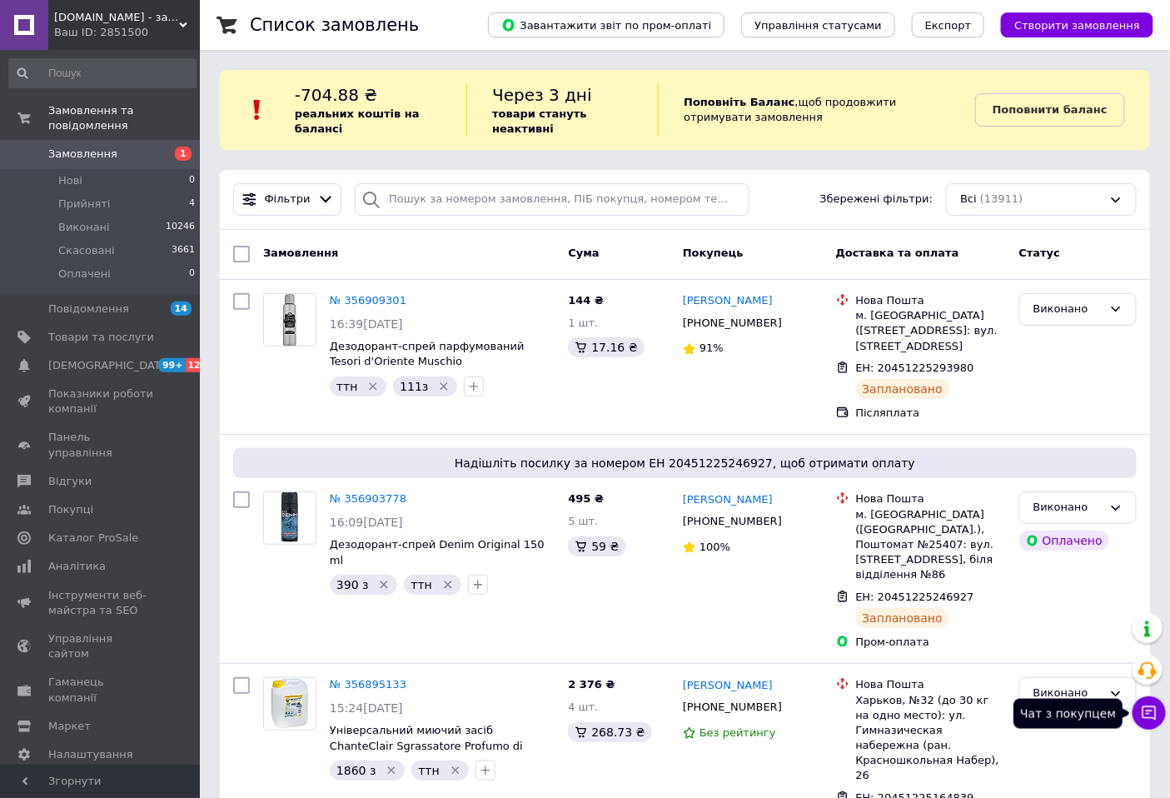
click at [1145, 708] on icon at bounding box center [1149, 712] width 17 height 17
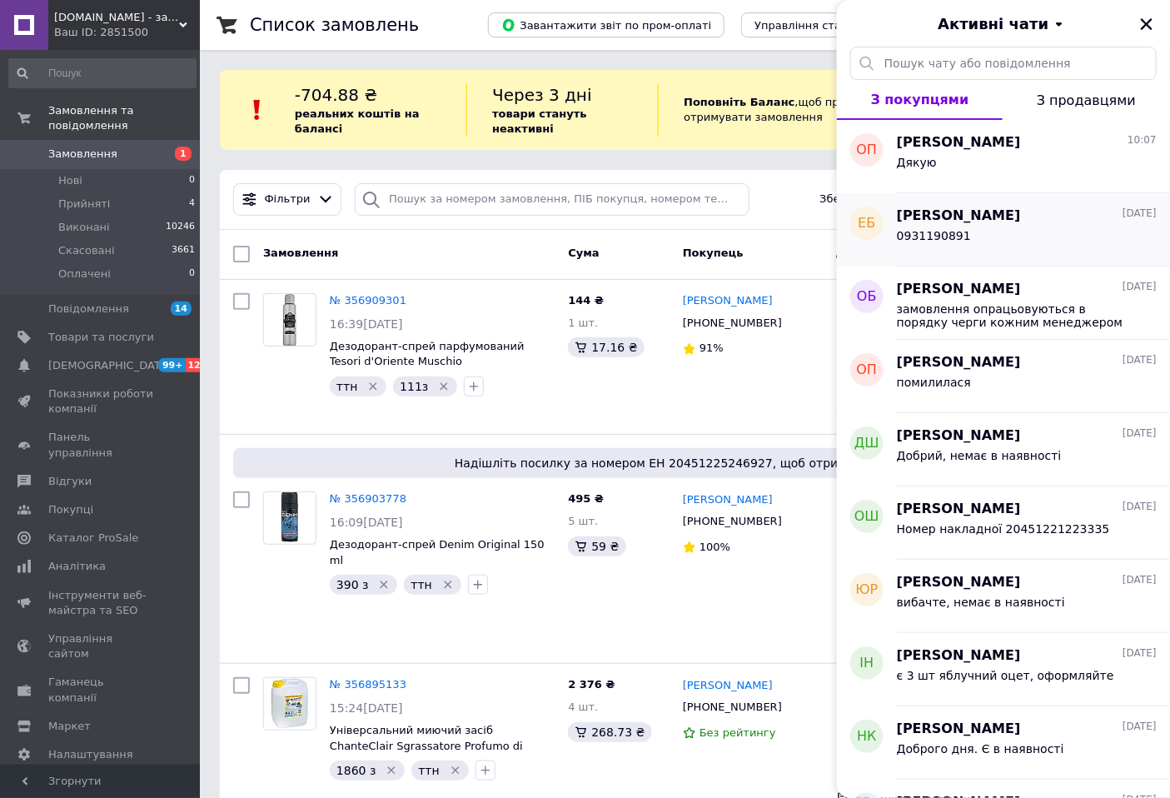
click at [956, 237] on span "0931190891" at bounding box center [934, 235] width 74 height 13
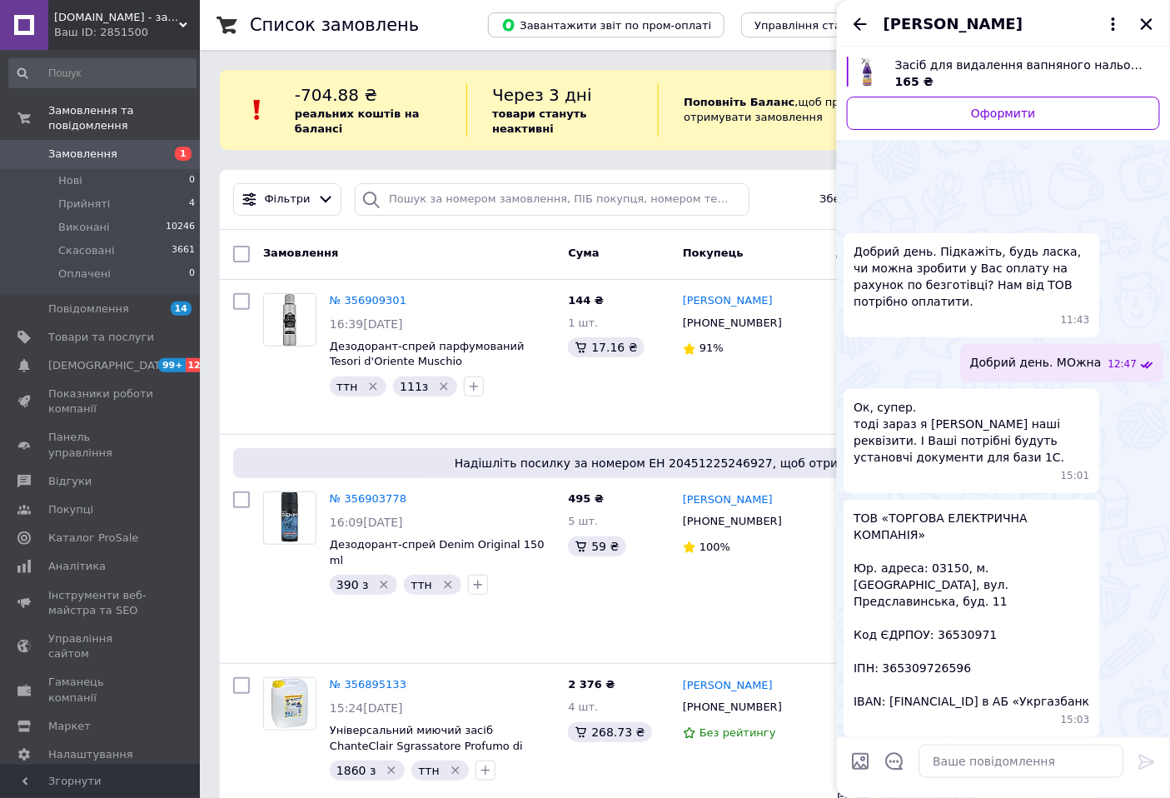
scroll to position [1016, 0]
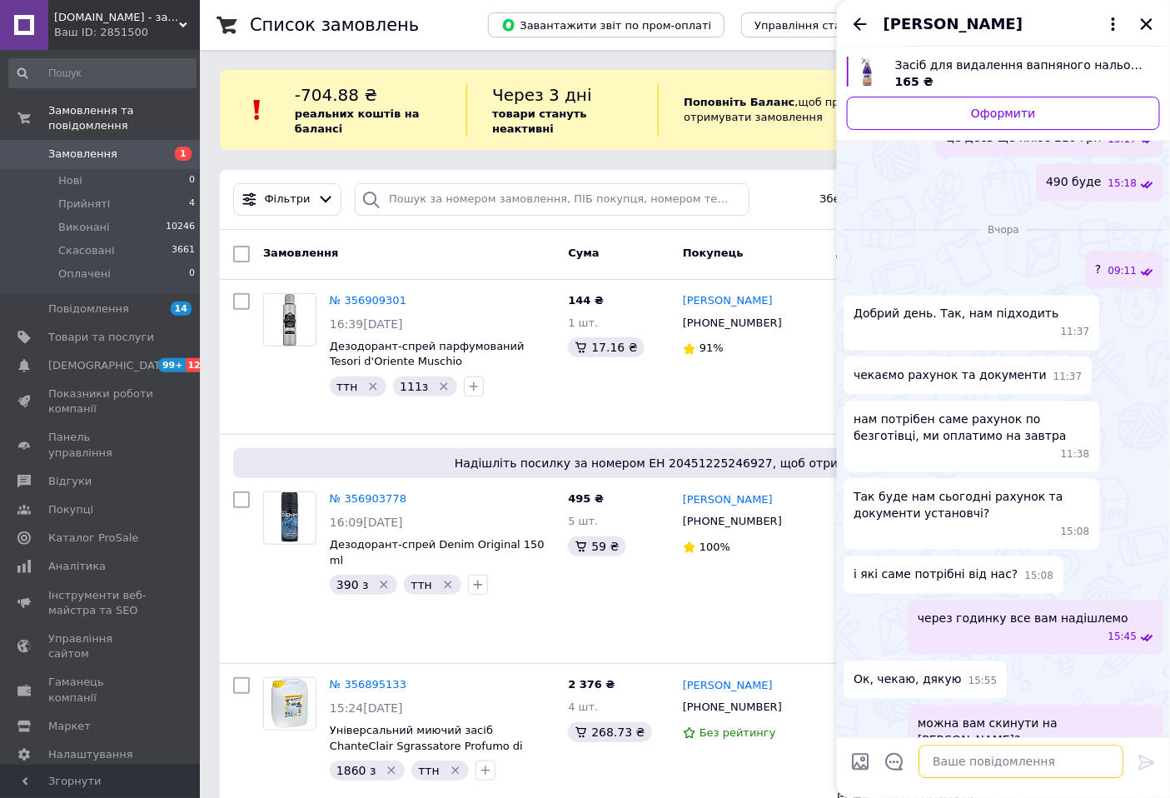
click at [947, 763] on textarea at bounding box center [1020, 760] width 205 height 33
type textarea "не проплатили ще?"
click at [1143, 758] on icon at bounding box center [1146, 761] width 16 height 15
click at [1151, 20] on icon "Закрити" at bounding box center [1147, 24] width 12 height 12
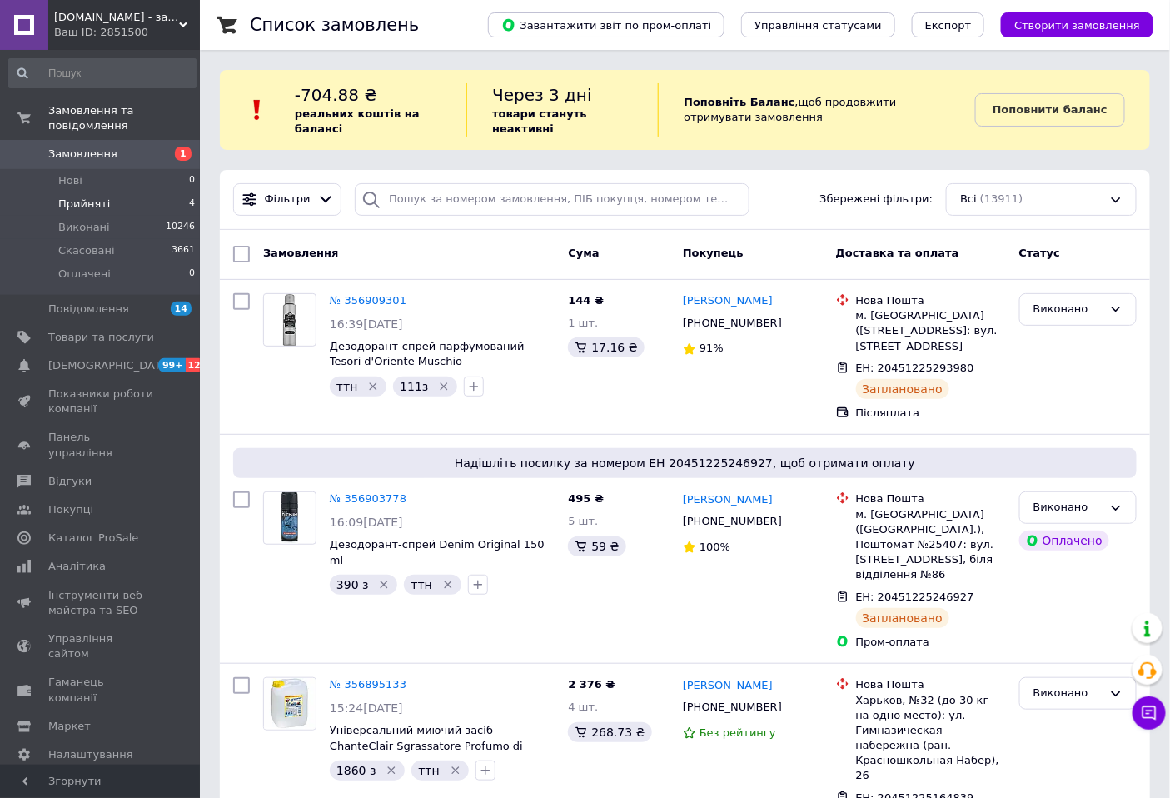
click at [108, 192] on li "Прийняті 4" at bounding box center [102, 203] width 205 height 23
click at [107, 192] on li "Прийняті 4" at bounding box center [102, 203] width 205 height 23
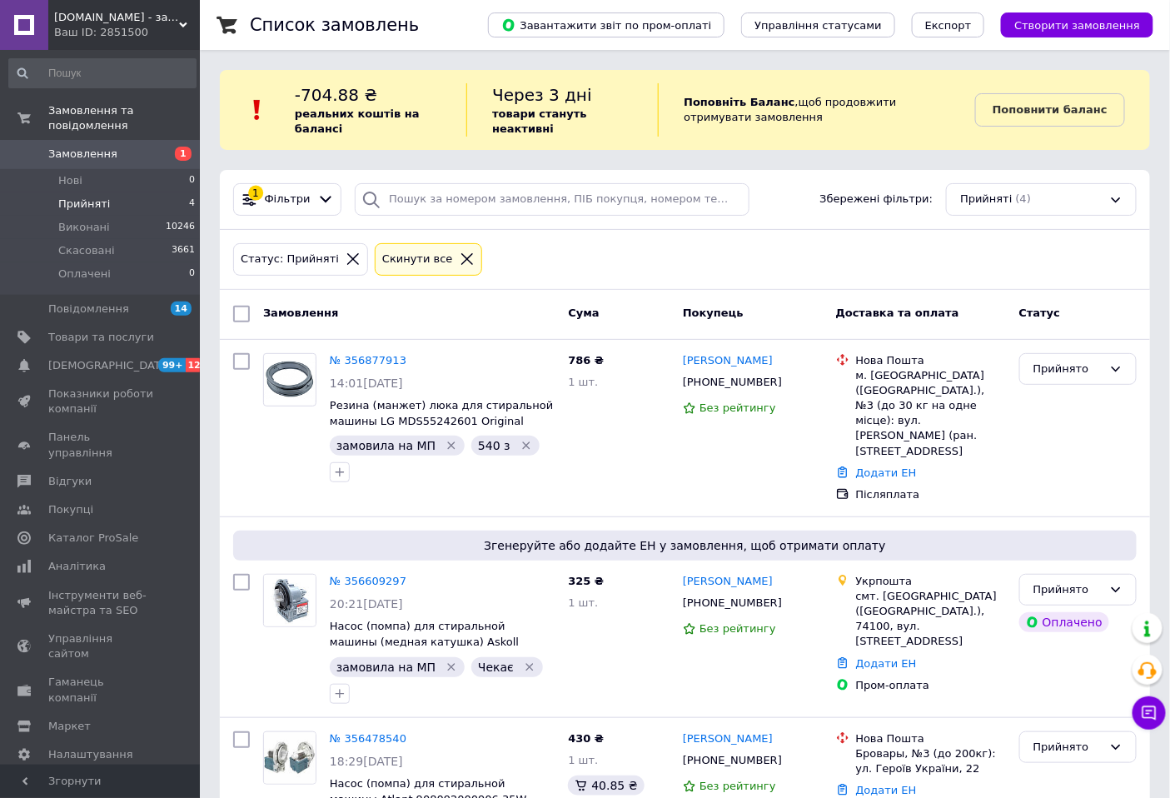
click at [96, 147] on span "Замовлення" at bounding box center [82, 154] width 69 height 15
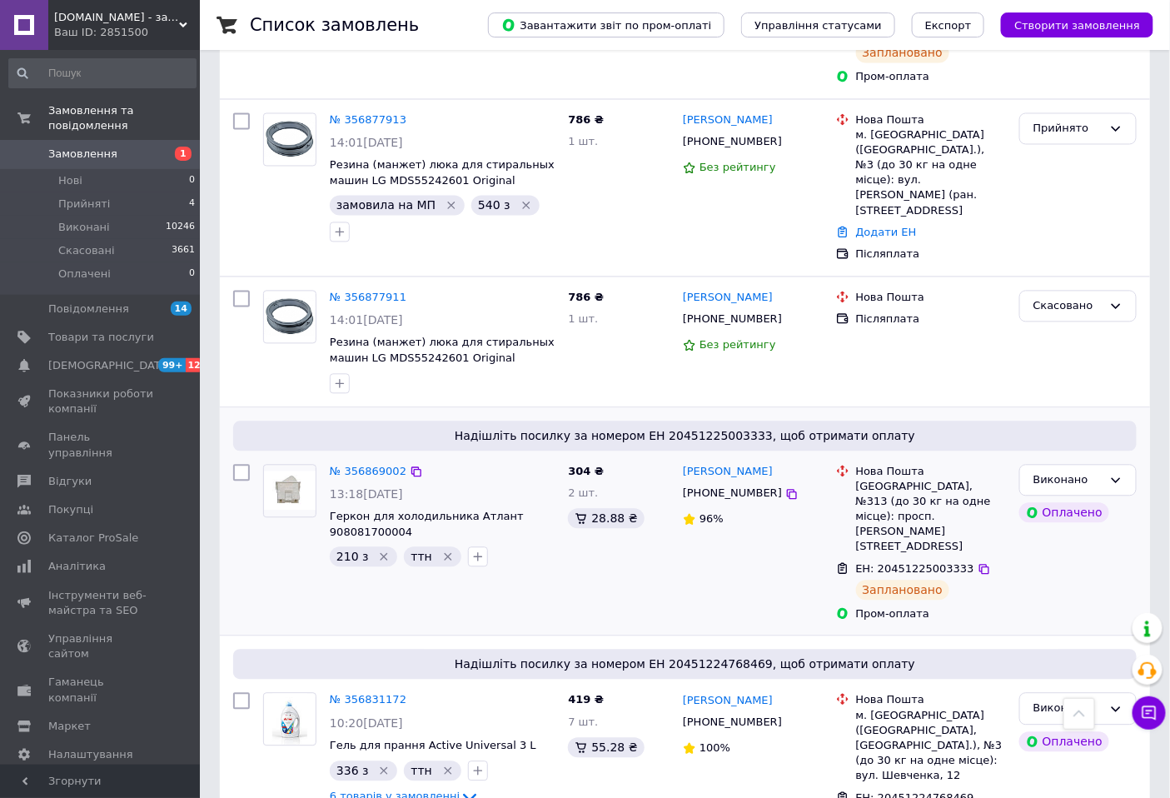
scroll to position [1017, 0]
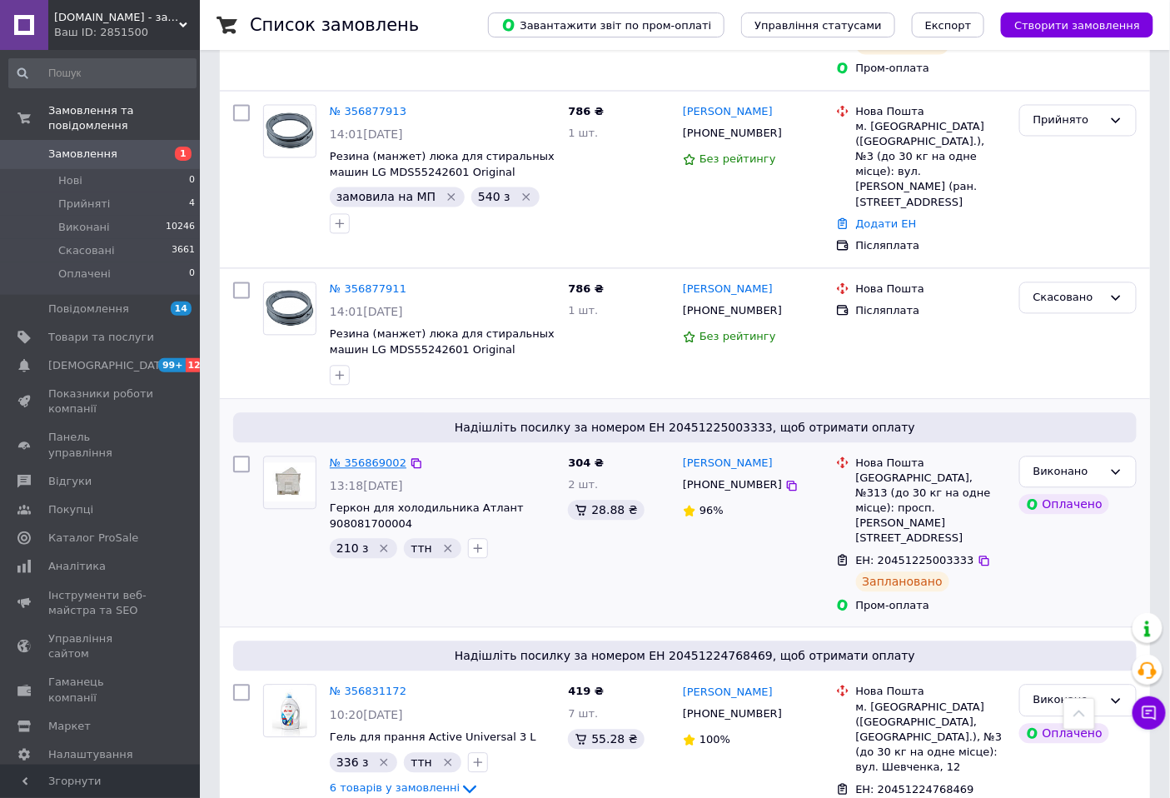
click at [344, 457] on link "№ 356869002" at bounding box center [368, 463] width 77 height 12
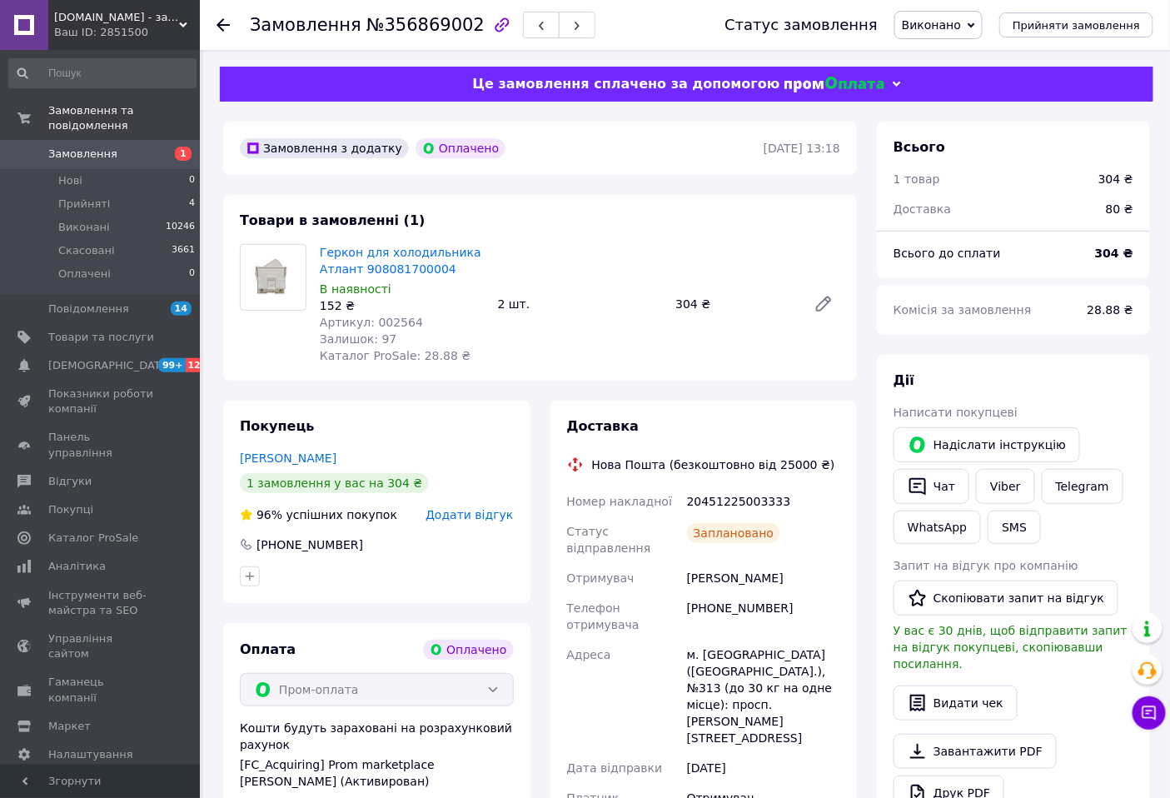
click at [266, 271] on img at bounding box center [273, 277] width 65 height 49
click at [367, 251] on link "Геркон для холодильника Атлант 908081700004" at bounding box center [401, 261] width 162 height 30
click at [77, 196] on span "Прийняті" at bounding box center [84, 203] width 52 height 15
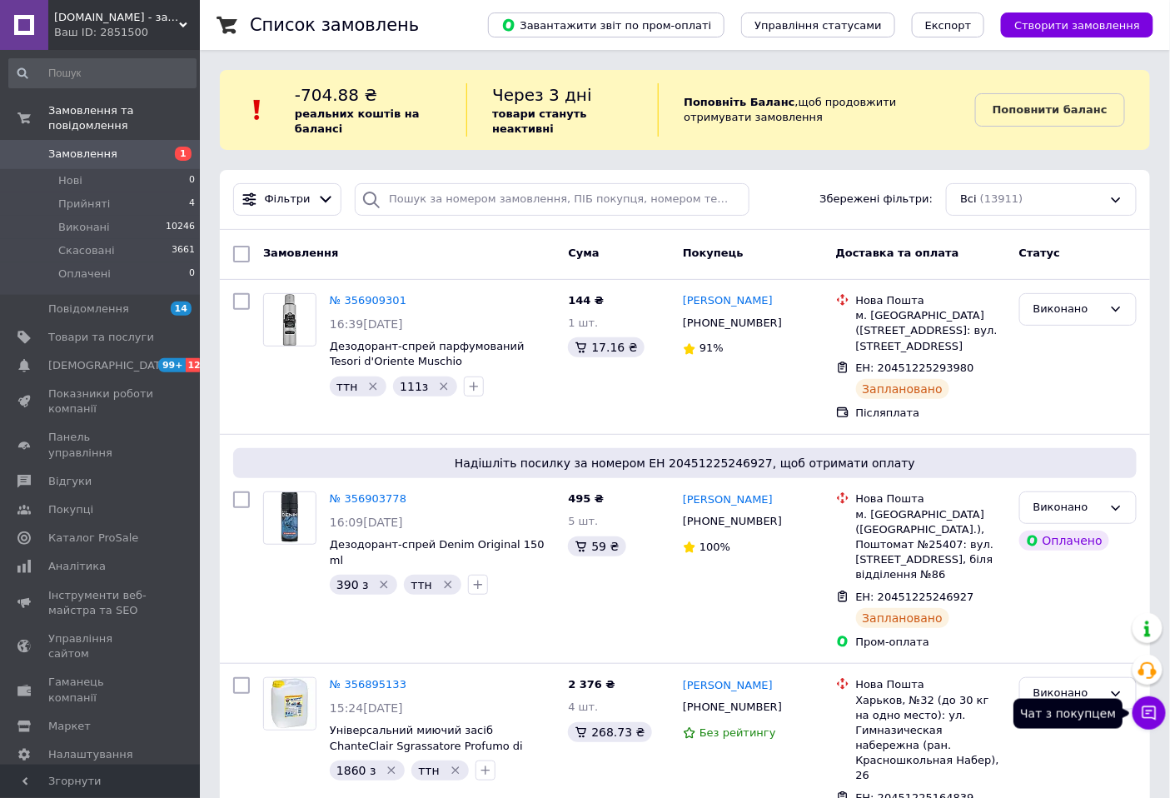
click at [1144, 712] on icon at bounding box center [1149, 712] width 17 height 17
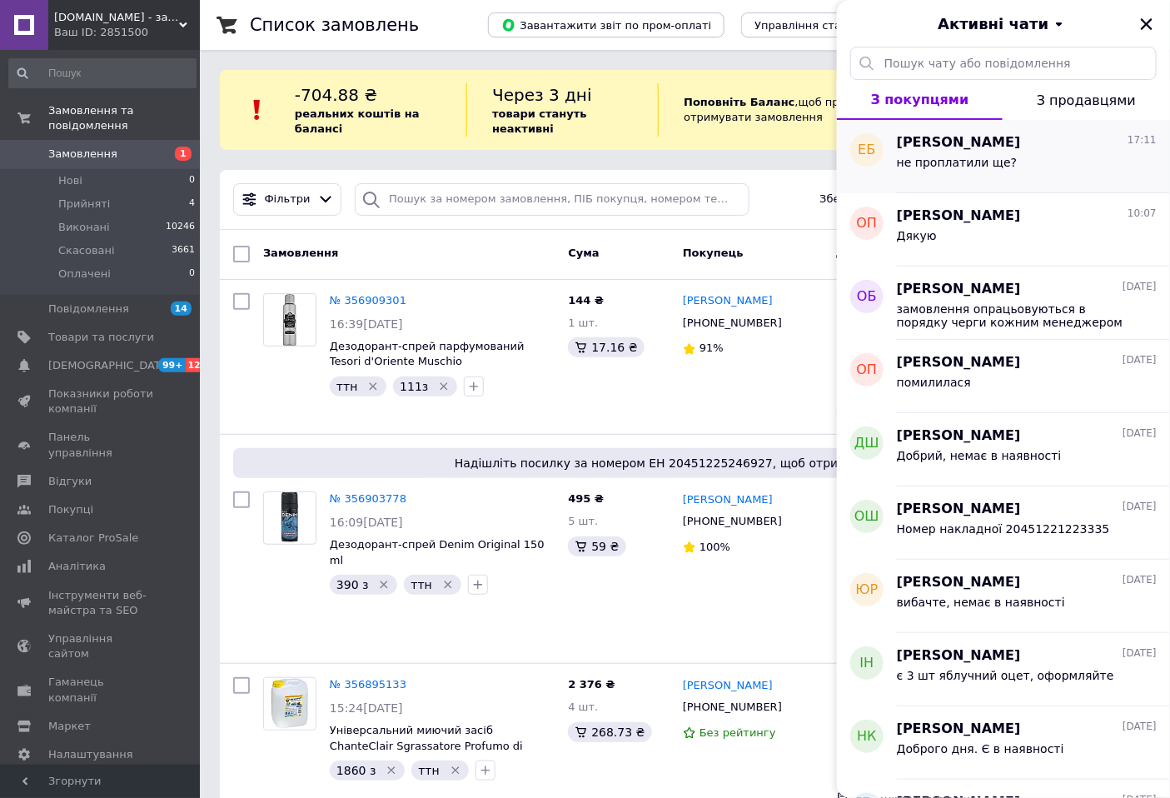
click at [927, 169] on div "не проплатили ще?" at bounding box center [957, 167] width 120 height 23
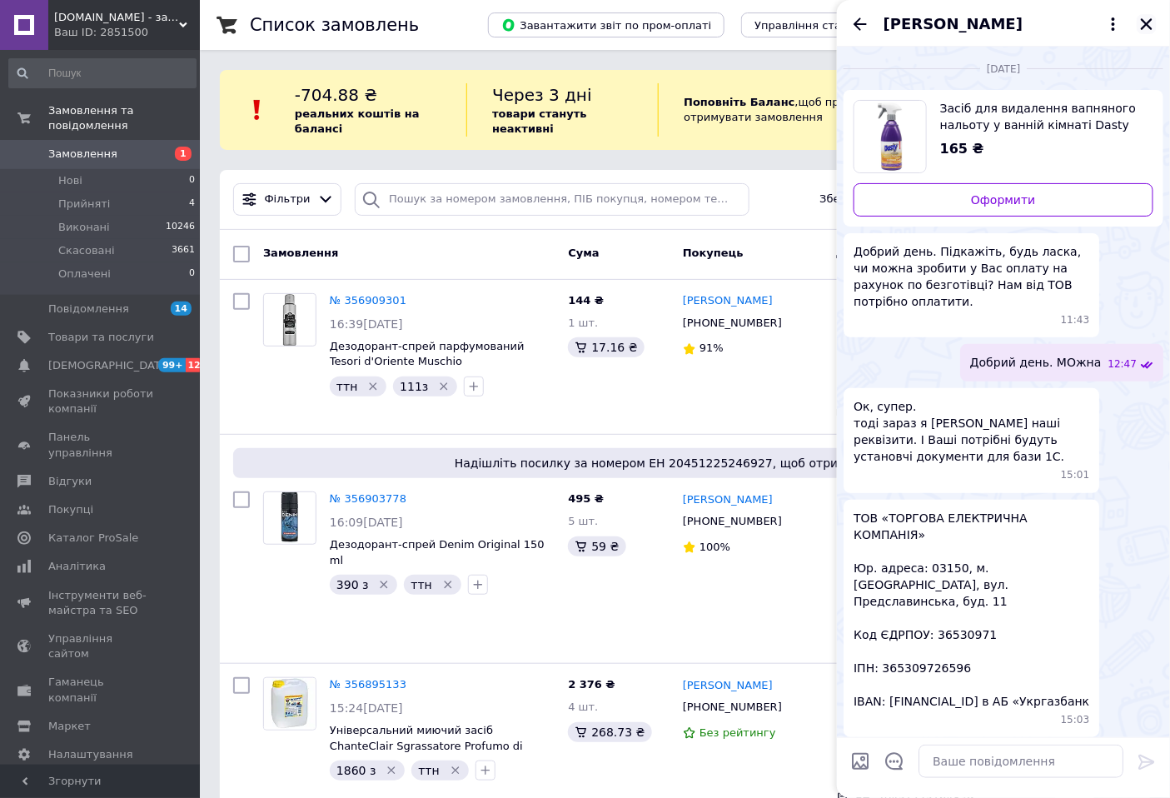
click at [1147, 26] on icon "Закрити" at bounding box center [1147, 24] width 12 height 12
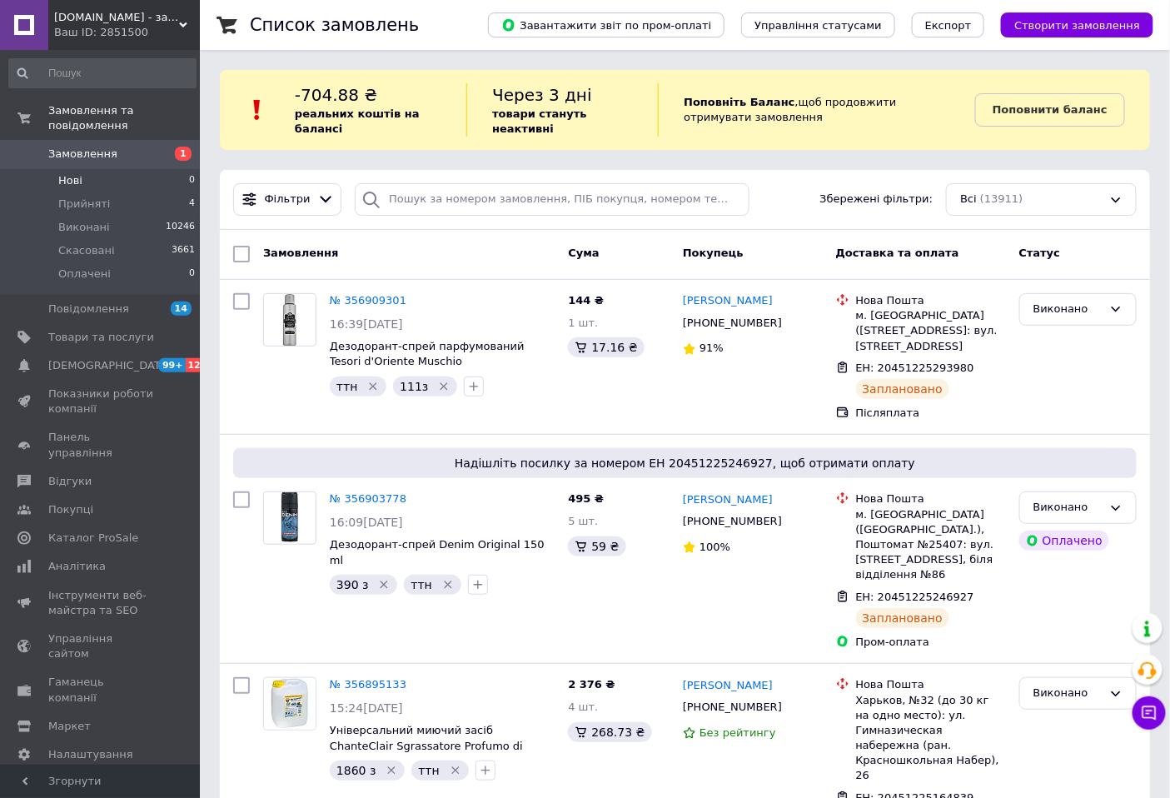
drag, startPoint x: 83, startPoint y: 189, endPoint x: 70, endPoint y: 162, distance: 29.8
click at [84, 196] on span "Прийняті" at bounding box center [84, 203] width 52 height 15
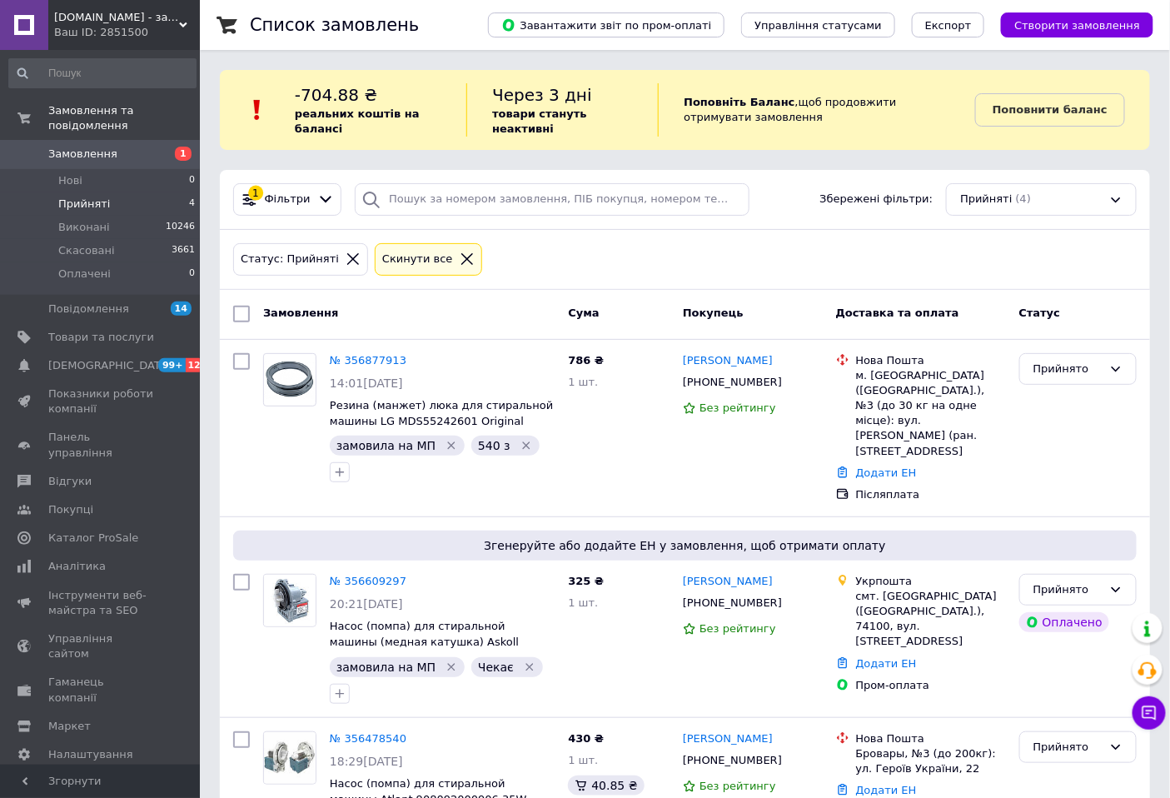
click at [72, 147] on span "Замовлення" at bounding box center [82, 154] width 69 height 15
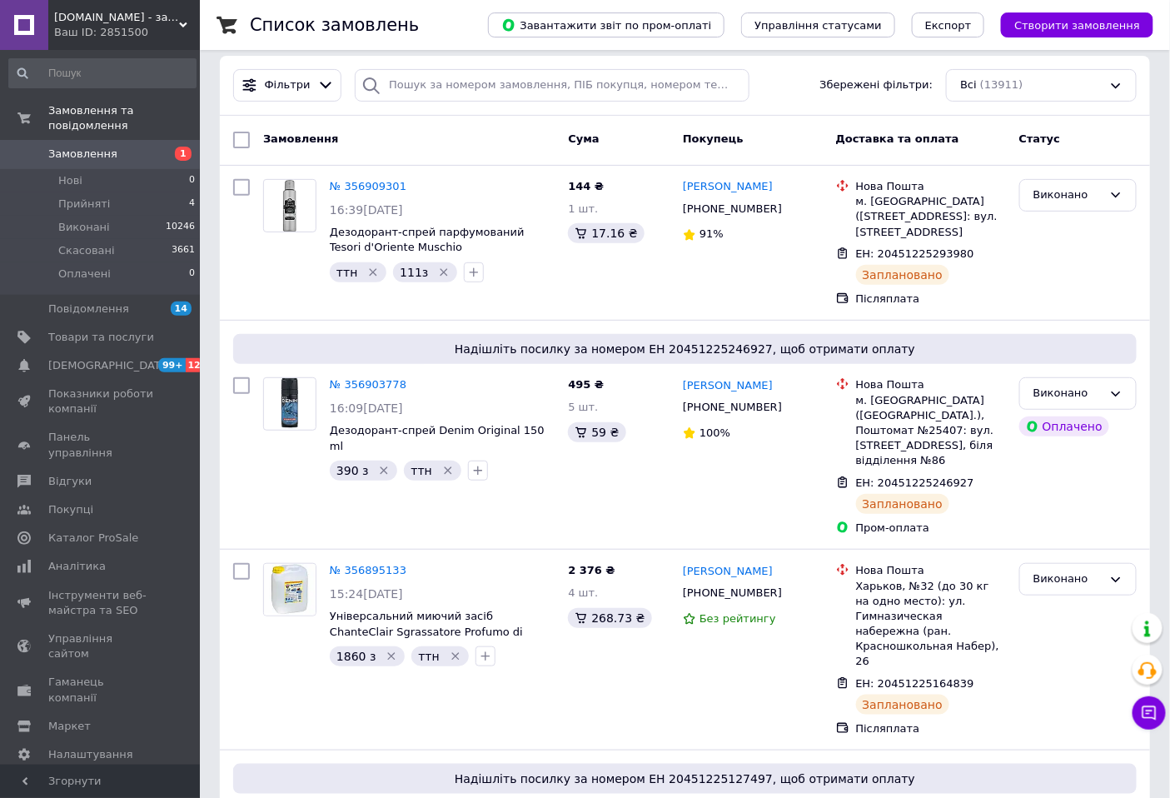
scroll to position [7, 0]
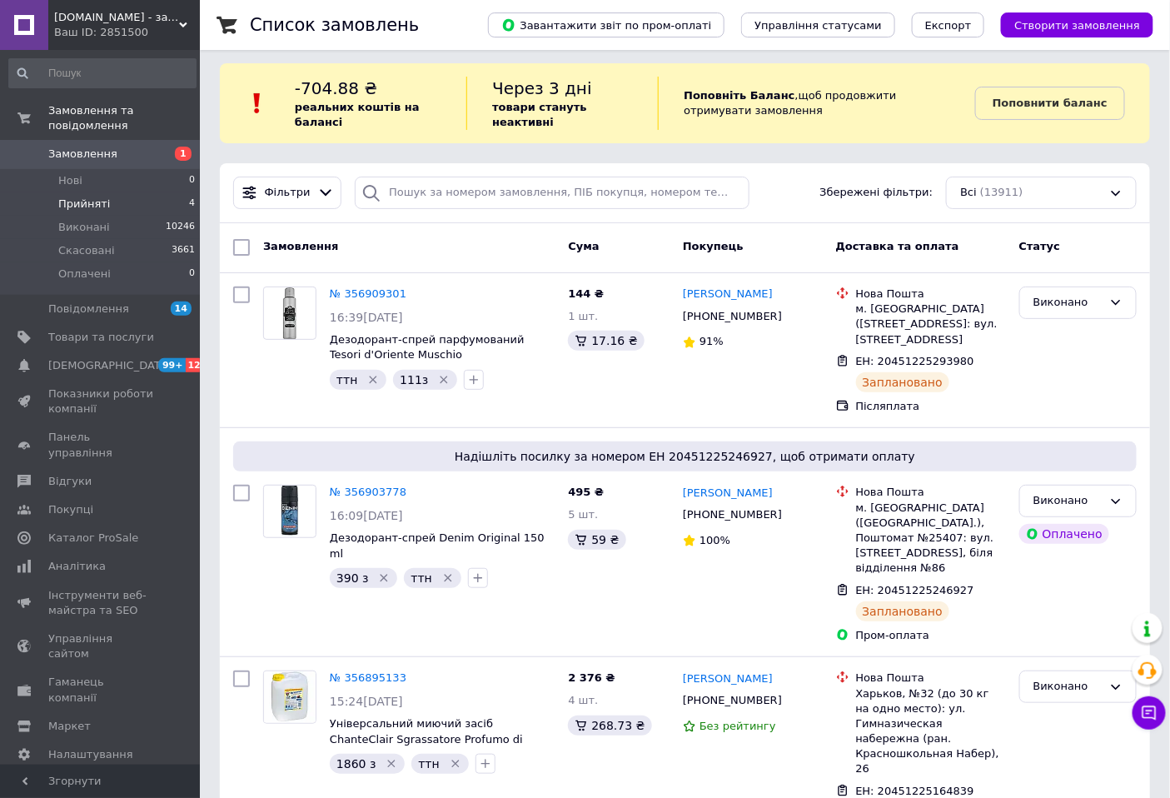
click at [69, 196] on span "Прийняті" at bounding box center [84, 203] width 52 height 15
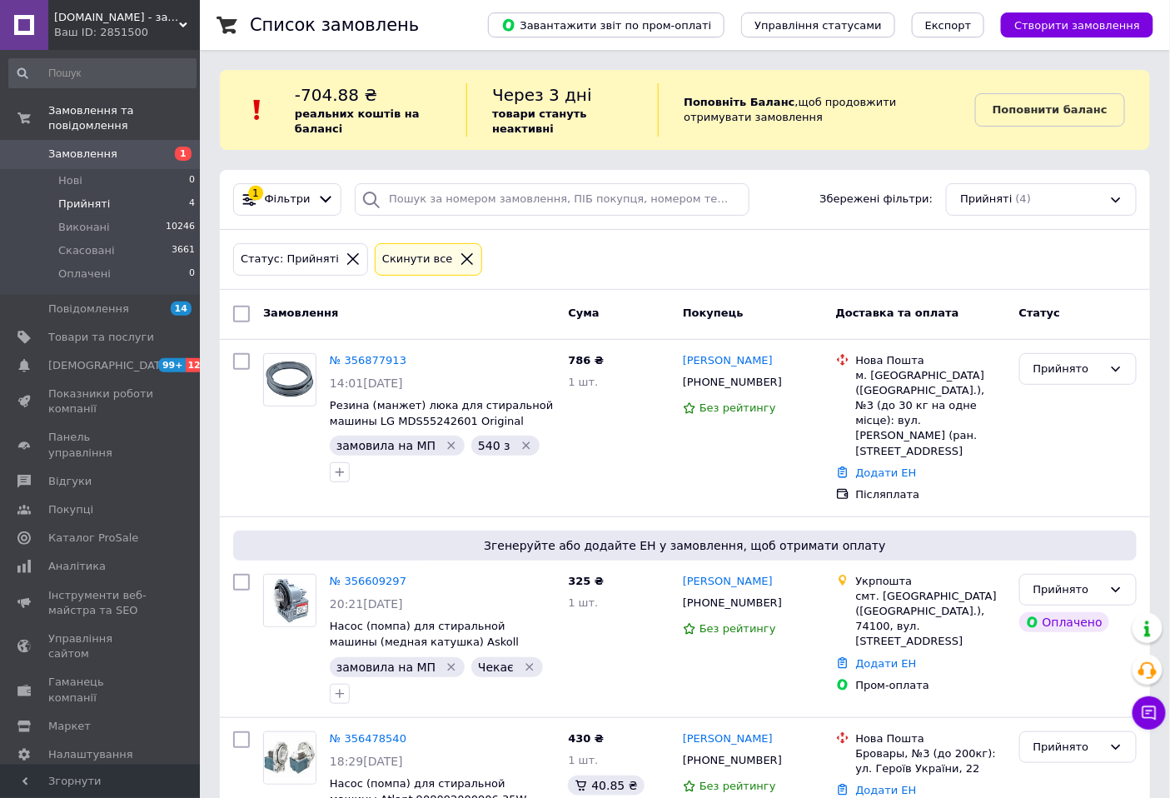
click at [67, 147] on span "Замовлення" at bounding box center [82, 154] width 69 height 15
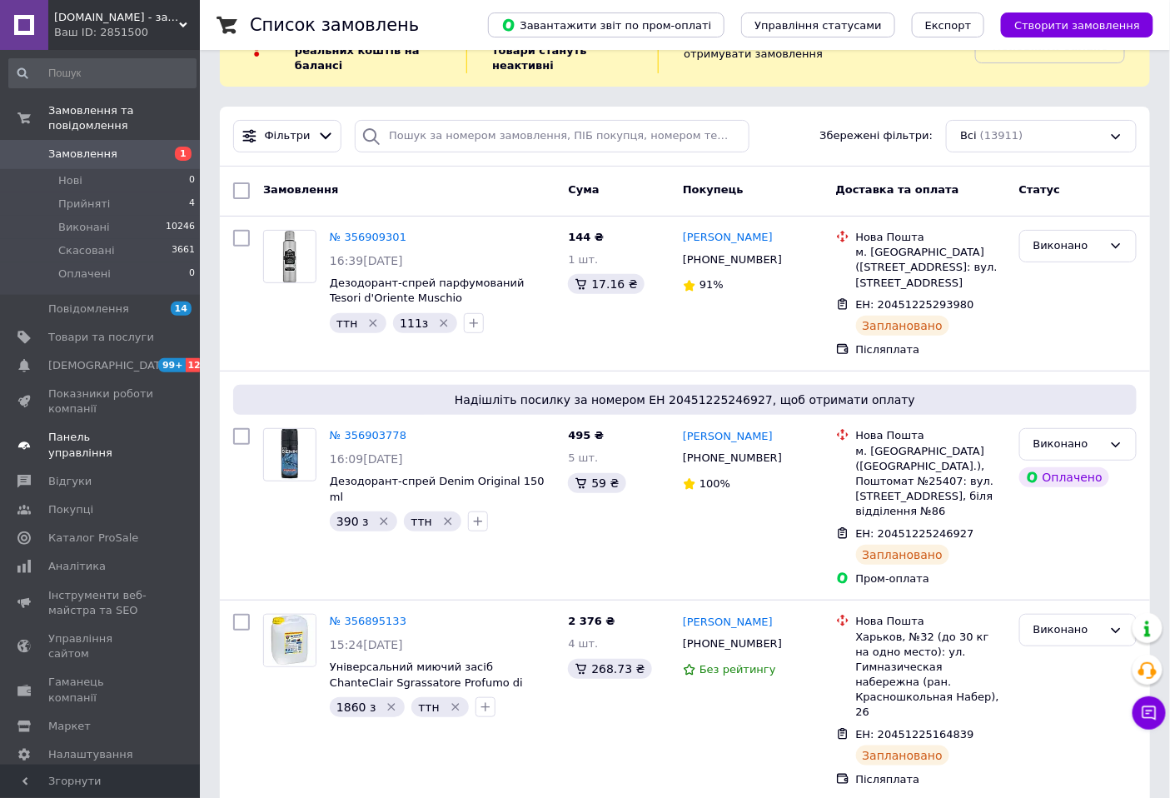
scroll to position [92, 0]
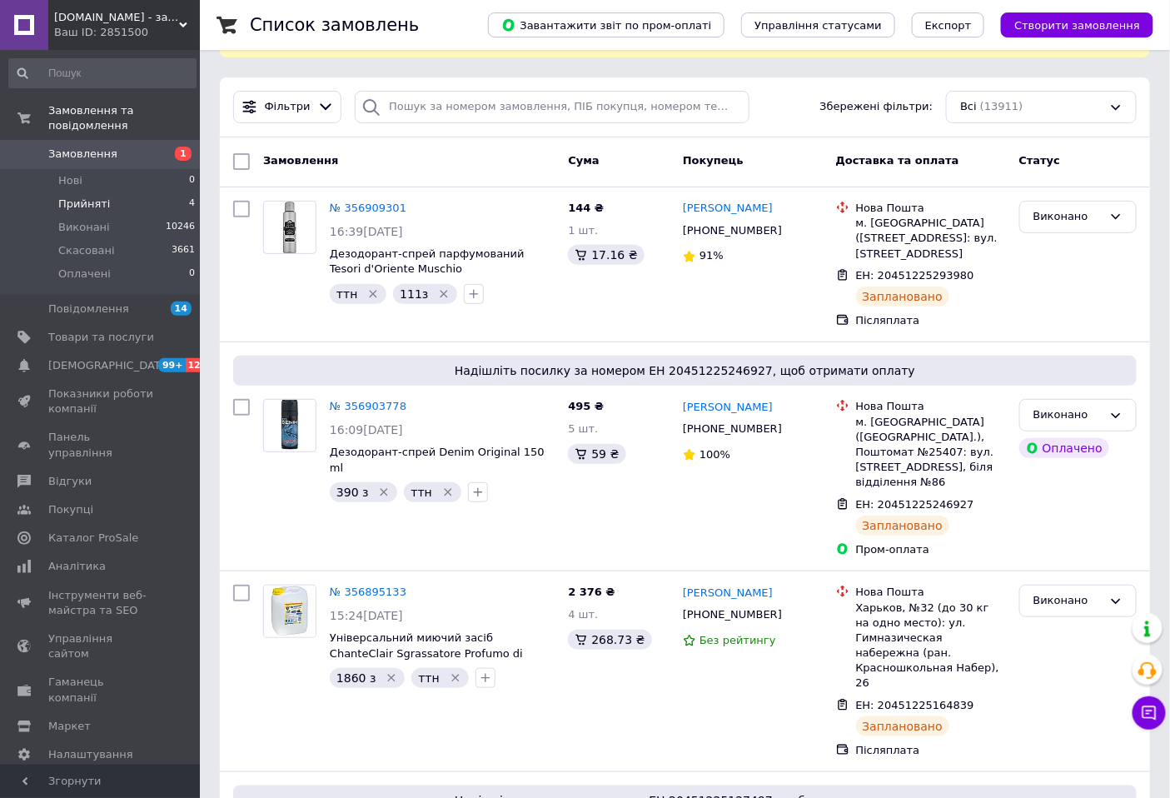
click at [95, 196] on span "Прийняті" at bounding box center [84, 203] width 52 height 15
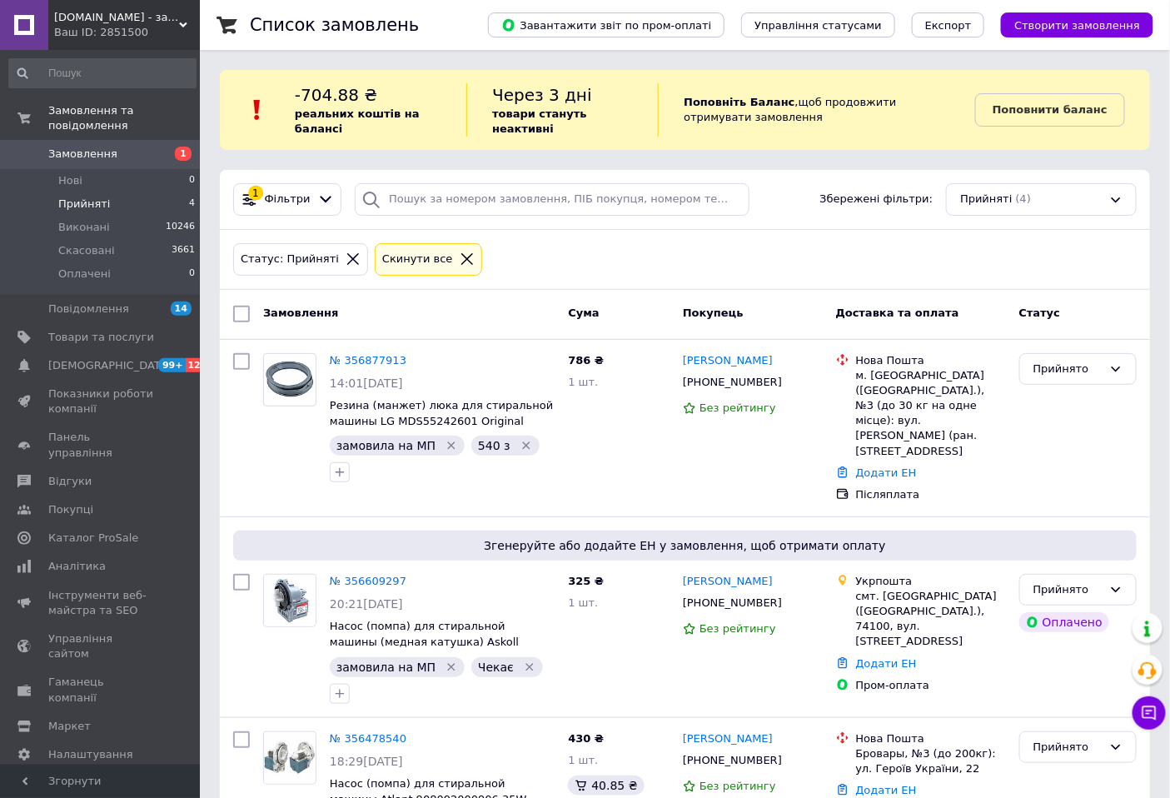
click at [82, 196] on span "Прийняті" at bounding box center [84, 203] width 52 height 15
click at [90, 196] on span "Прийняті" at bounding box center [84, 203] width 52 height 15
click at [90, 220] on span "Виконані" at bounding box center [84, 227] width 52 height 15
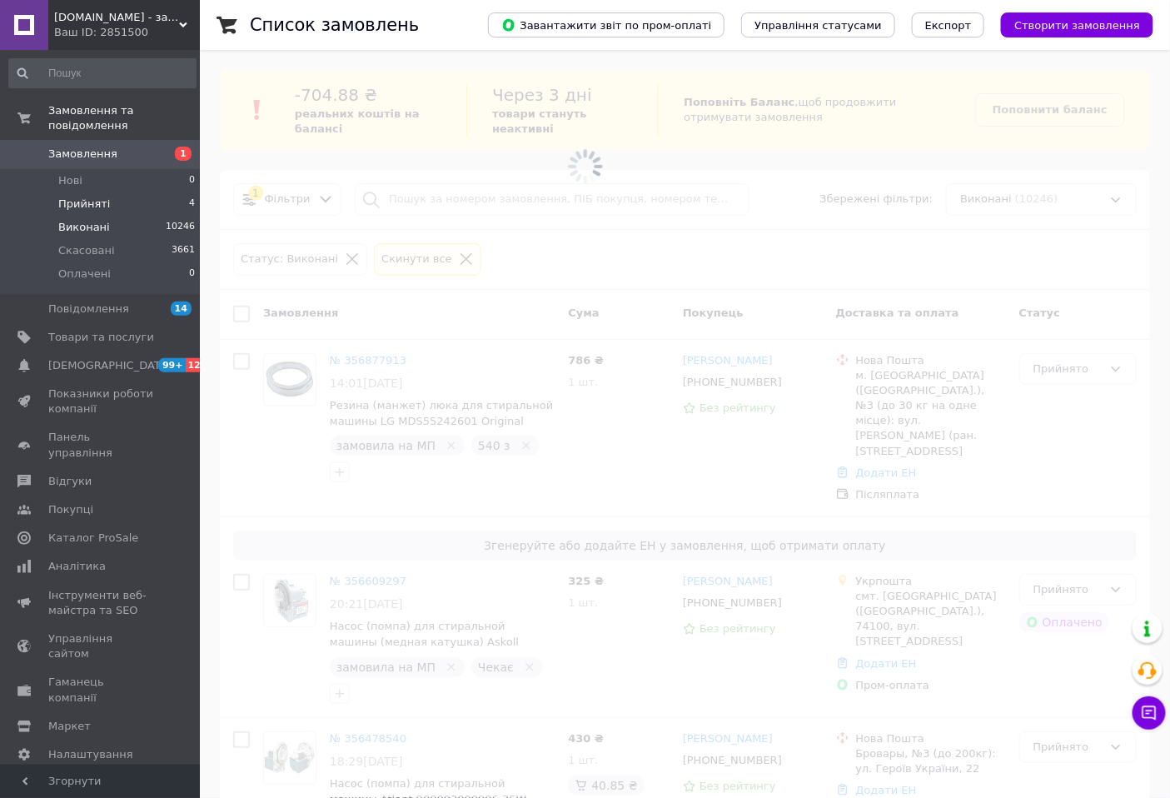
click at [94, 196] on span "Прийняті" at bounding box center [84, 203] width 52 height 15
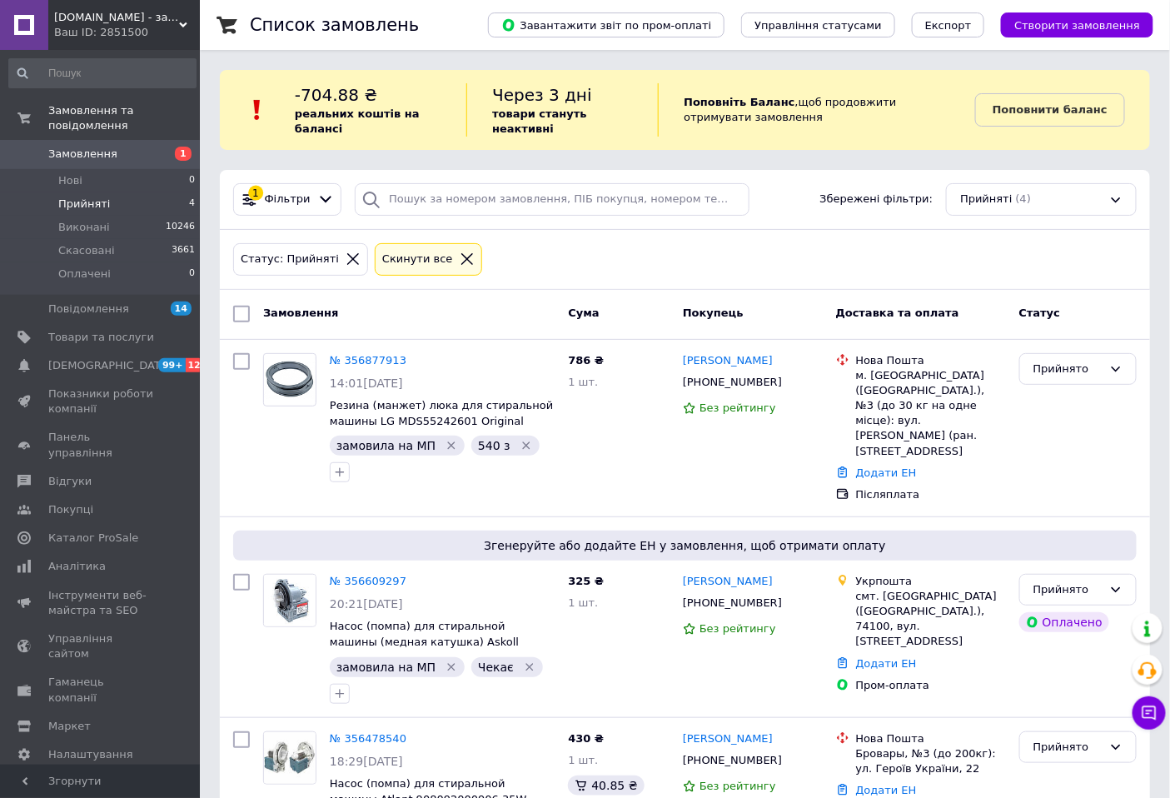
click at [77, 196] on span "Прийняті" at bounding box center [84, 203] width 52 height 15
click at [95, 147] on span "Замовлення" at bounding box center [82, 154] width 69 height 15
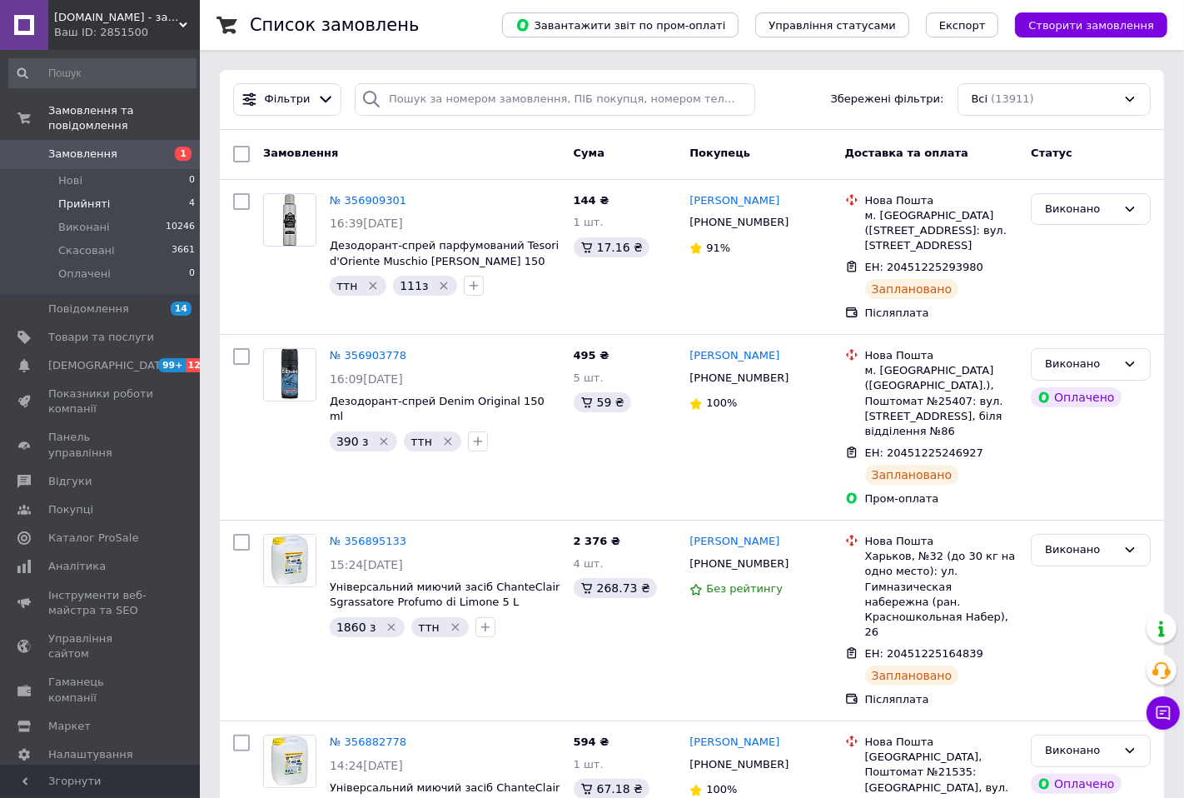
click at [84, 196] on span "Прийняті" at bounding box center [84, 203] width 52 height 15
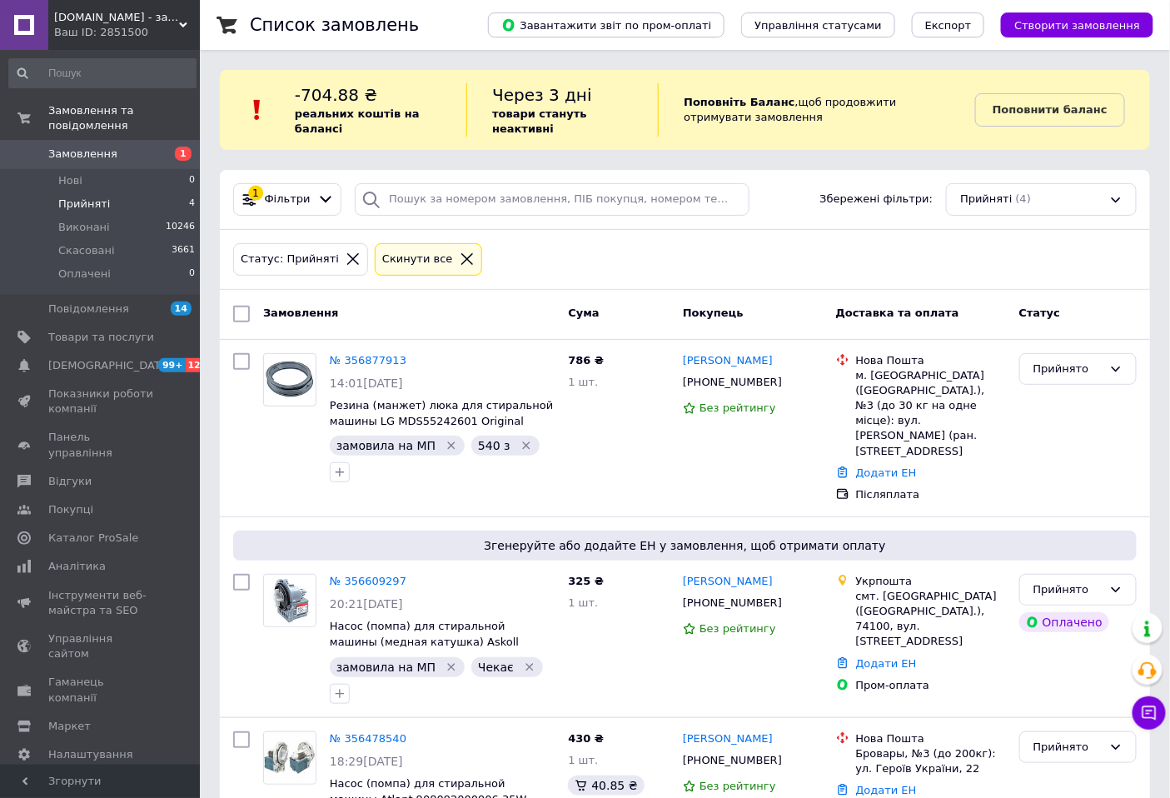
click at [81, 196] on span "Прийняті" at bounding box center [84, 203] width 52 height 15
click at [80, 196] on span "Прийняті" at bounding box center [84, 203] width 52 height 15
click at [93, 220] on span "Виконані" at bounding box center [84, 227] width 52 height 15
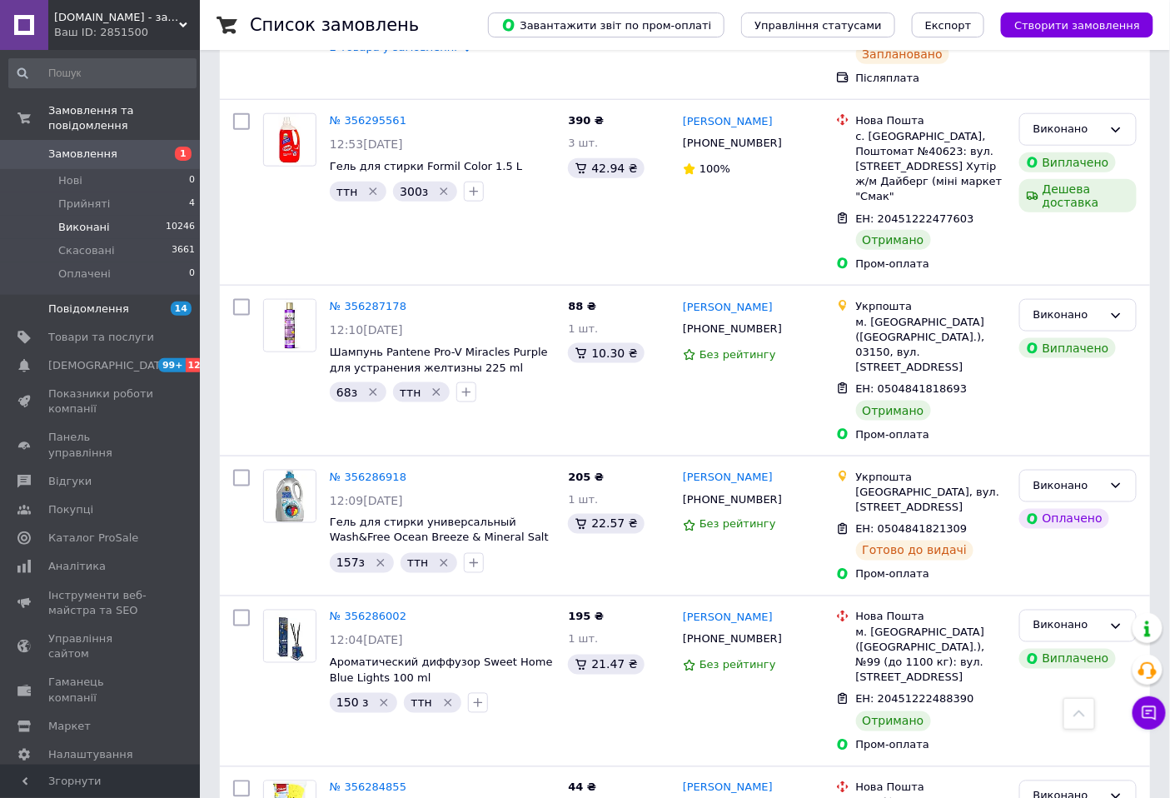
scroll to position [4717, 0]
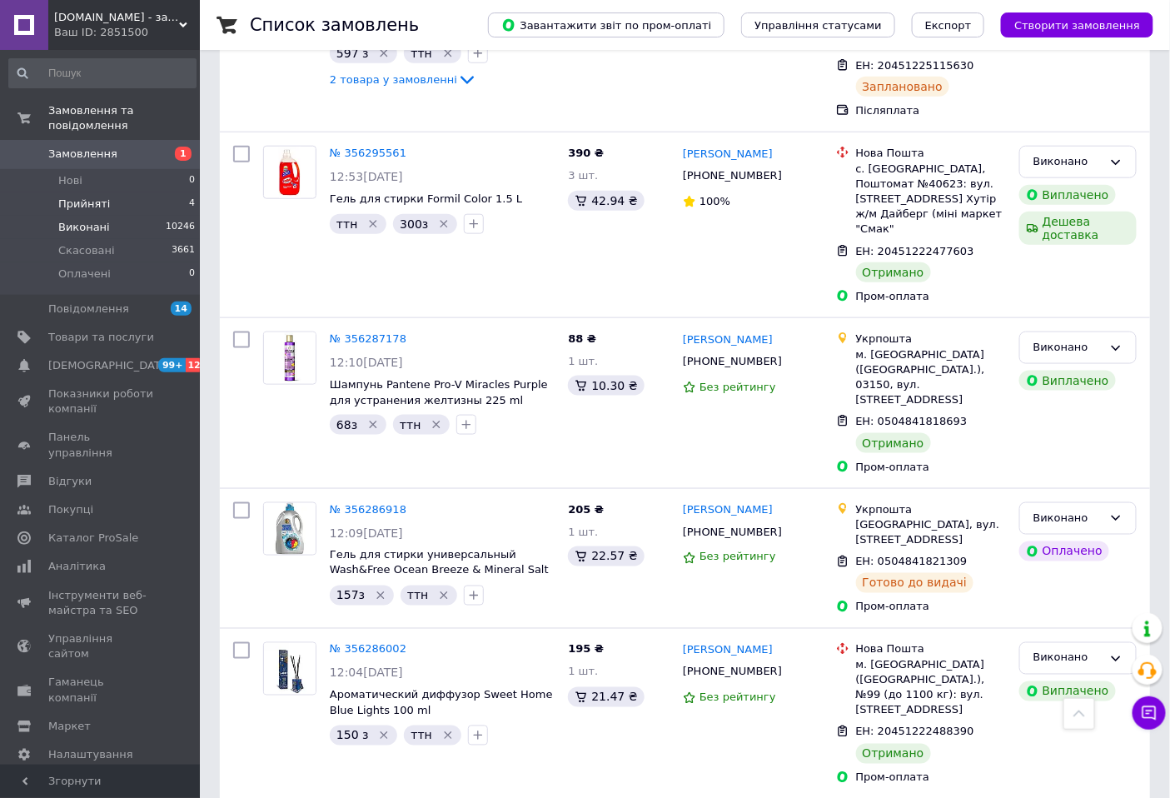
click at [80, 196] on span "Прийняті" at bounding box center [84, 203] width 52 height 15
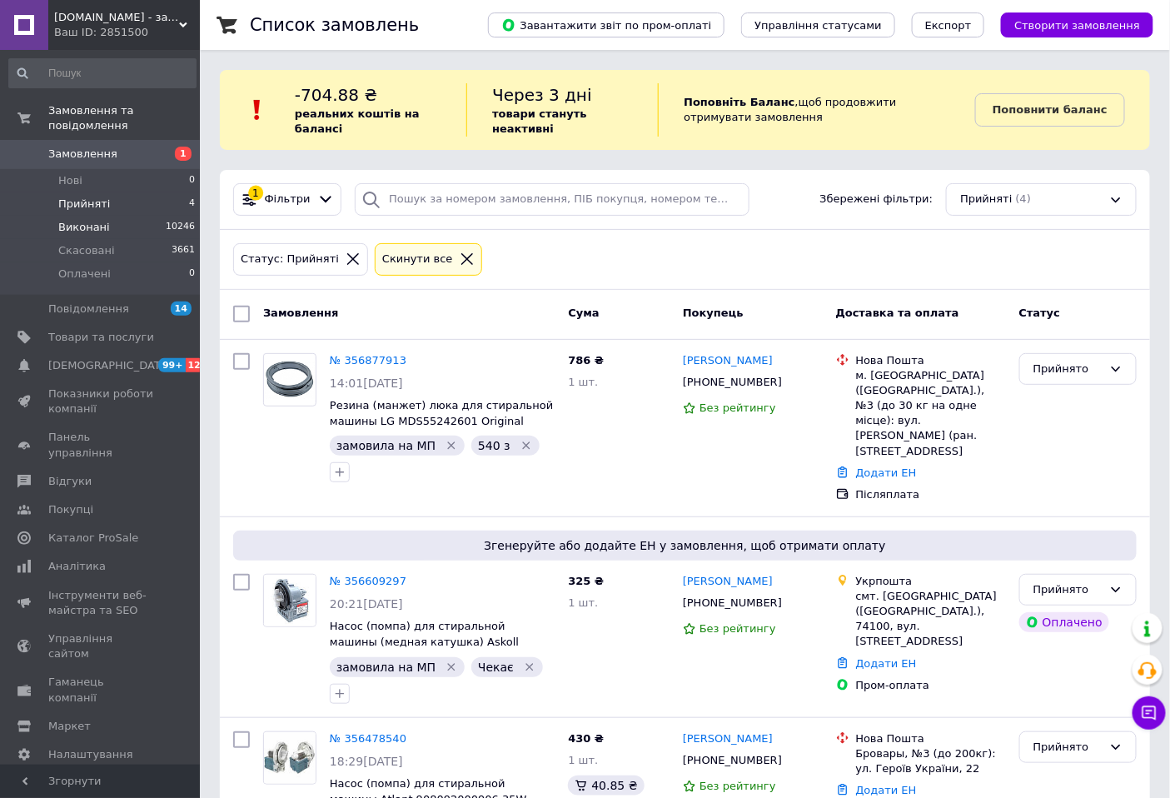
click at [87, 220] on span "Виконані" at bounding box center [84, 227] width 52 height 15
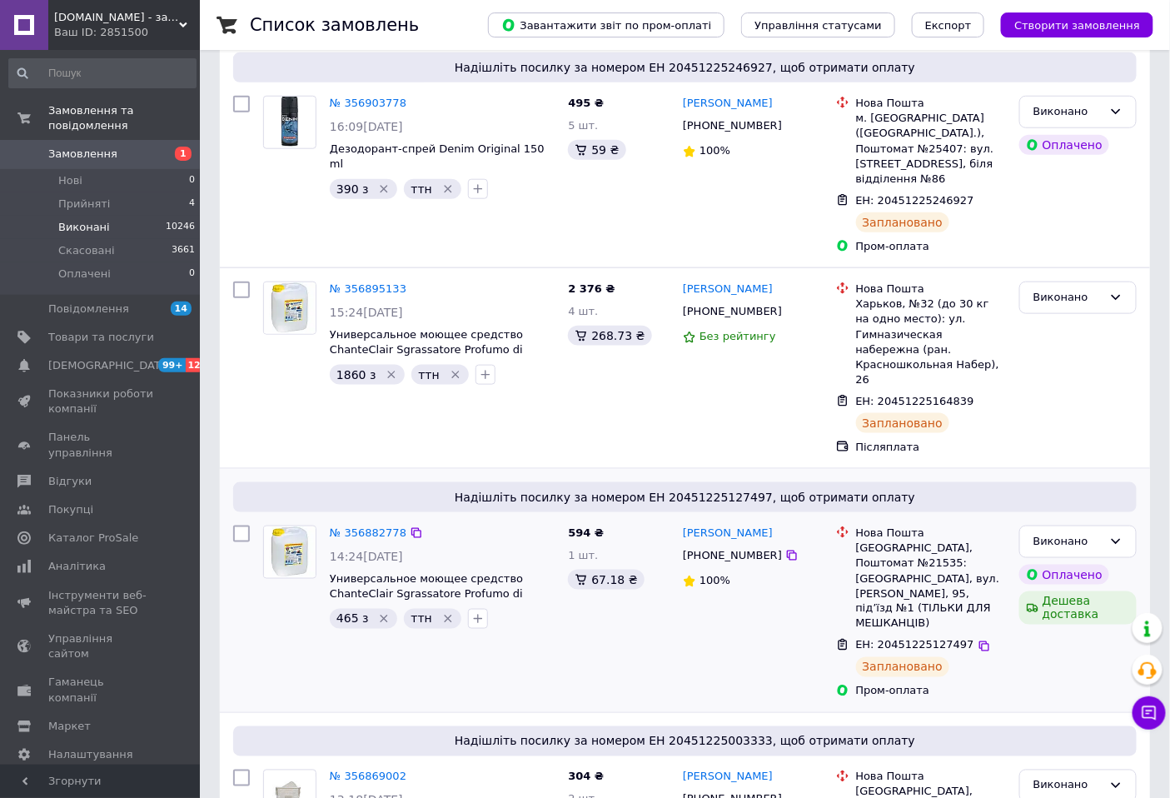
scroll to position [462, 0]
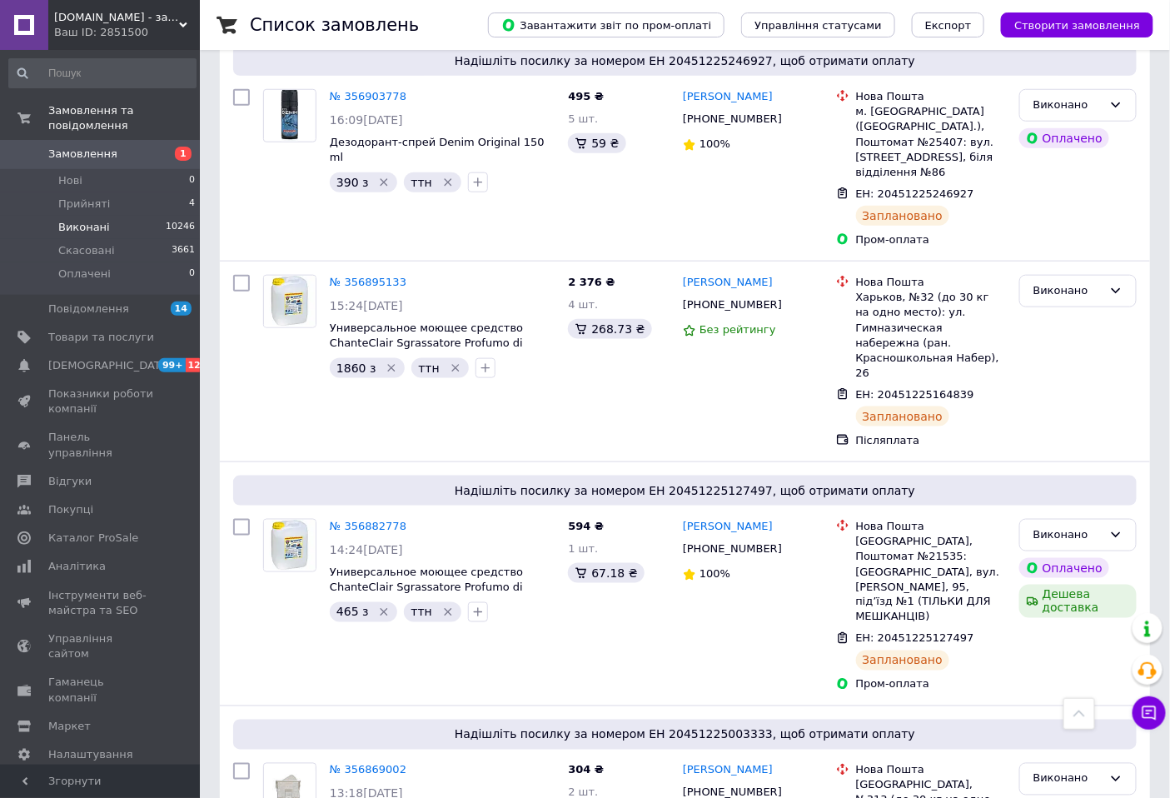
click at [75, 147] on span "Замовлення" at bounding box center [82, 154] width 69 height 15
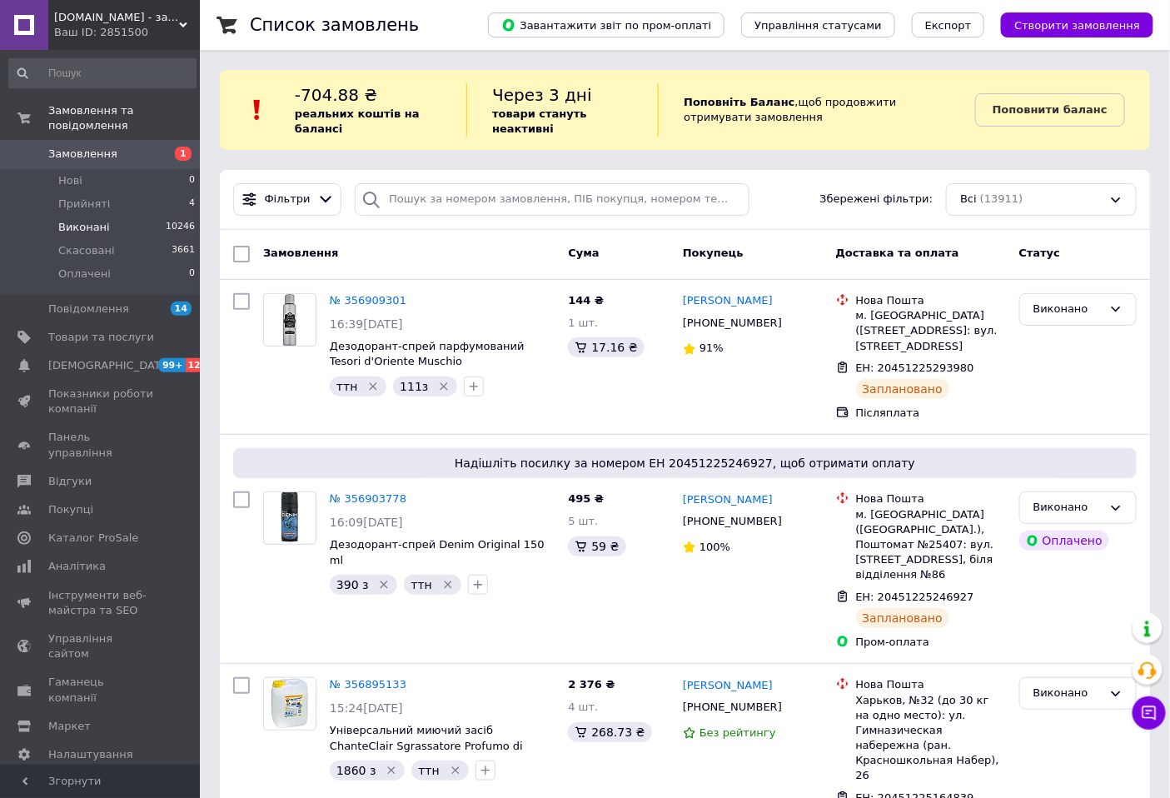
click at [89, 220] on span "Виконані" at bounding box center [84, 227] width 52 height 15
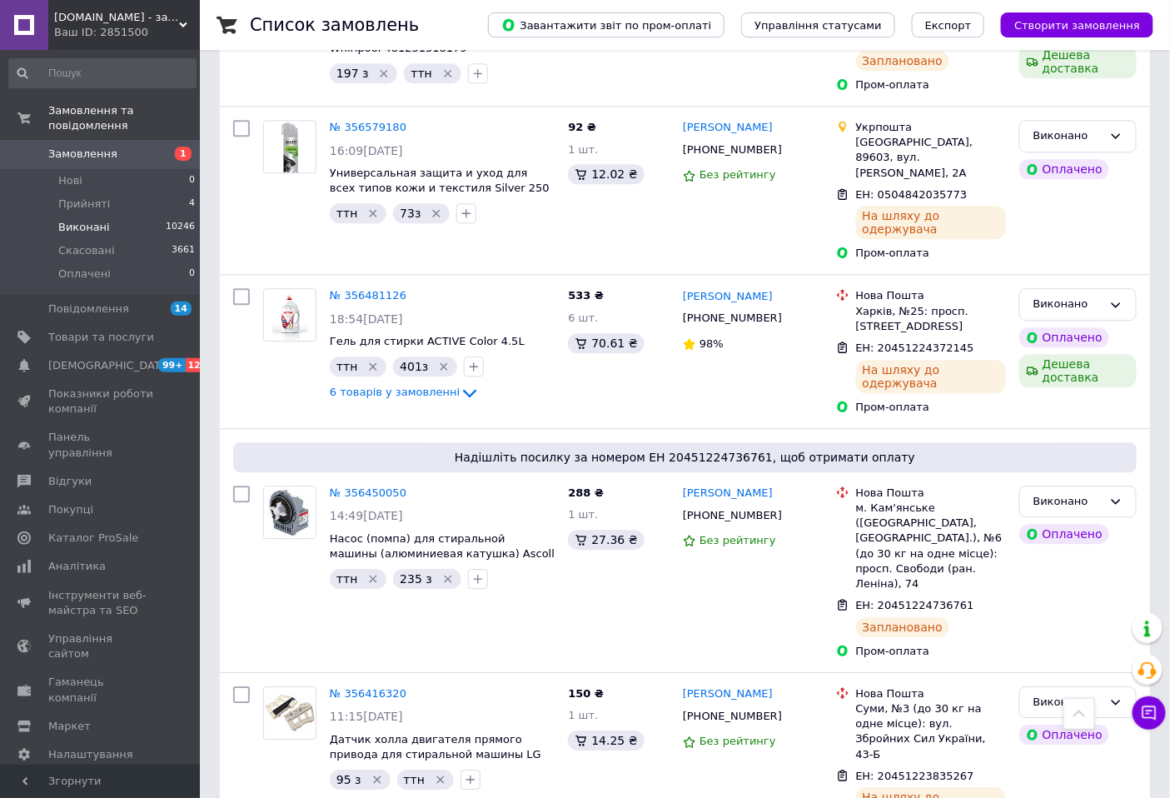
scroll to position [3515, 0]
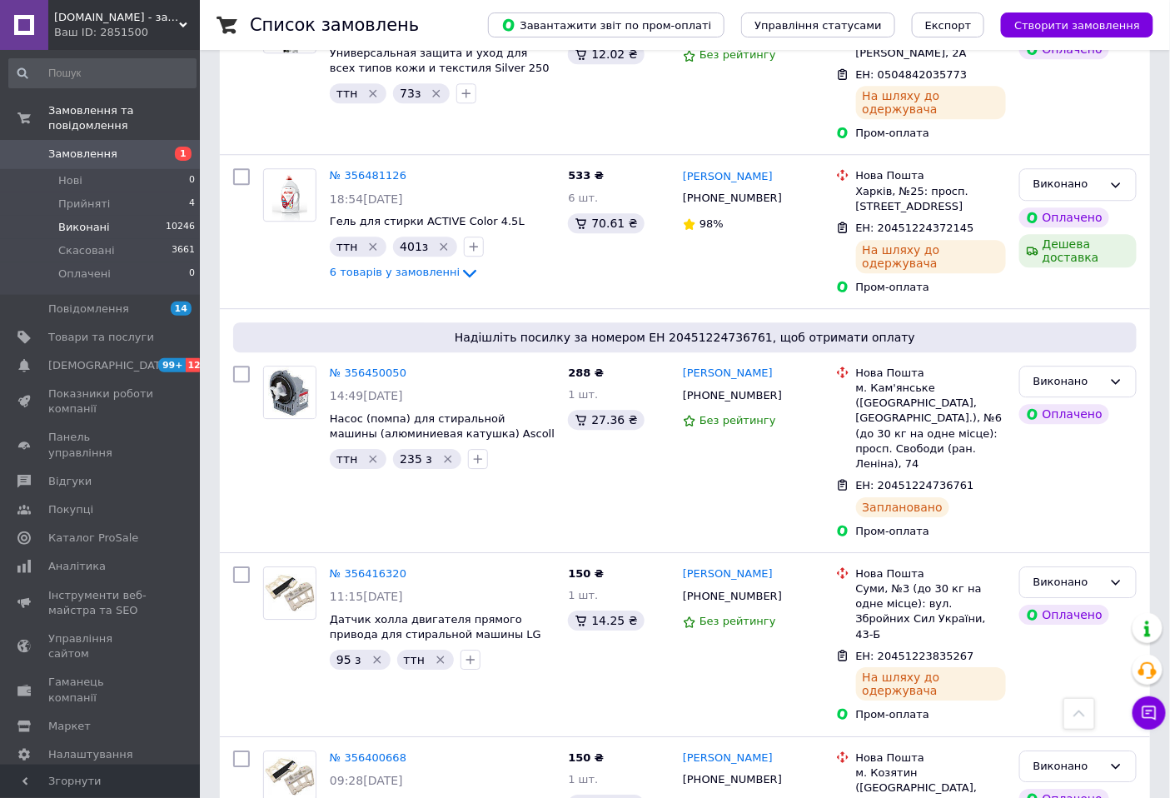
click at [85, 220] on span "Виконані" at bounding box center [84, 227] width 52 height 15
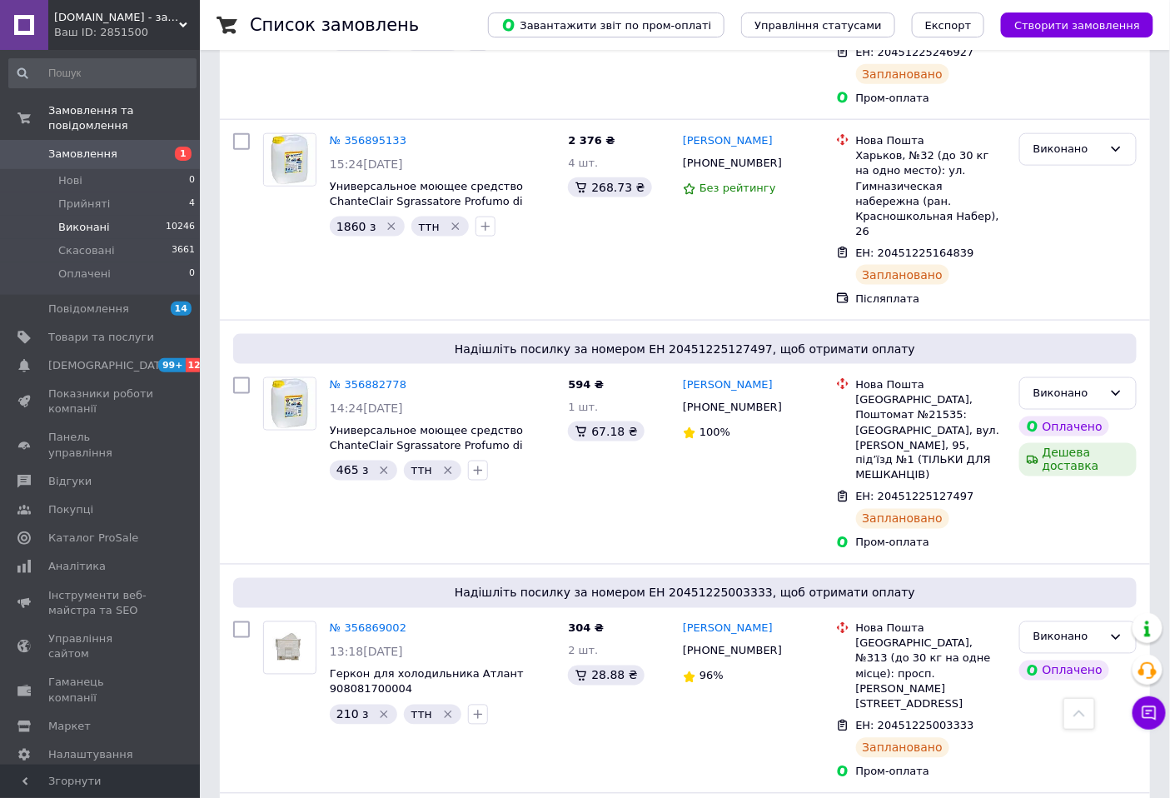
scroll to position [554, 0]
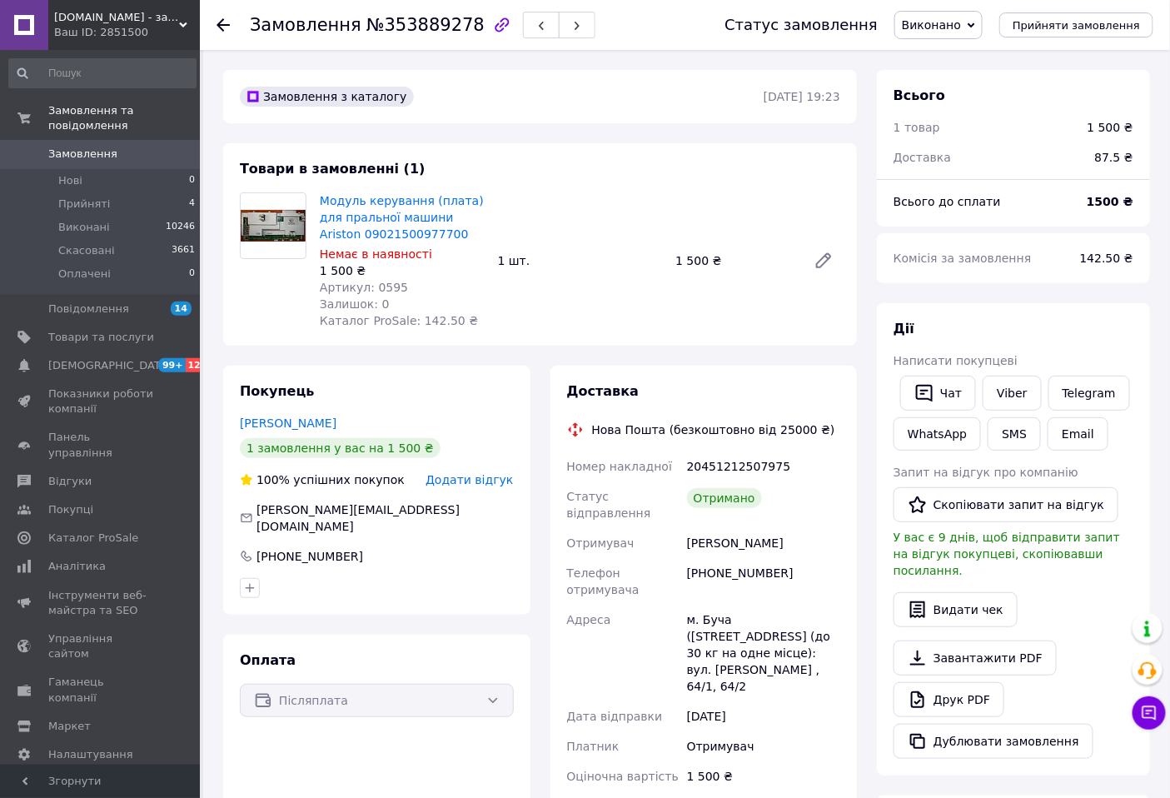
scroll to position [69, 0]
click at [77, 196] on span "Прийняті" at bounding box center [84, 203] width 52 height 15
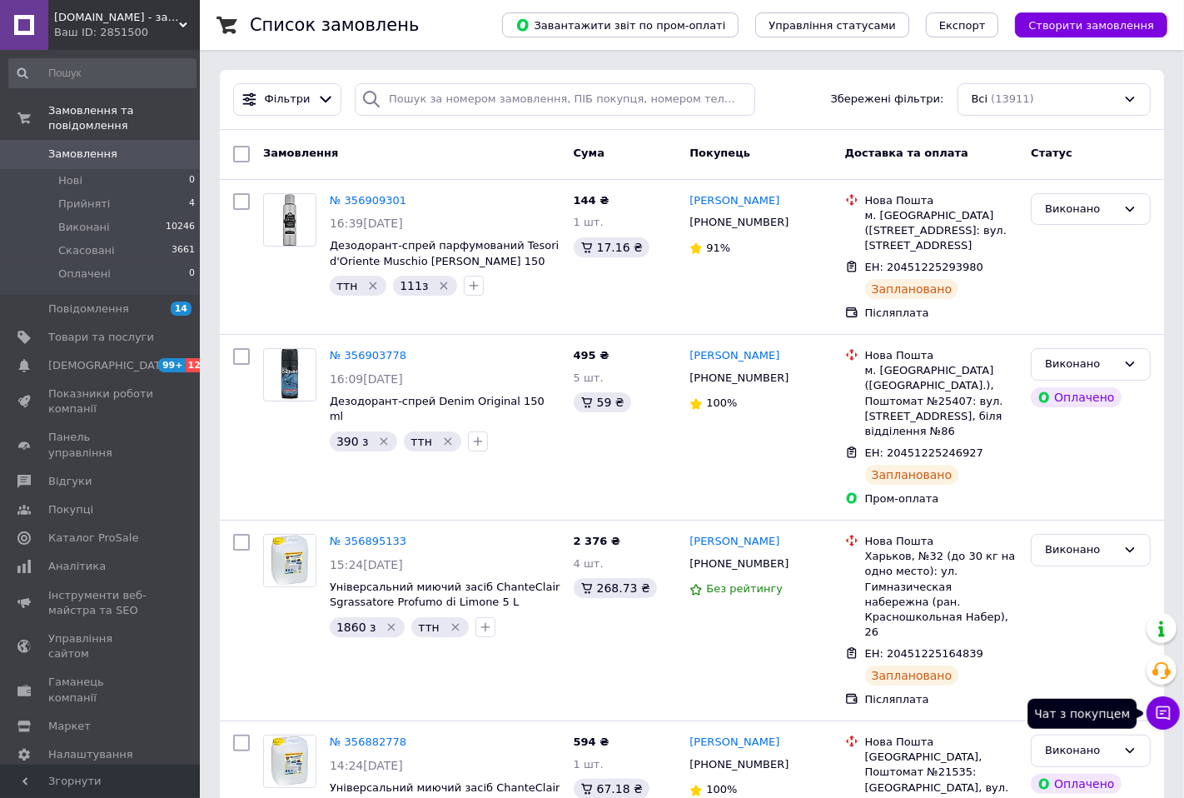
click at [1155, 710] on icon at bounding box center [1163, 712] width 17 height 17
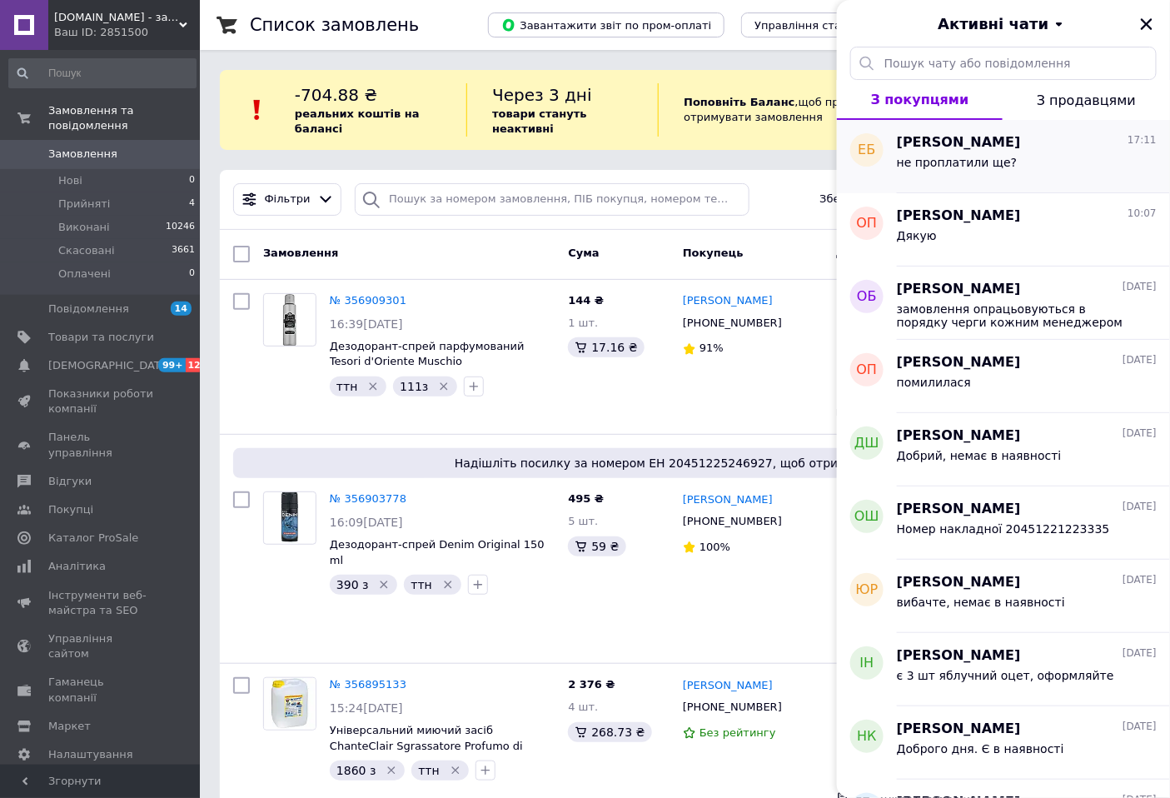
click at [947, 165] on span "не проплатили ще?" at bounding box center [957, 162] width 120 height 13
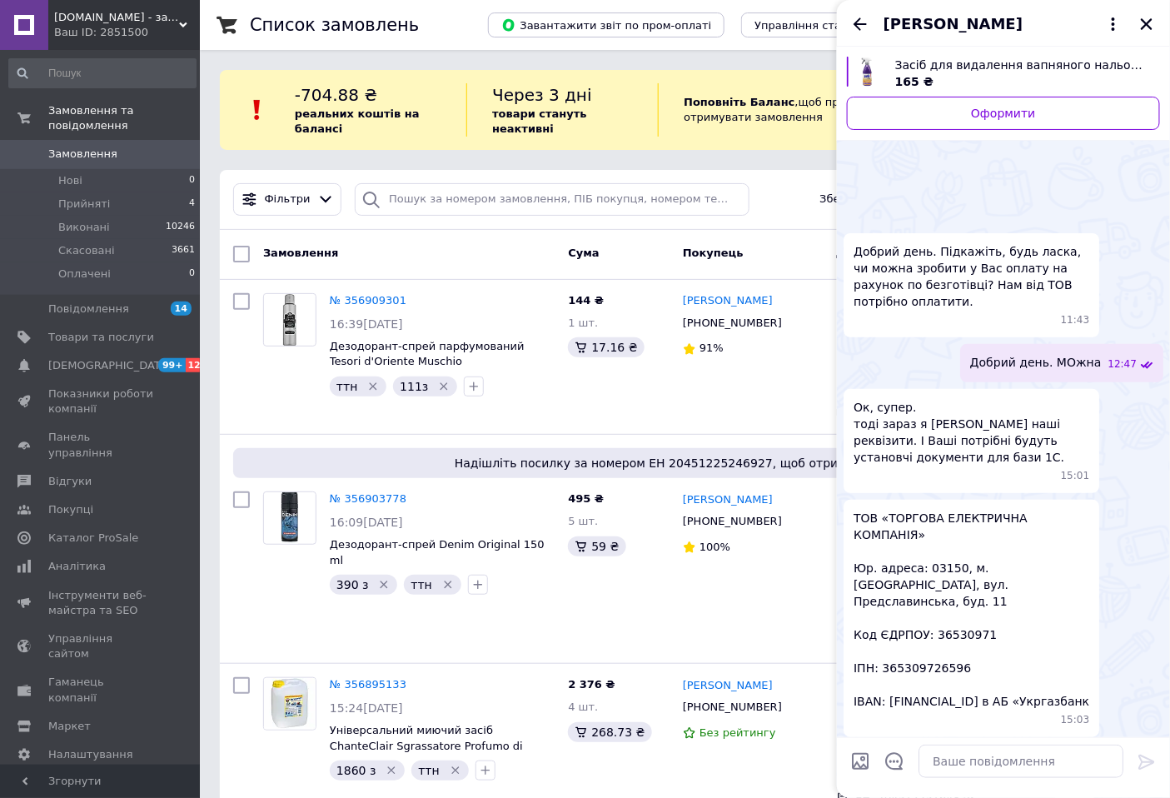
scroll to position [1103, 0]
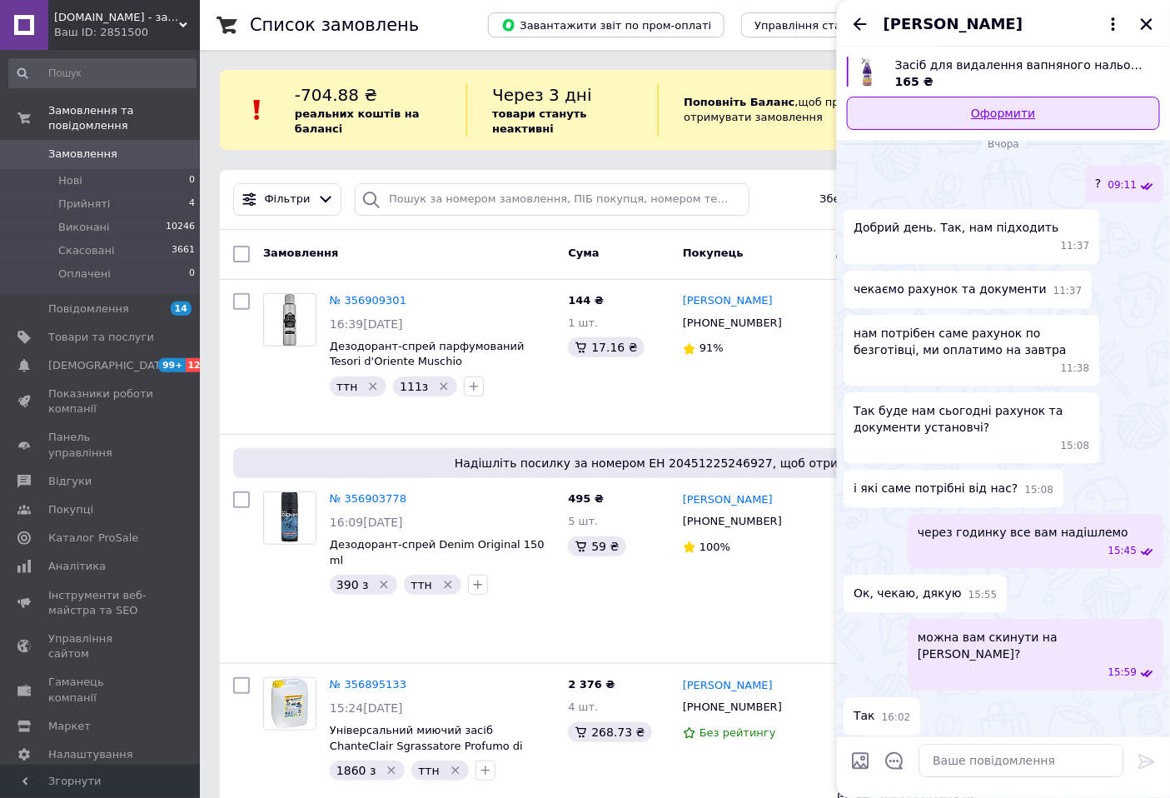
click at [979, 108] on link "Оформити" at bounding box center [1003, 113] width 313 height 33
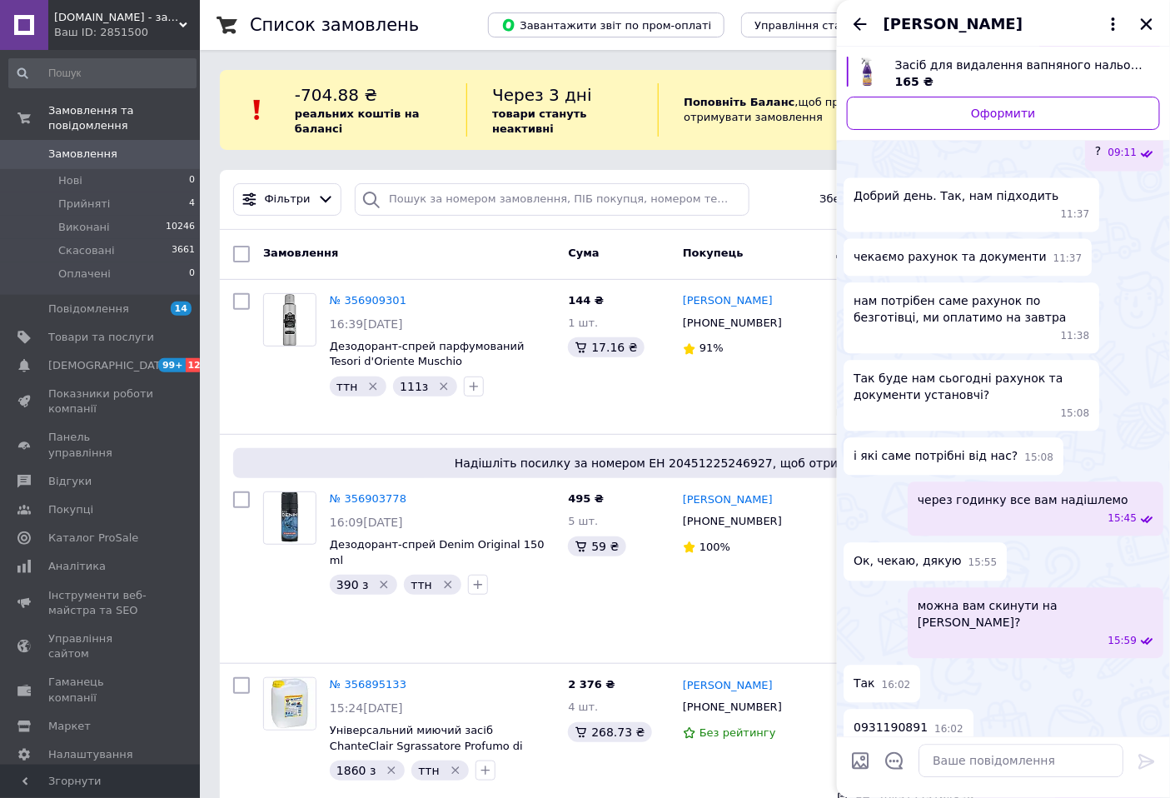
scroll to position [1121, 0]
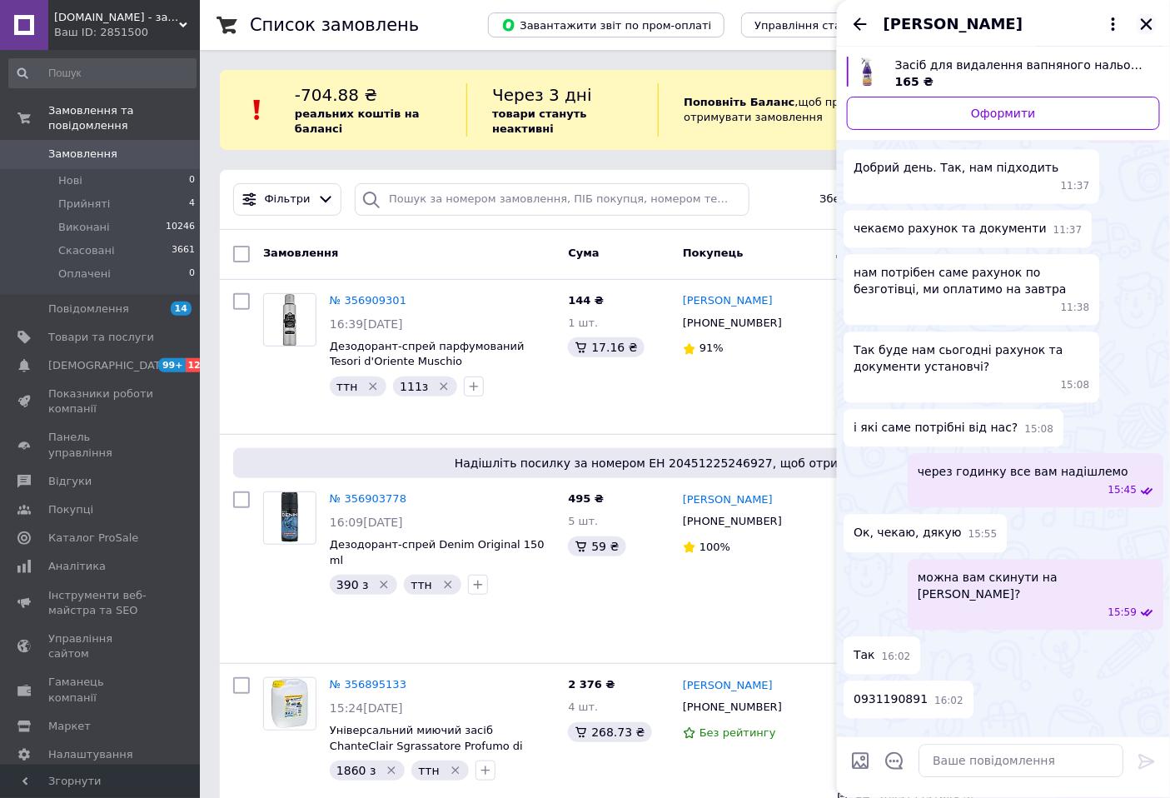
click at [1147, 25] on icon "Закрити" at bounding box center [1147, 24] width 12 height 12
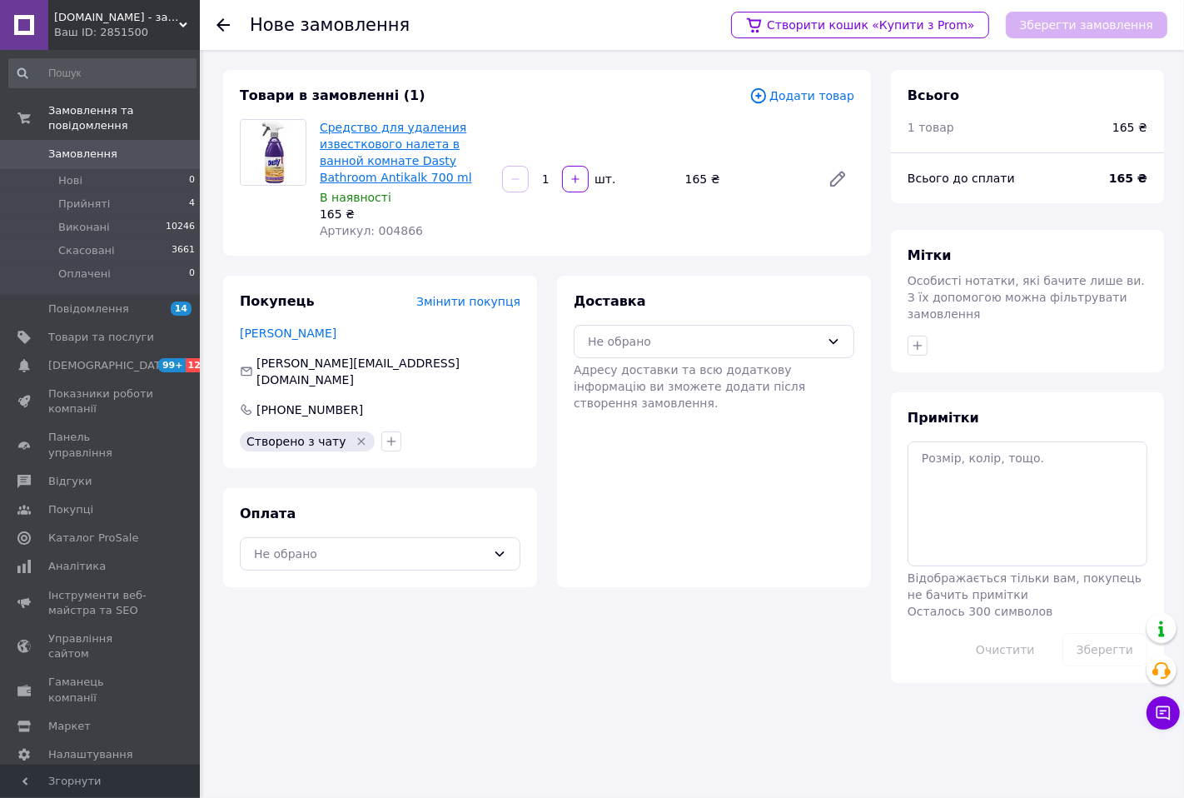
click at [367, 131] on link "Средство для удаления известкового налета в ванной комнате Dasty Bathroom Antik…" at bounding box center [396, 152] width 152 height 63
click at [836, 342] on icon at bounding box center [833, 341] width 13 height 13
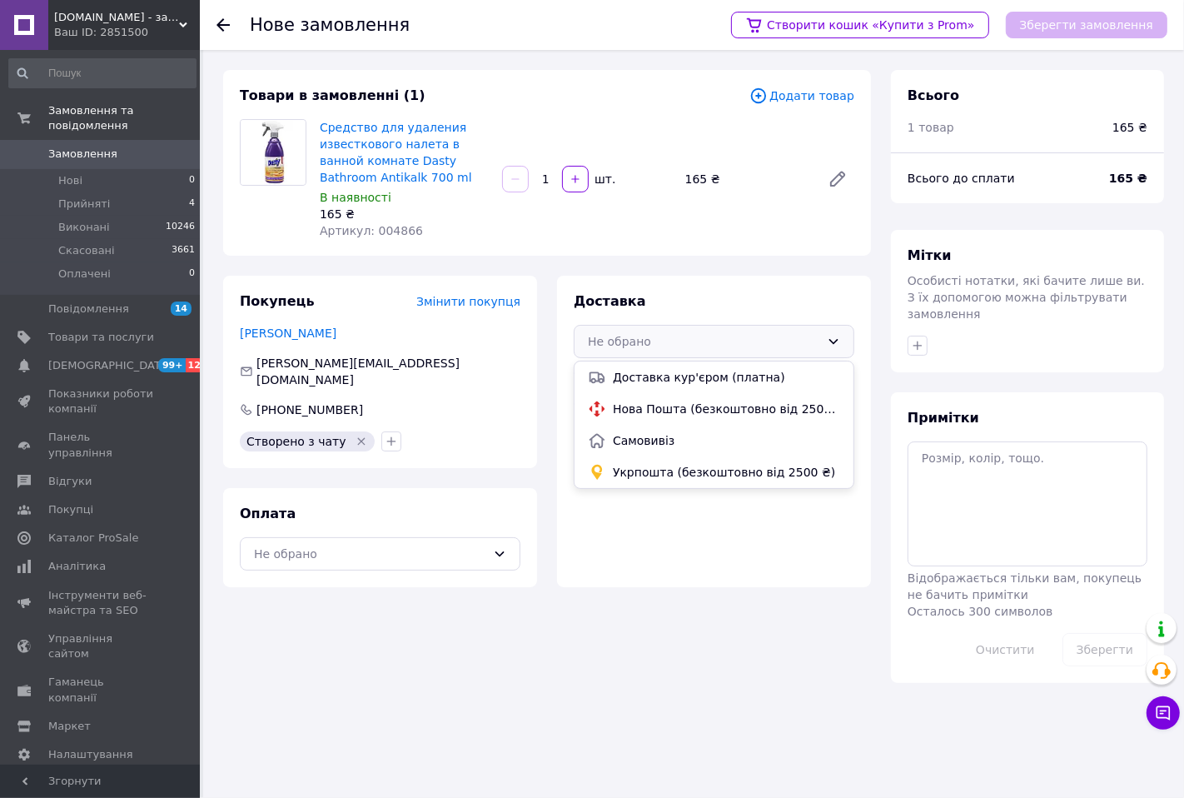
click at [655, 587] on div "Товари в замовленні (1) Додати товар Средство для удаления известкового налета …" at bounding box center [547, 376] width 668 height 613
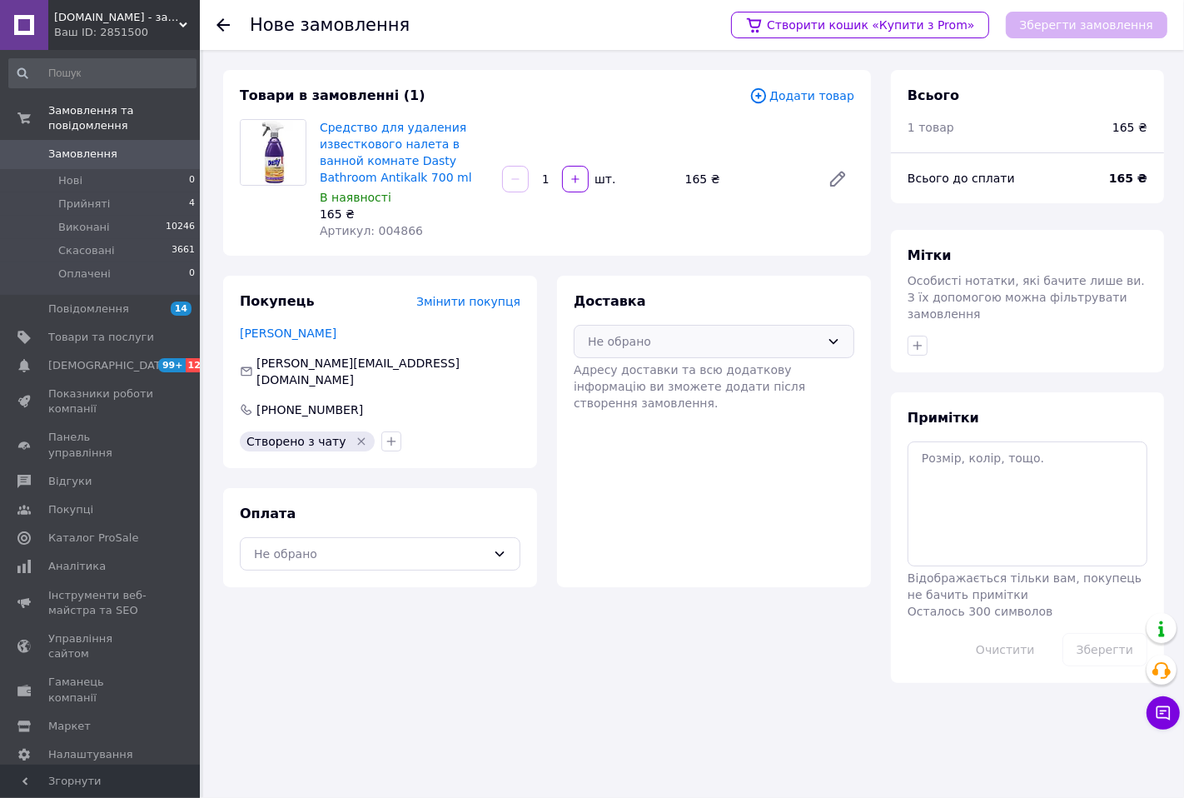
click at [833, 340] on icon at bounding box center [833, 341] width 13 height 13
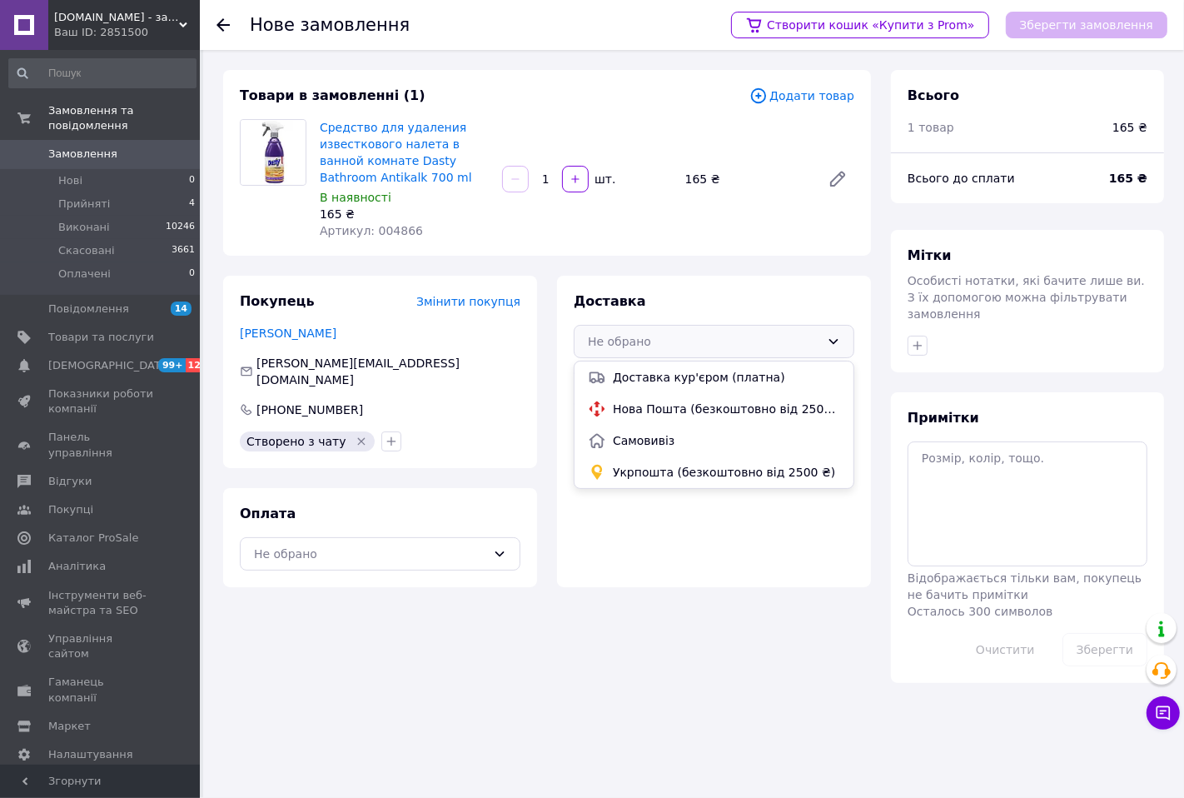
click at [654, 606] on div "Товари в замовленні (1) Додати товар Средство для удаления известкового налета …" at bounding box center [547, 376] width 668 height 613
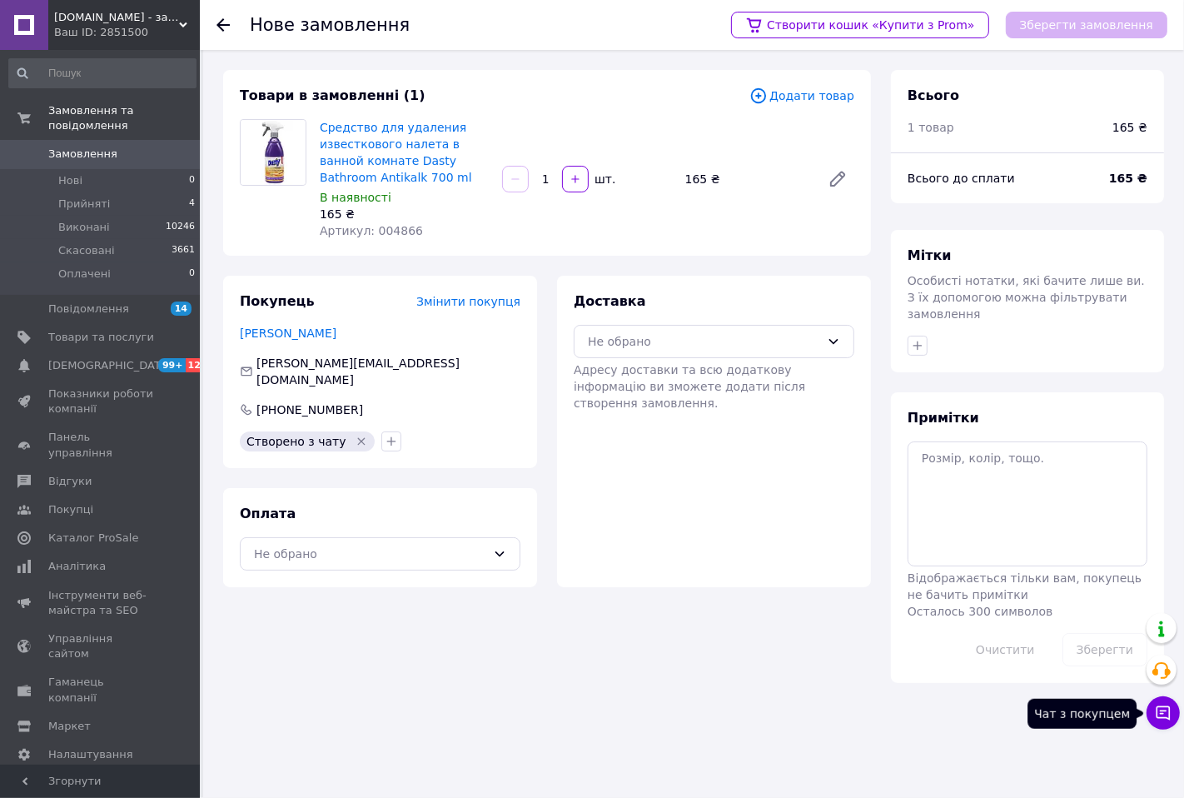
click at [1163, 703] on button "Чат з покупцем" at bounding box center [1162, 712] width 33 height 33
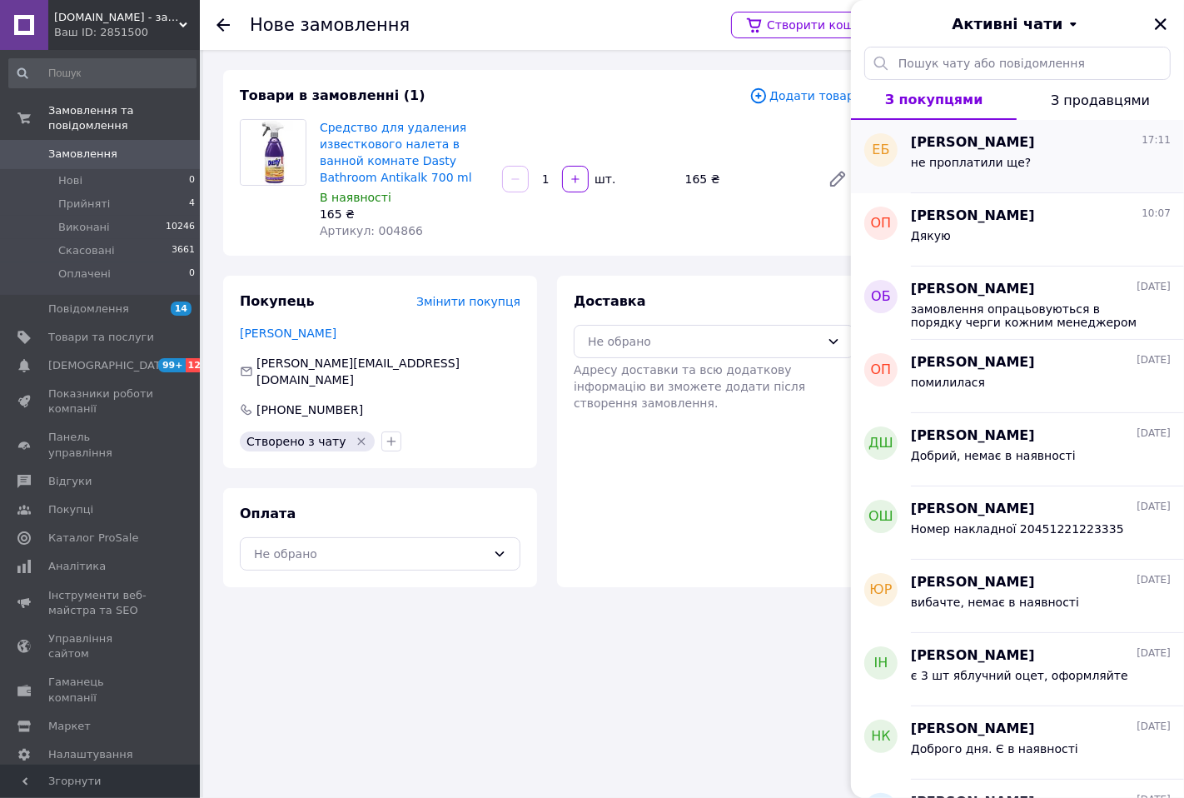
click at [958, 163] on span "не проплатили ще?" at bounding box center [971, 162] width 120 height 13
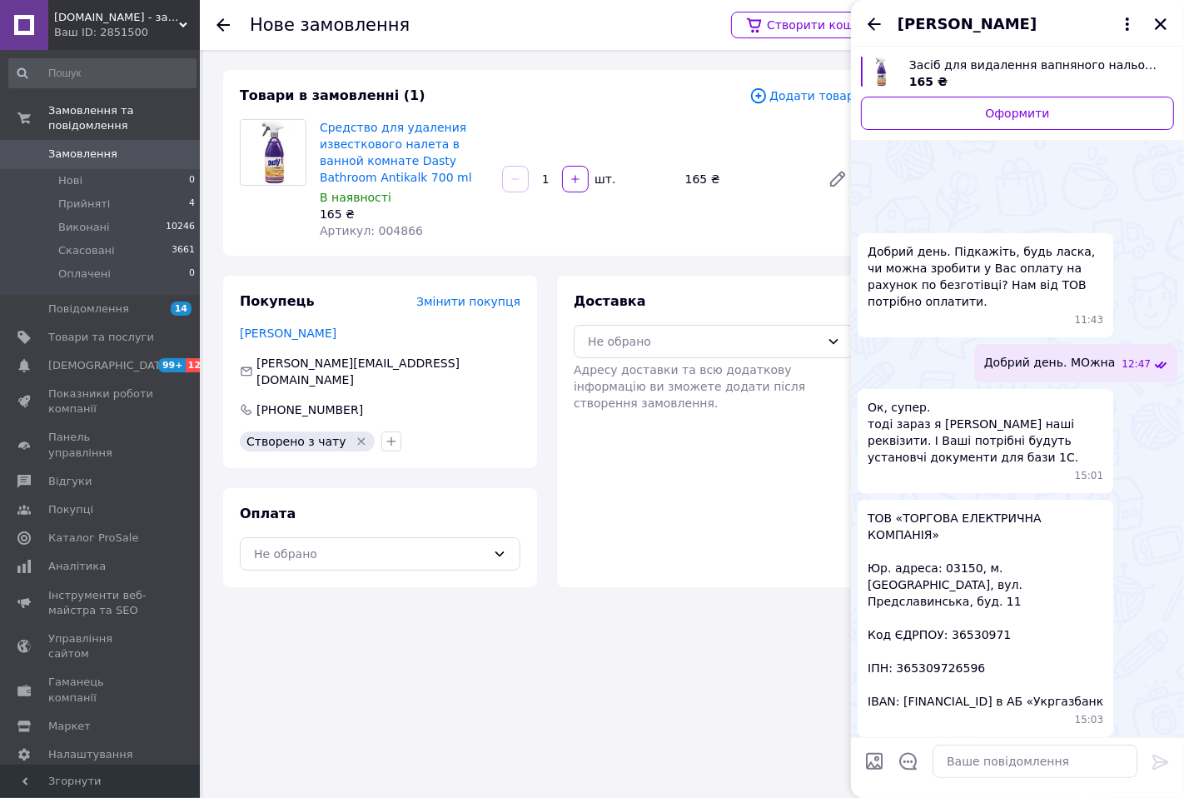
scroll to position [1103, 0]
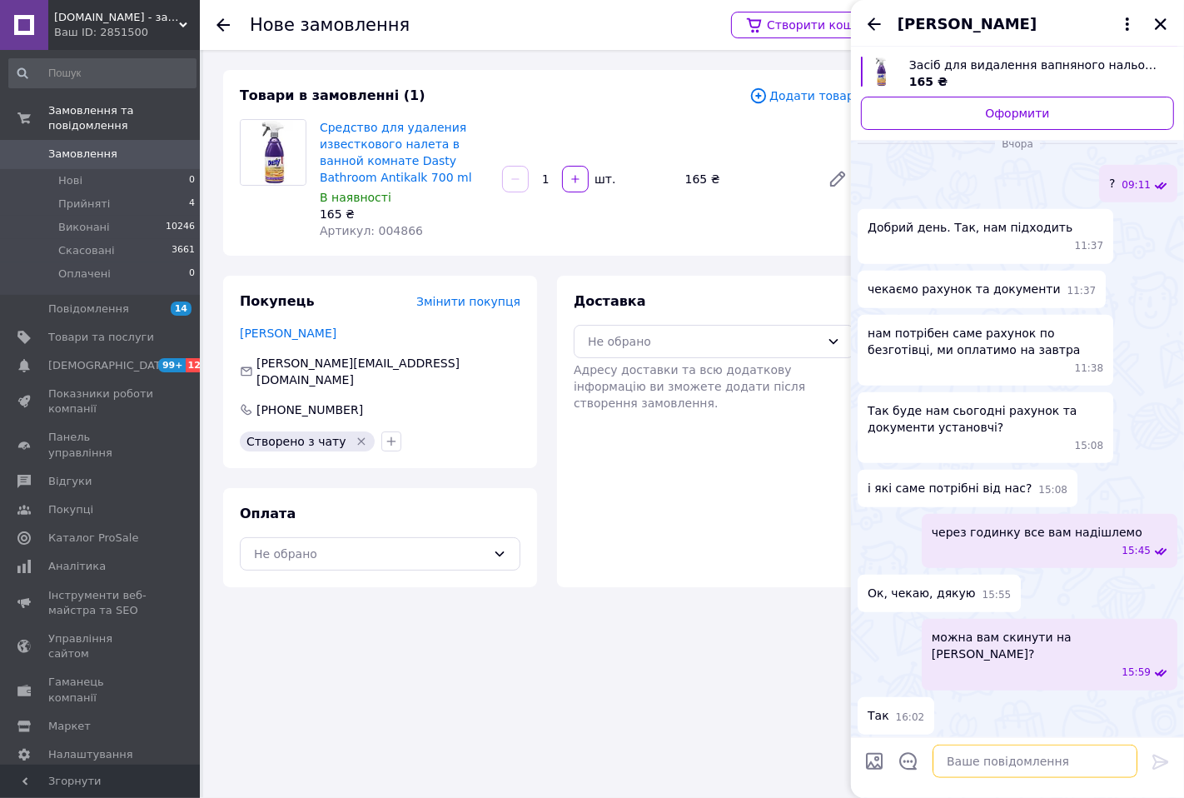
click at [968, 763] on textarea at bounding box center [1034, 760] width 205 height 33
type textarea "є проплата. НАпишіть дані для відправки"
click at [1158, 764] on icon at bounding box center [1161, 762] width 20 height 20
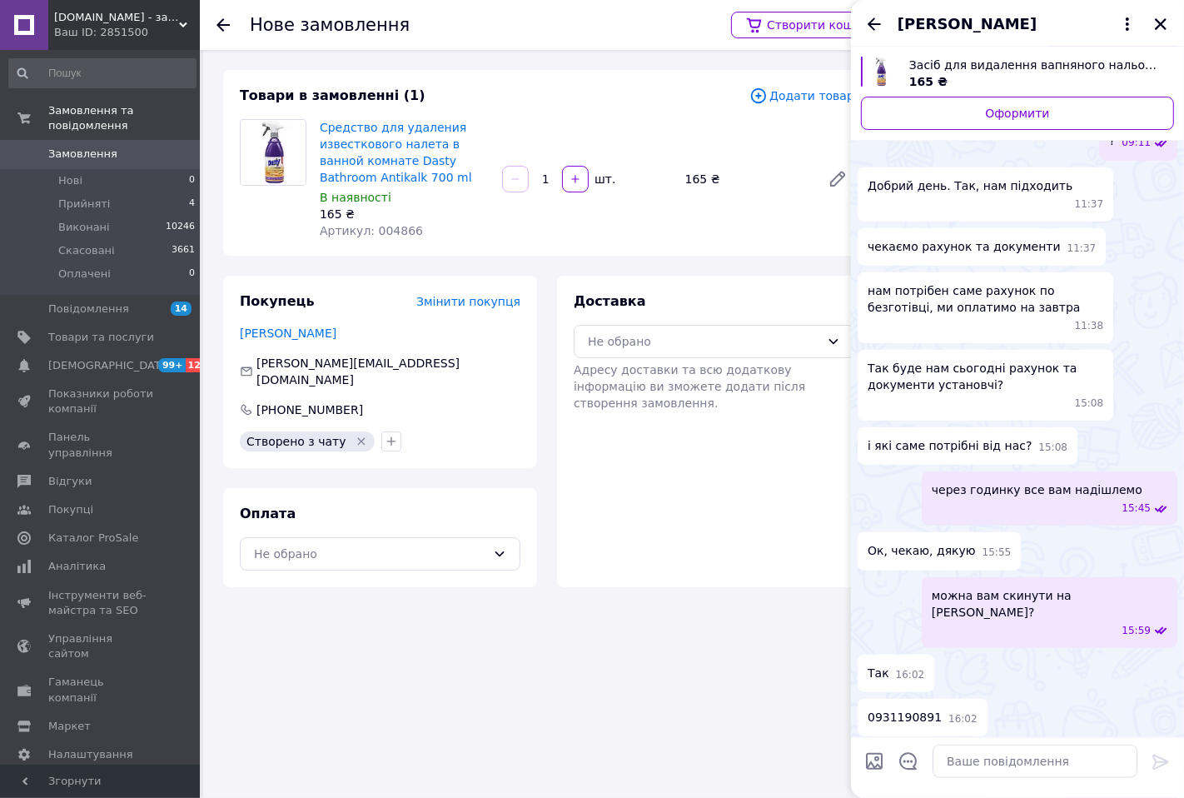
scroll to position [1121, 0]
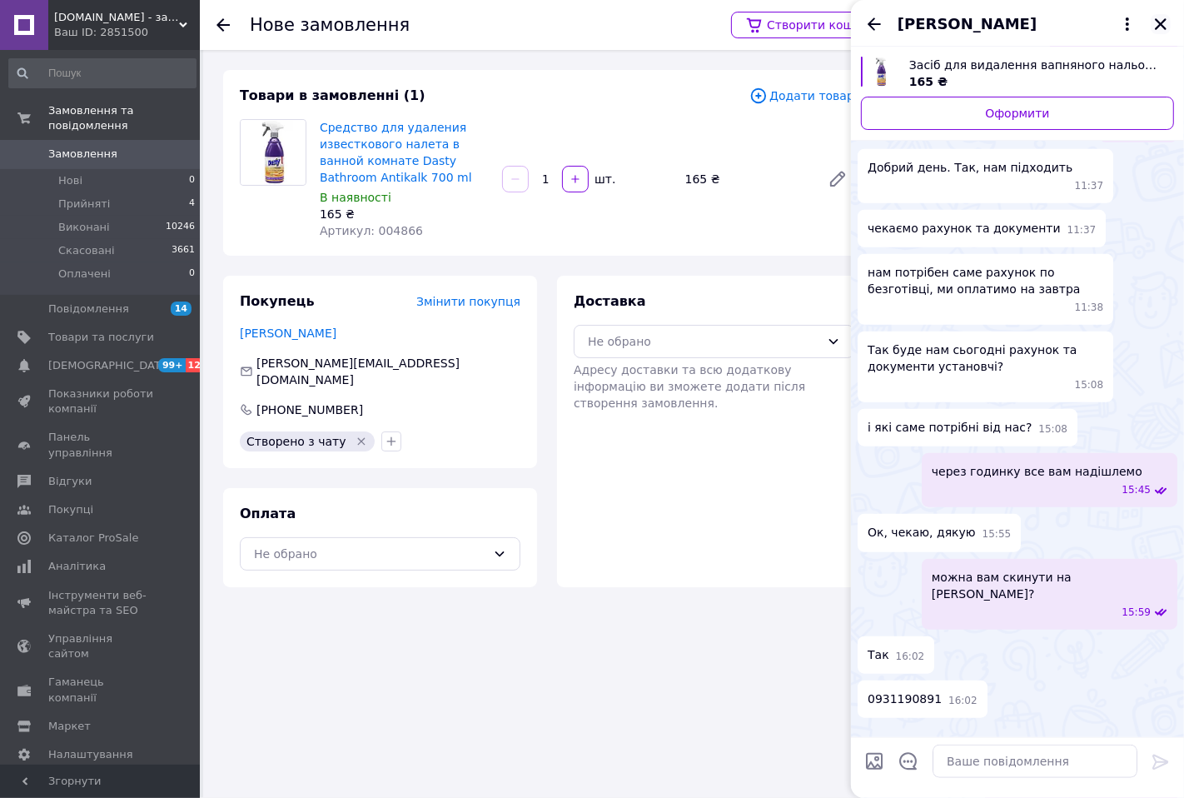
click at [1160, 27] on icon "Закрити" at bounding box center [1160, 24] width 15 height 15
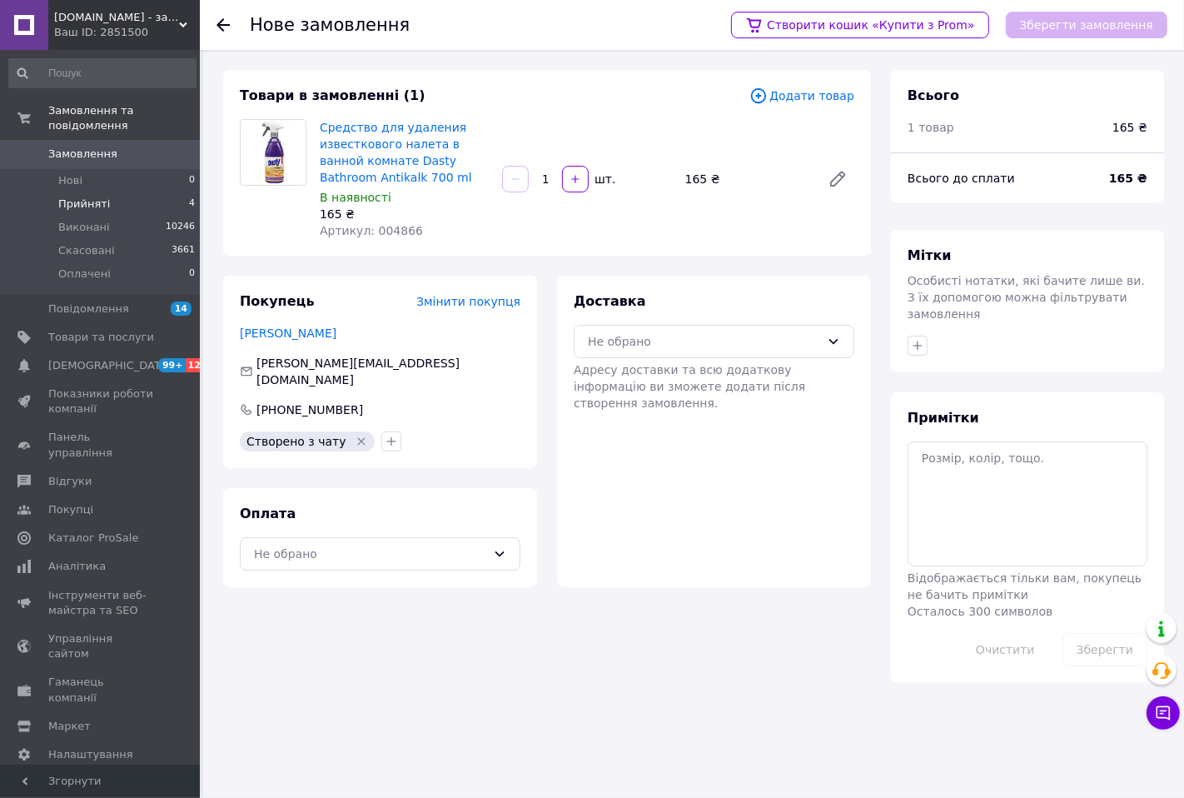
click at [83, 196] on span "Прийняті" at bounding box center [84, 203] width 52 height 15
